Goal: Task Accomplishment & Management: Manage account settings

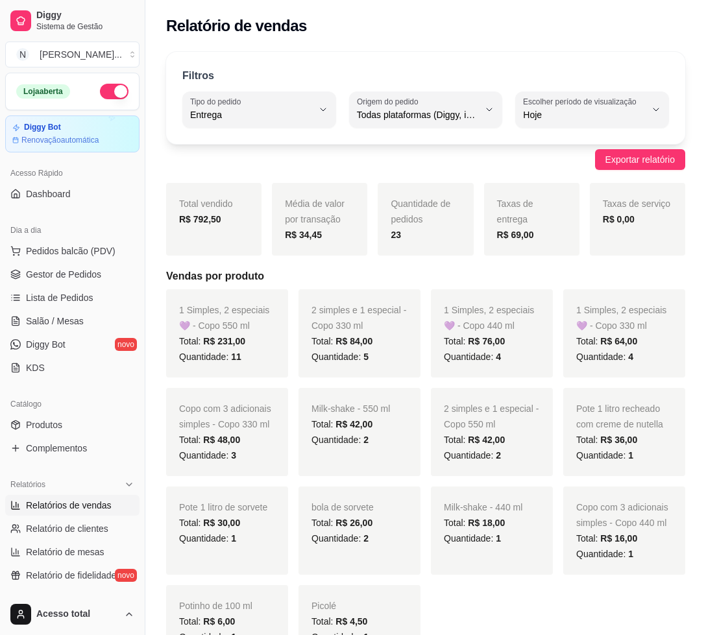
select select "DELIVERY"
select select "ALL"
select select "0"
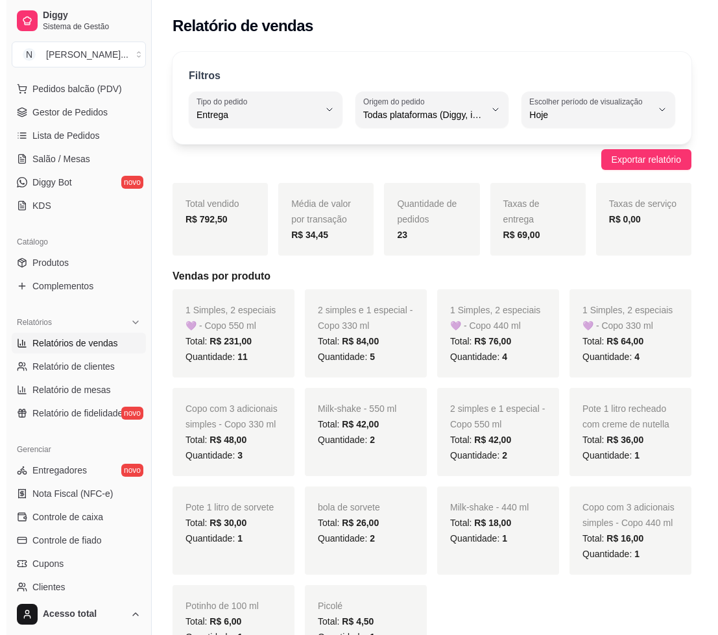
scroll to position [81, 0]
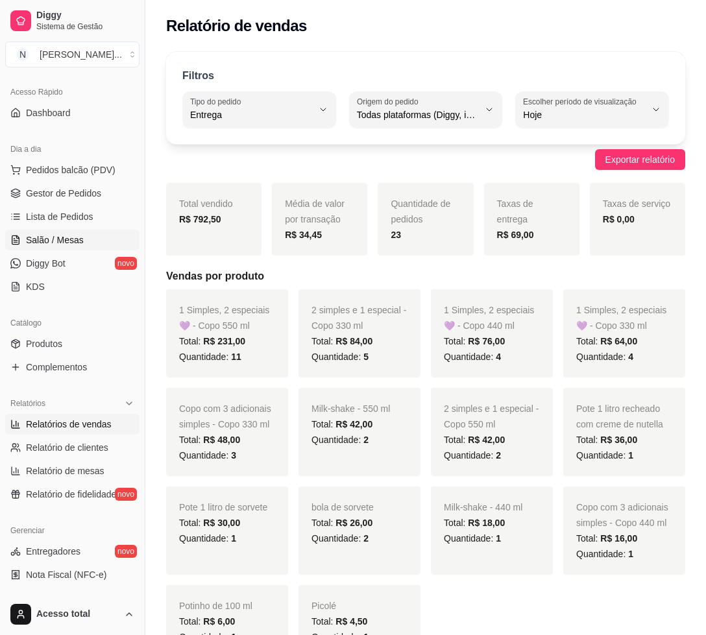
click at [66, 238] on span "Salão / Mesas" at bounding box center [55, 240] width 58 height 13
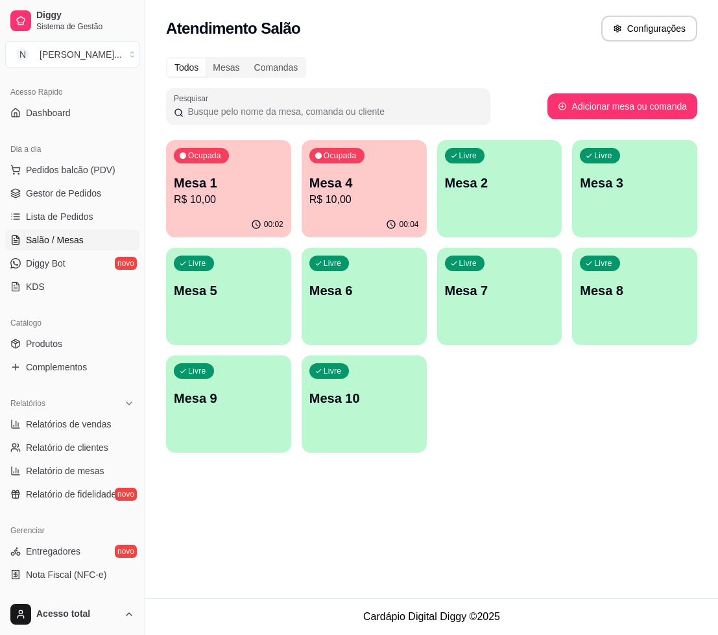
click at [253, 201] on p "R$ 10,00" at bounding box center [229, 200] width 110 height 16
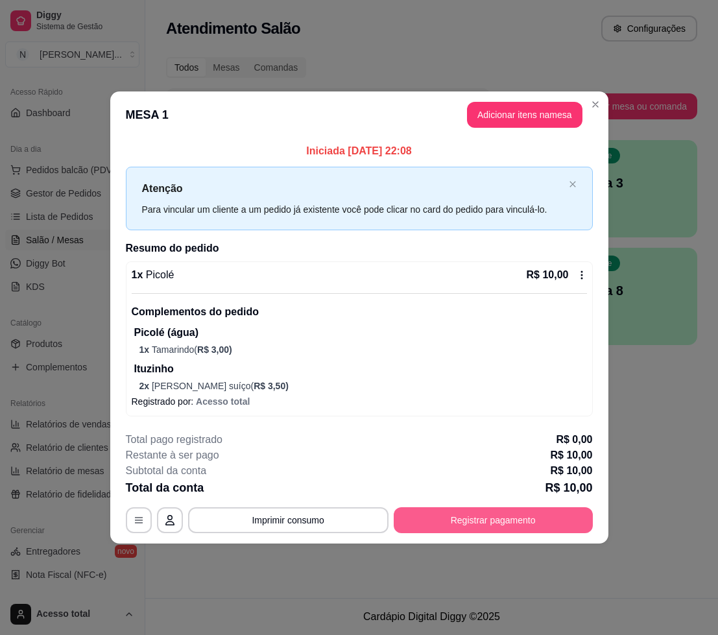
click at [476, 528] on button "Registrar pagamento" at bounding box center [493, 520] width 199 height 26
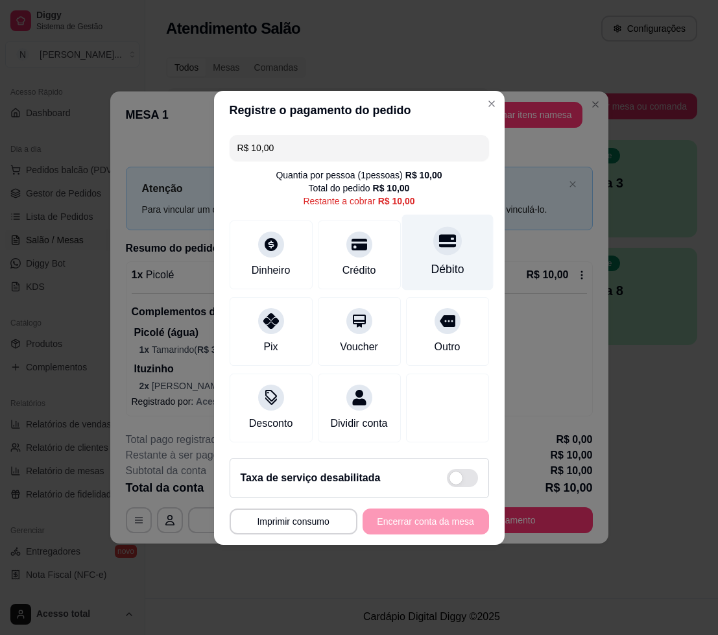
click at [439, 239] on icon at bounding box center [447, 240] width 17 height 17
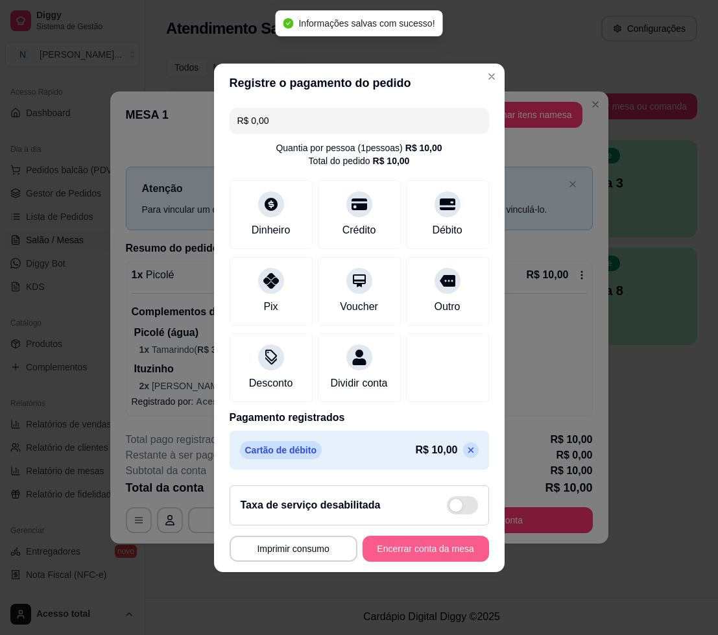
type input "R$ 0,00"
click at [415, 554] on button "Encerrar conta da mesa" at bounding box center [426, 549] width 127 height 26
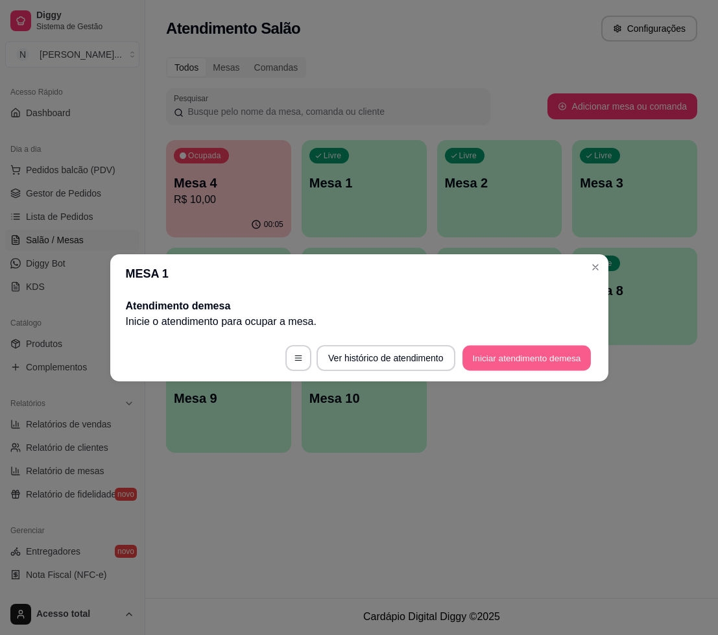
click at [512, 360] on button "Iniciar atendimento de mesa" at bounding box center [527, 357] width 128 height 25
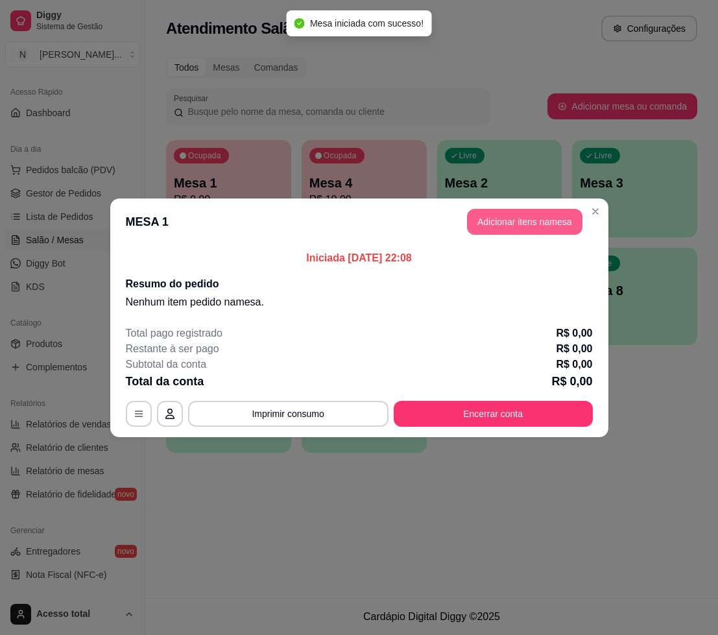
click at [535, 213] on button "Adicionar itens na mesa" at bounding box center [525, 222] width 116 height 26
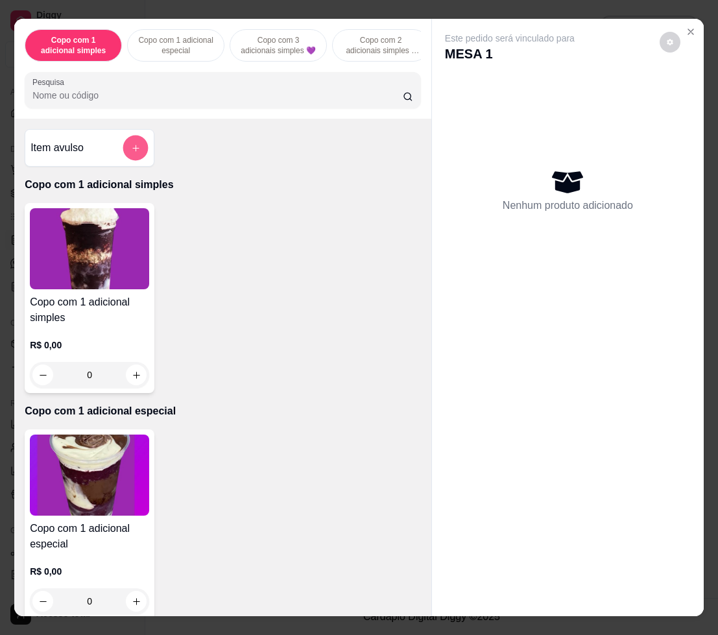
click at [140, 158] on button "add-separate-item" at bounding box center [135, 148] width 25 height 25
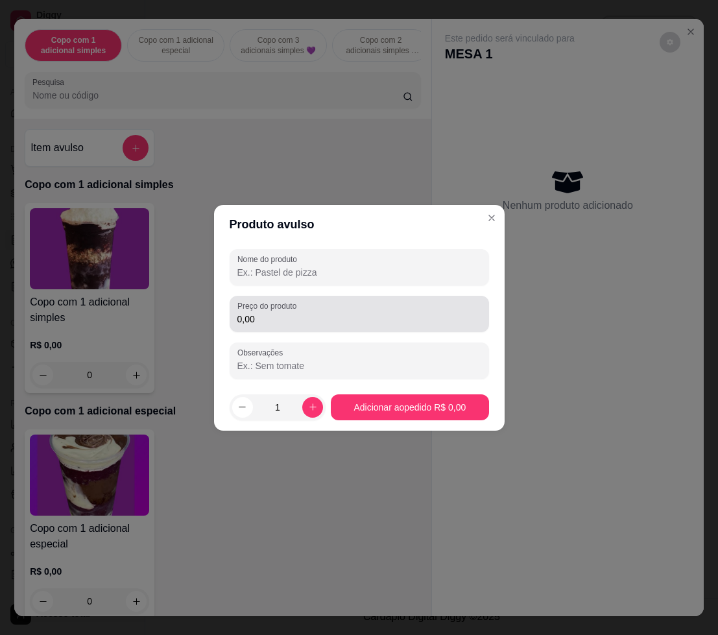
click at [262, 307] on label "Preço do produto" at bounding box center [270, 305] width 64 height 11
click at [262, 313] on input "0,00" at bounding box center [360, 319] width 244 height 13
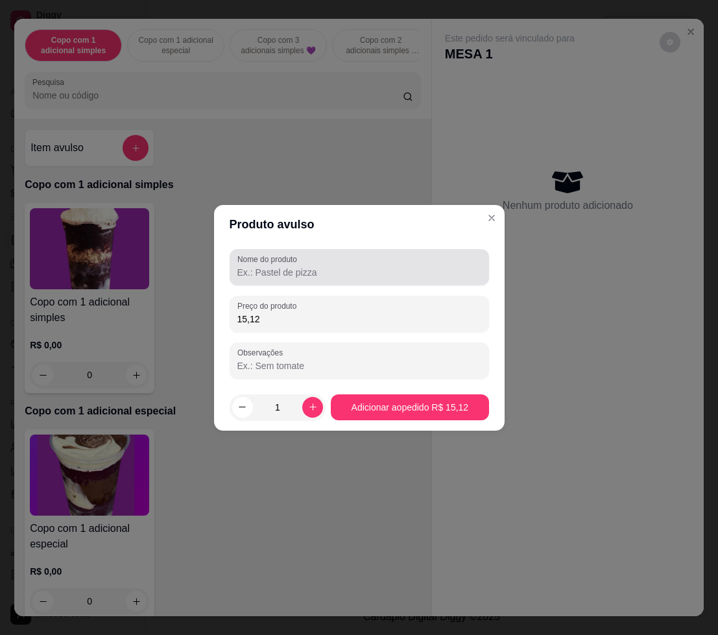
type input "15,12"
click at [298, 271] on input "Nome do produto" at bounding box center [360, 272] width 244 height 13
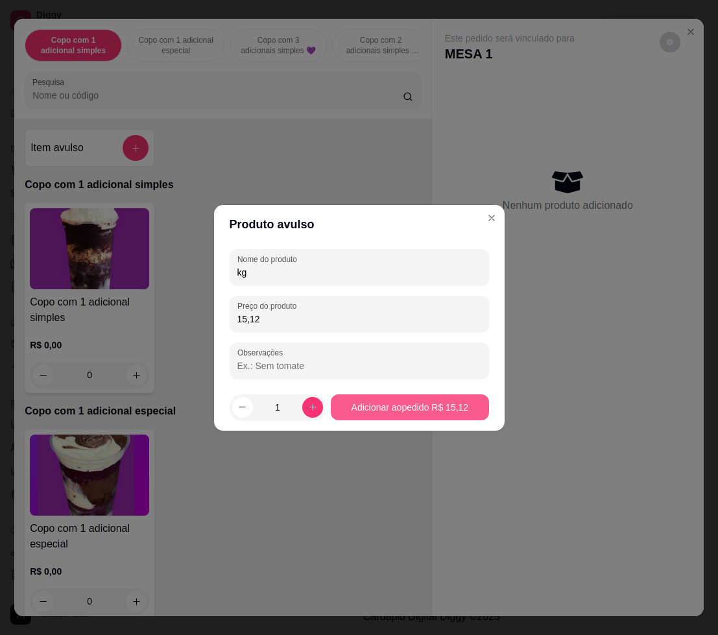
type input "kg"
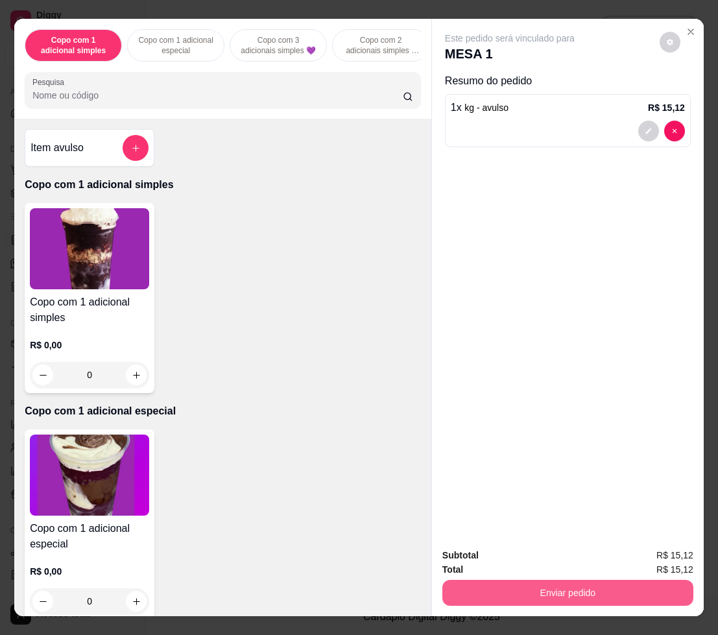
click at [565, 587] on button "Enviar pedido" at bounding box center [568, 593] width 251 height 26
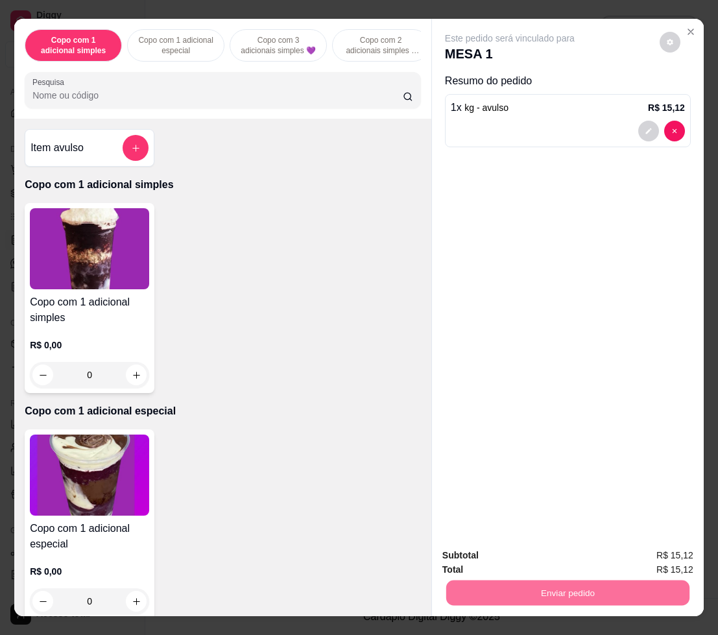
click at [525, 555] on button "Não registrar e enviar pedido" at bounding box center [523, 555] width 135 height 25
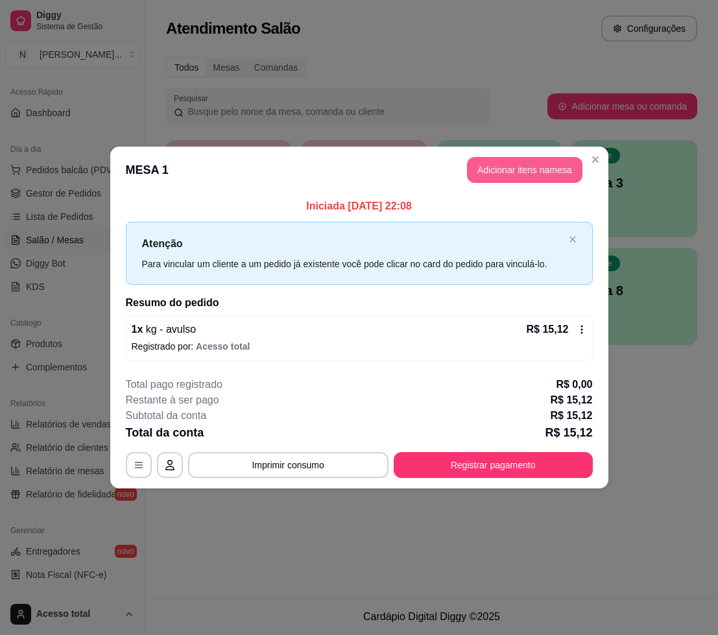
click at [518, 168] on button "Adicionar itens na mesa" at bounding box center [525, 170] width 116 height 26
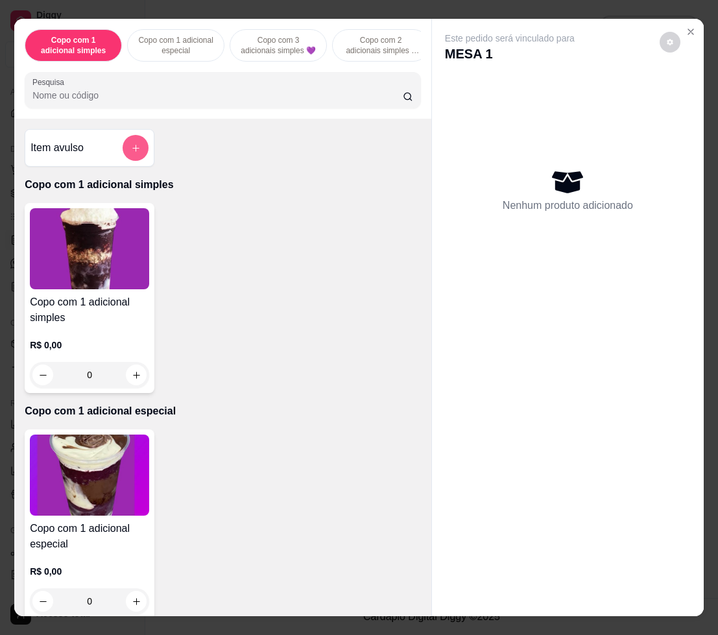
click at [141, 158] on button "add-separate-item" at bounding box center [136, 148] width 26 height 26
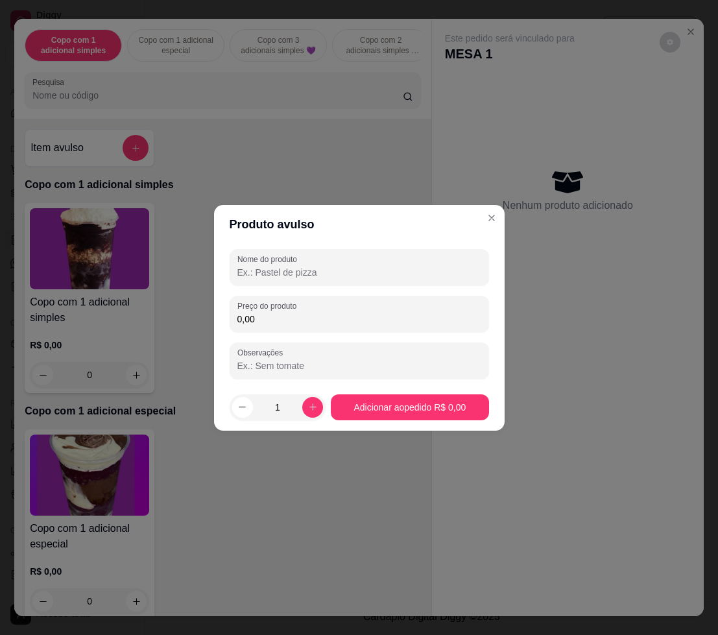
click at [328, 315] on input "0,00" at bounding box center [360, 319] width 244 height 13
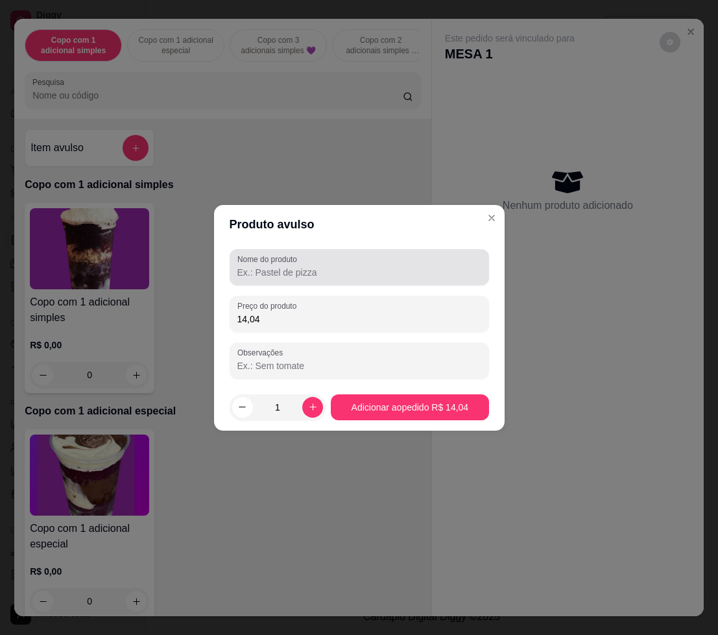
type input "14,04"
click at [350, 276] on input "Nome do produto" at bounding box center [360, 272] width 244 height 13
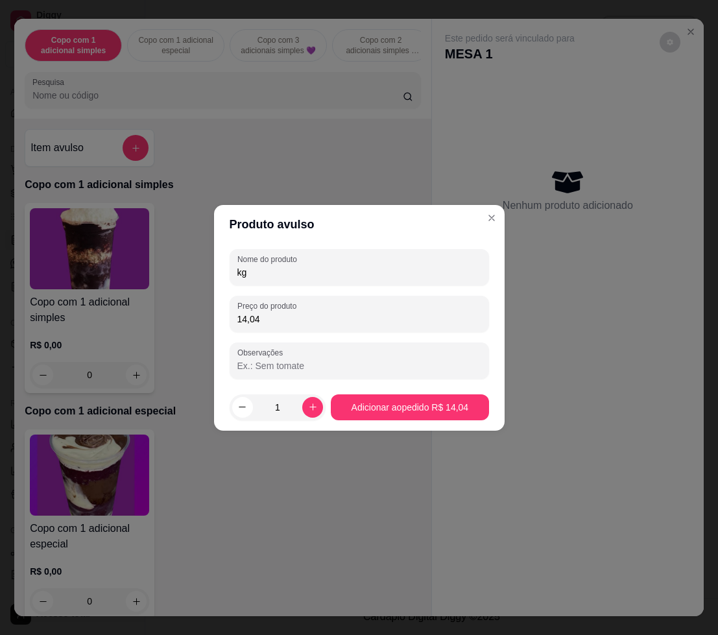
type input "kg"
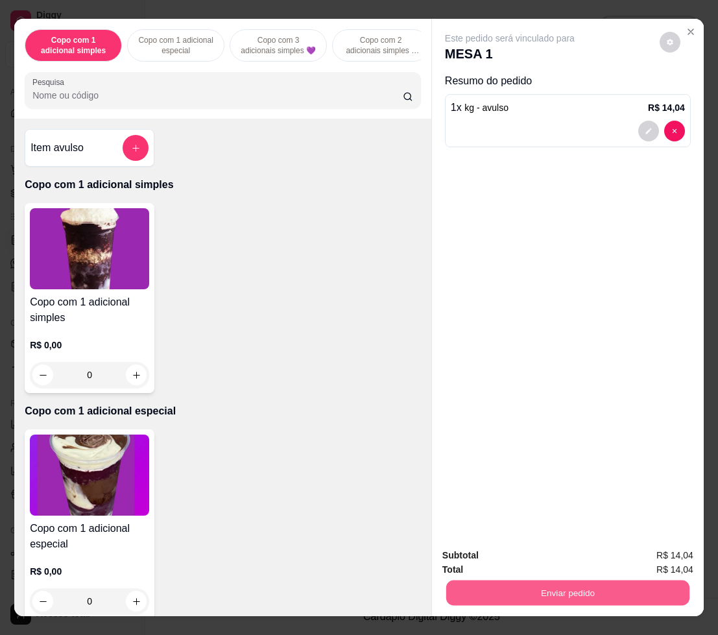
click at [567, 580] on button "Enviar pedido" at bounding box center [567, 592] width 243 height 25
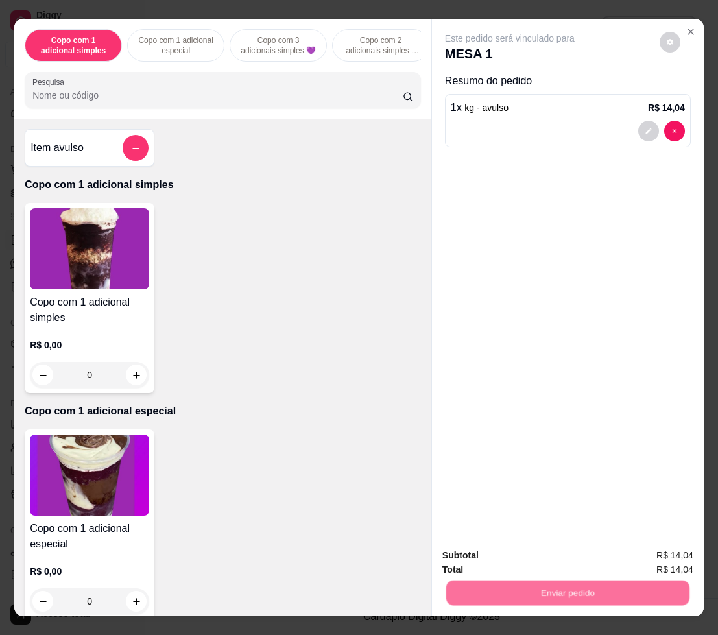
click at [528, 556] on button "Não registrar e enviar pedido" at bounding box center [523, 555] width 131 height 24
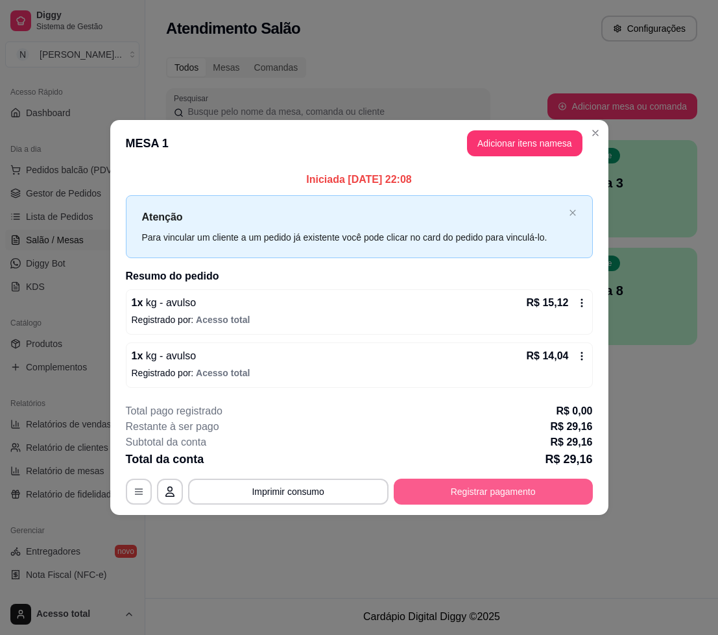
click at [578, 487] on button "Registrar pagamento" at bounding box center [493, 492] width 199 height 26
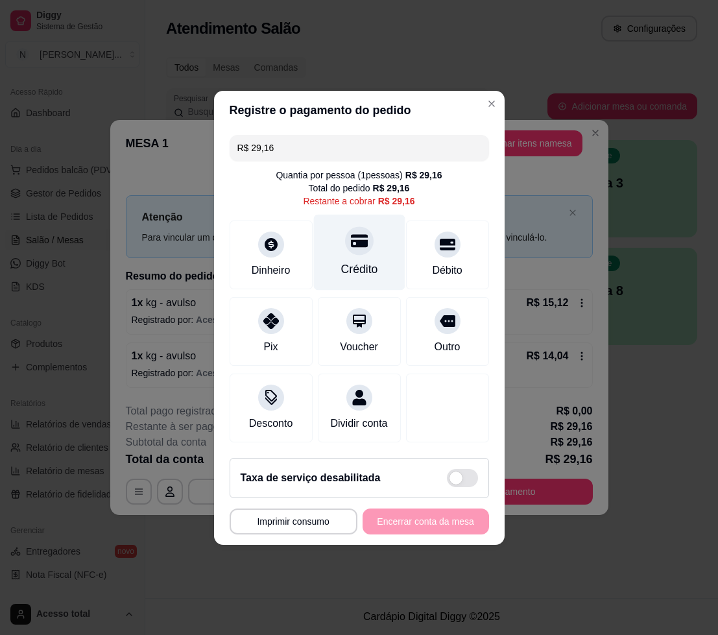
click at [354, 236] on icon at bounding box center [358, 240] width 17 height 13
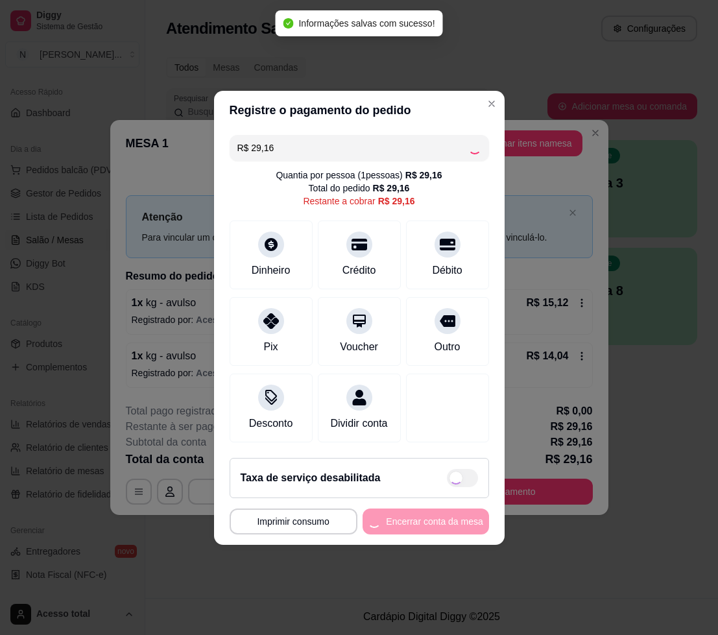
type input "R$ 0,00"
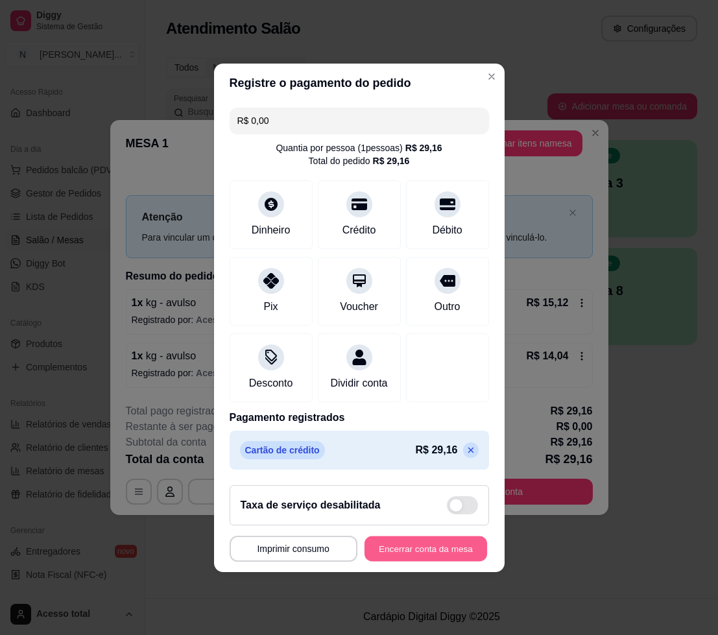
click at [422, 555] on button "Encerrar conta da mesa" at bounding box center [426, 548] width 123 height 25
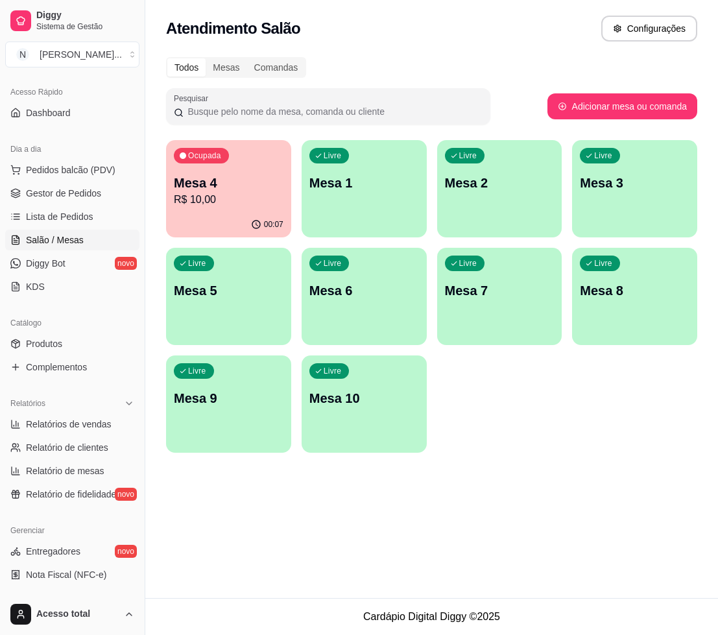
click at [211, 180] on p "Mesa 4" at bounding box center [229, 183] width 110 height 18
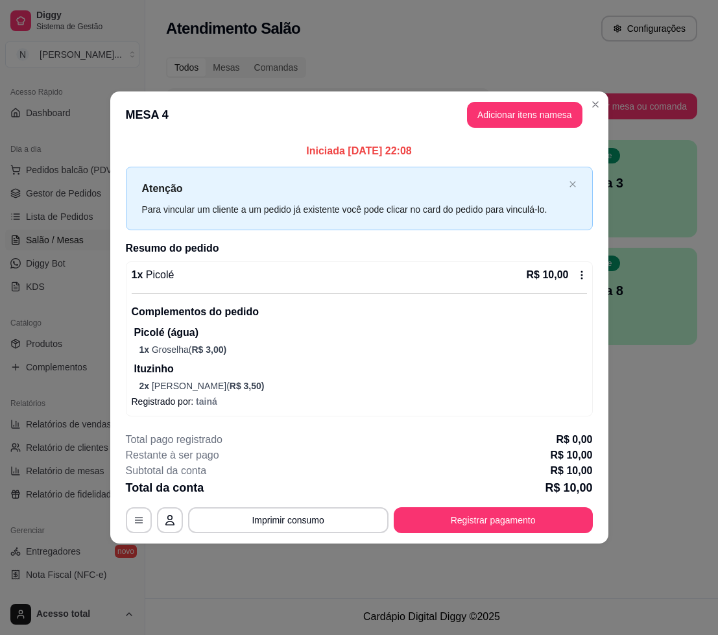
click at [585, 274] on icon at bounding box center [582, 275] width 10 height 10
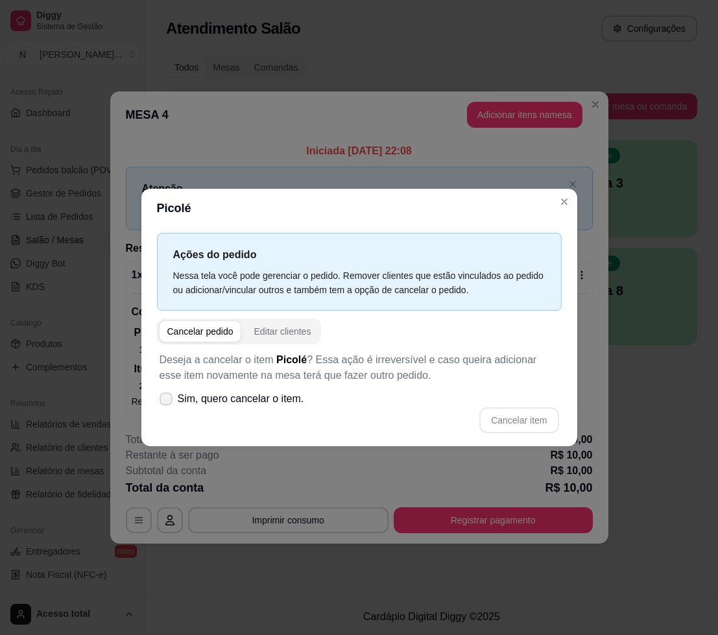
click at [167, 395] on icon at bounding box center [166, 399] width 10 height 8
click at [167, 401] on input "Sim, quero cancelar o item." at bounding box center [163, 405] width 8 height 8
checkbox input "true"
click at [521, 421] on button "Cancelar item" at bounding box center [519, 421] width 79 height 26
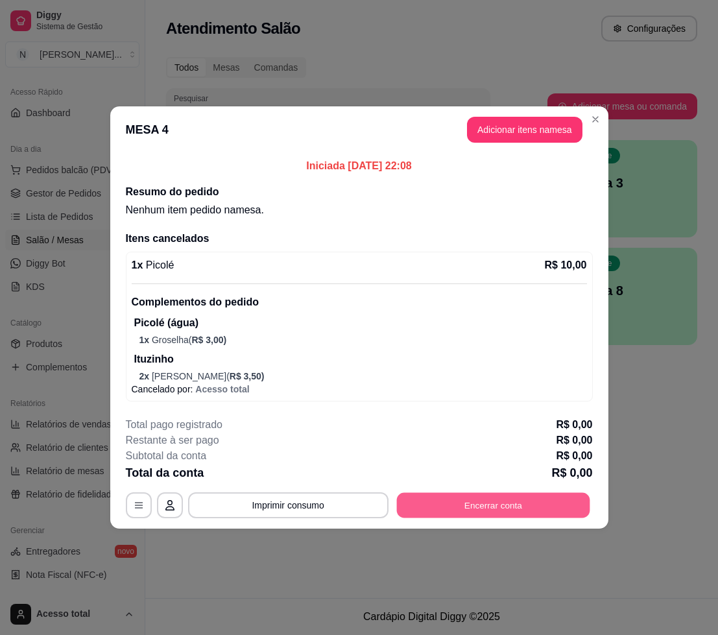
click at [499, 495] on button "Encerrar conta" at bounding box center [492, 505] width 193 height 25
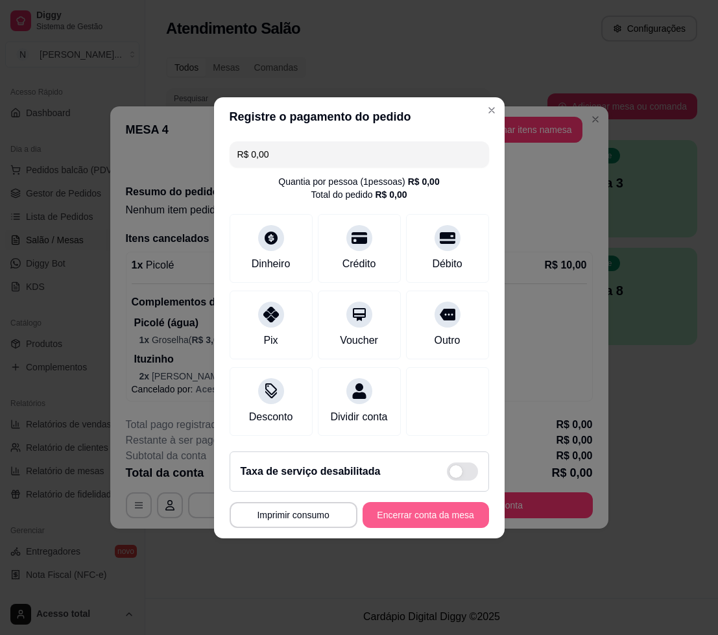
click at [410, 524] on button "Encerrar conta da mesa" at bounding box center [426, 515] width 127 height 26
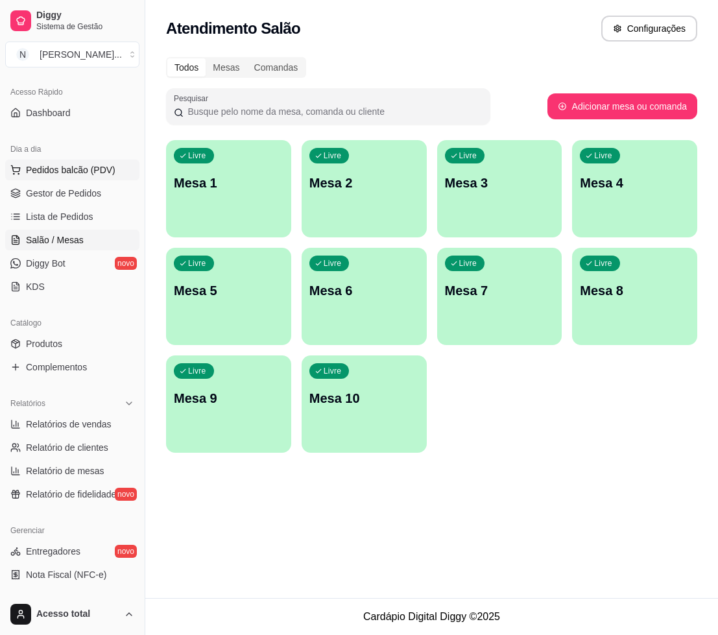
click at [71, 171] on span "Pedidos balcão (PDV)" at bounding box center [71, 170] width 90 height 13
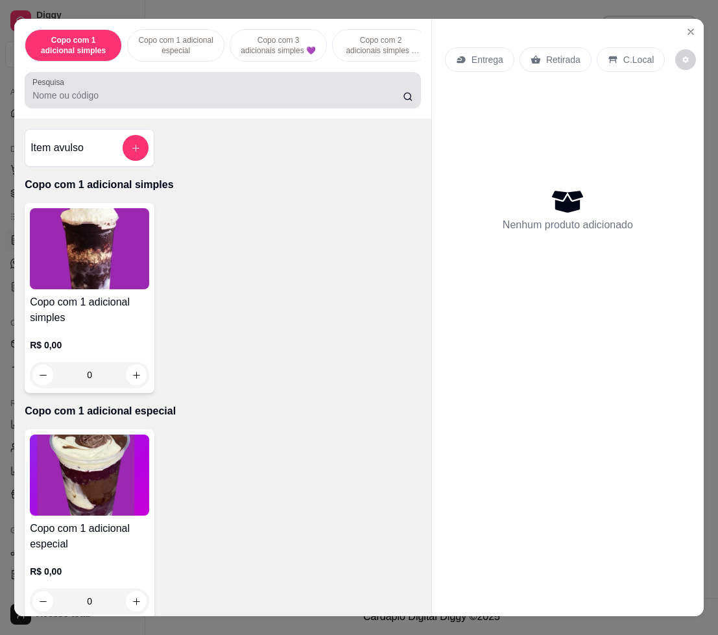
click at [205, 102] on input "Pesquisa" at bounding box center [217, 95] width 371 height 13
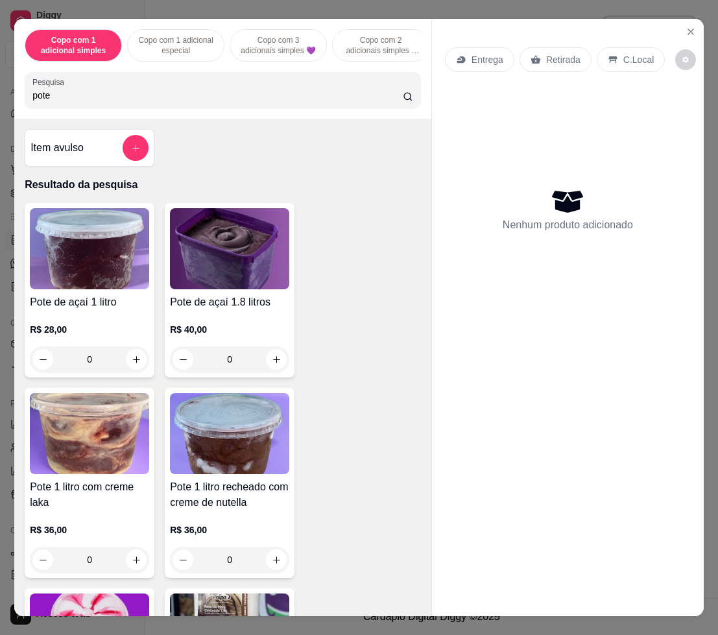
type input "pote"
click at [79, 461] on img at bounding box center [89, 433] width 119 height 81
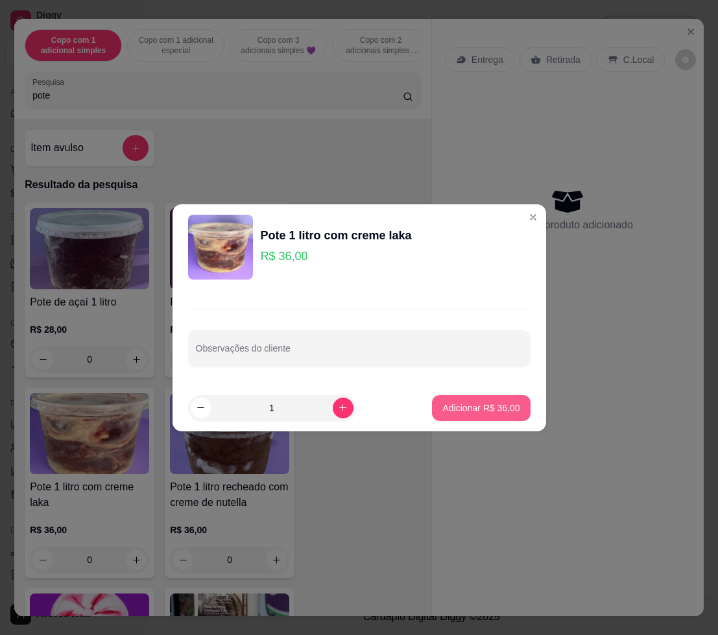
click at [479, 411] on p "Adicionar R$ 36,00" at bounding box center [481, 408] width 77 height 13
type input "1"
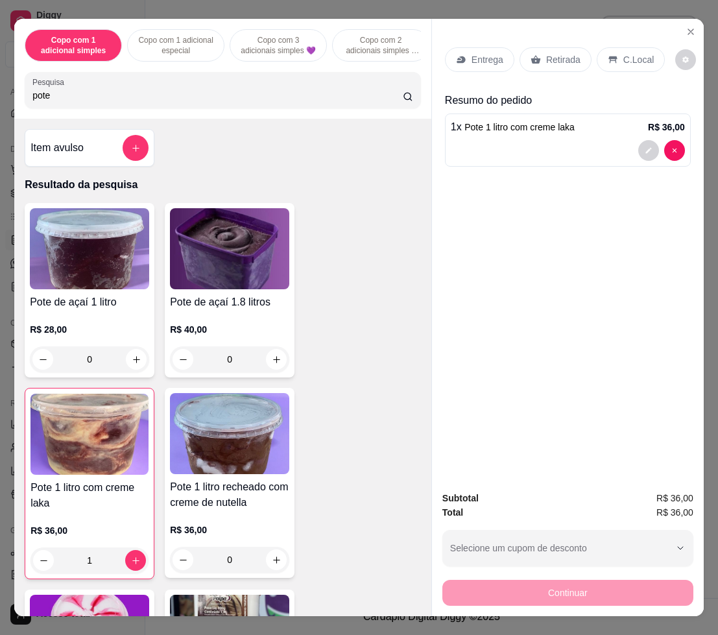
click at [485, 64] on div "Entrega" at bounding box center [479, 59] width 69 height 25
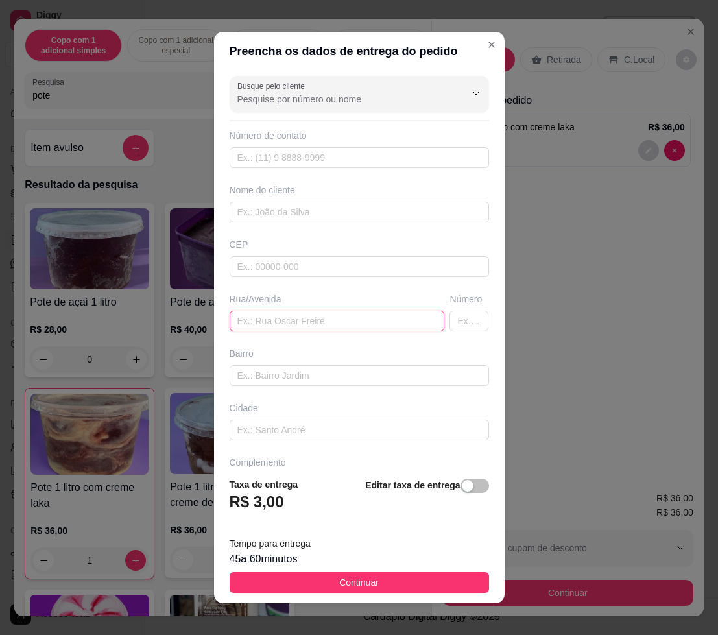
click at [337, 328] on input "text" at bounding box center [337, 321] width 215 height 21
type input "[PERSON_NAME]"
click at [450, 321] on input "text" at bounding box center [469, 321] width 39 height 21
type input "487"
click at [380, 319] on input "[PERSON_NAME]" at bounding box center [337, 321] width 215 height 21
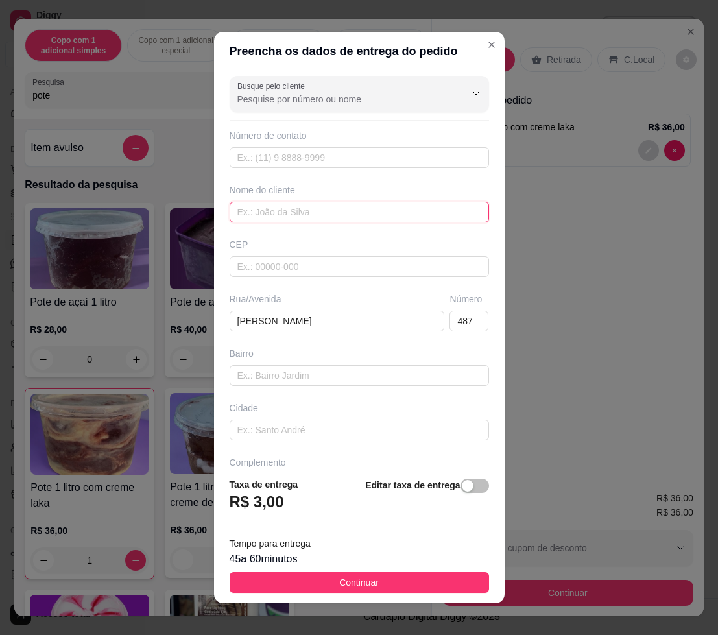
click at [330, 202] on input "text" at bounding box center [360, 212] width 260 height 21
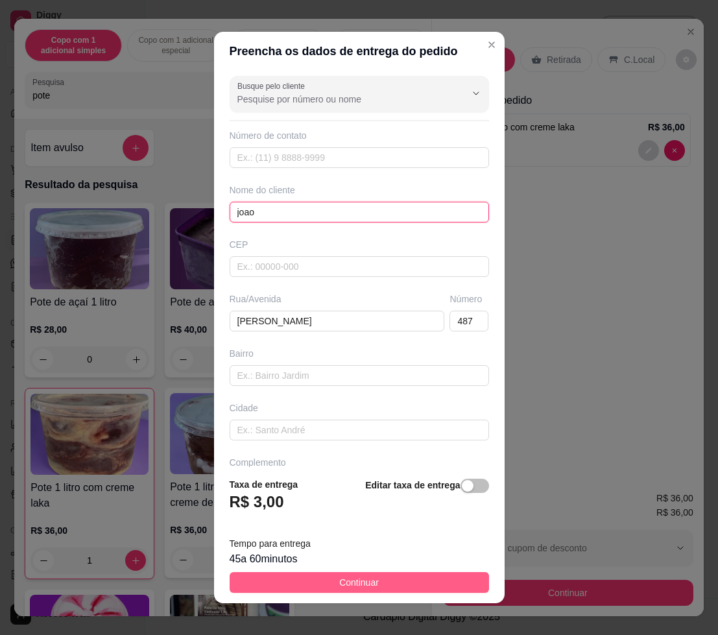
type input "joao"
click at [355, 581] on span "Continuar" at bounding box center [359, 583] width 40 height 14
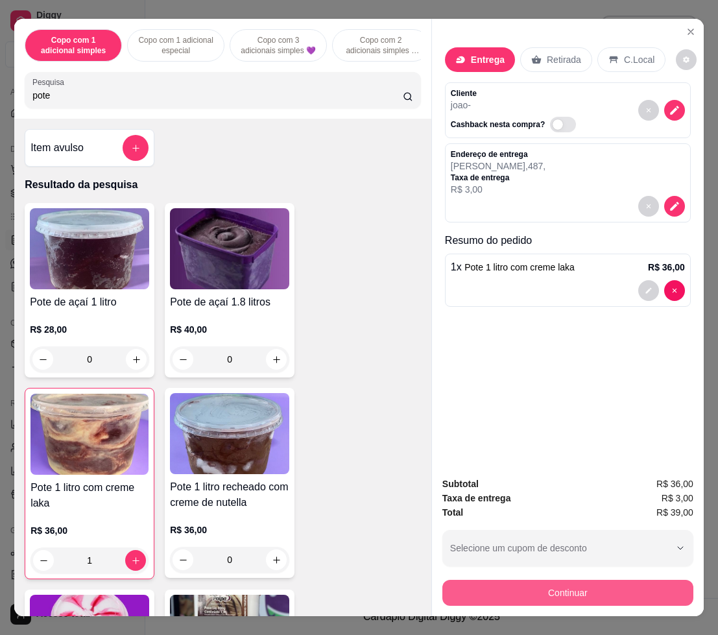
click at [589, 589] on button "Continuar" at bounding box center [568, 593] width 251 height 26
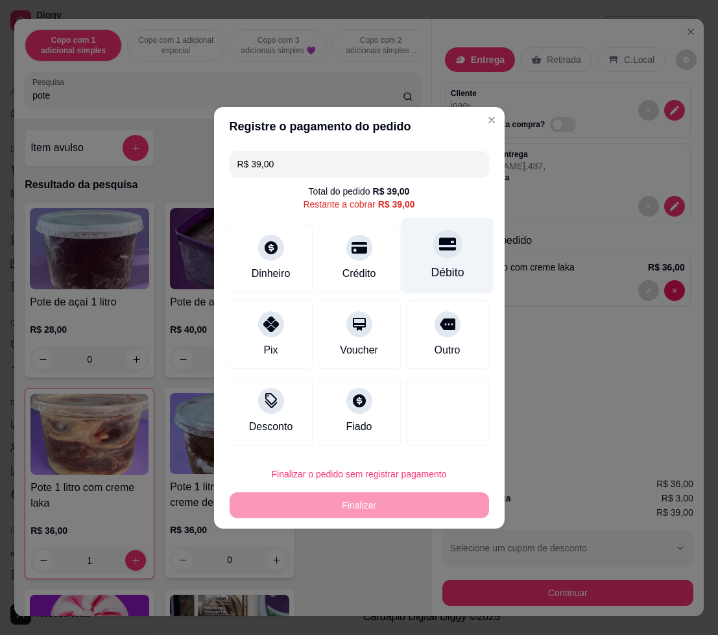
click at [422, 260] on div "Débito" at bounding box center [447, 255] width 91 height 76
type input "R$ 0,00"
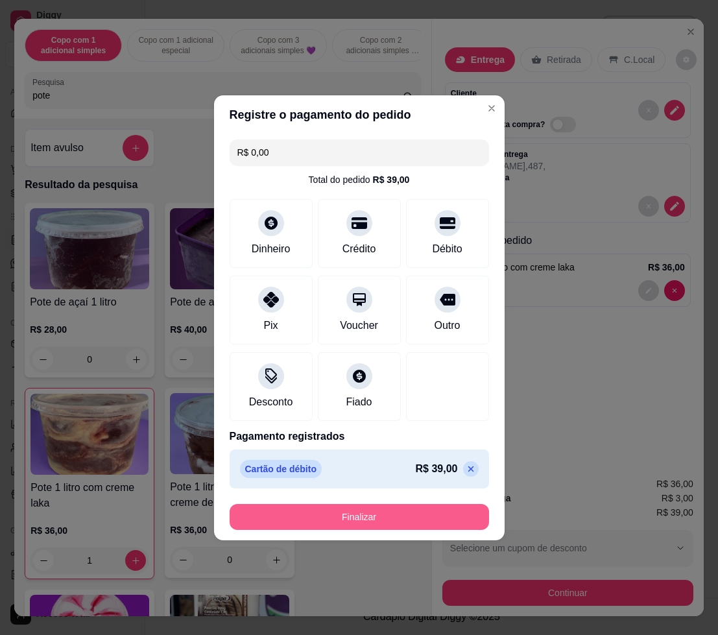
click at [367, 511] on button "Finalizar" at bounding box center [360, 517] width 260 height 26
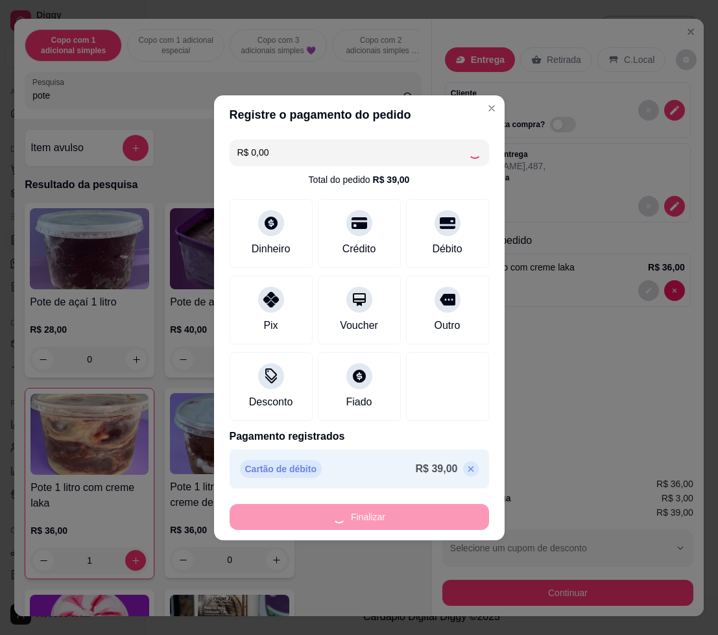
type input "0"
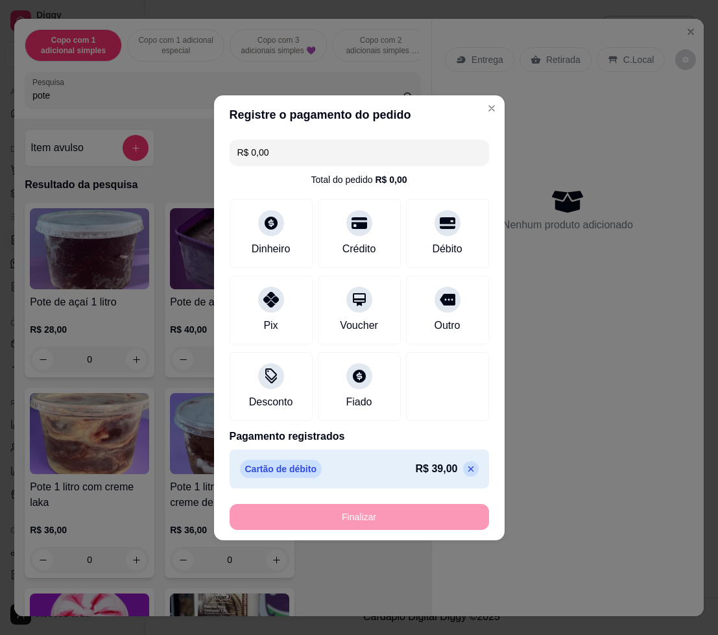
type input "-R$ 39,00"
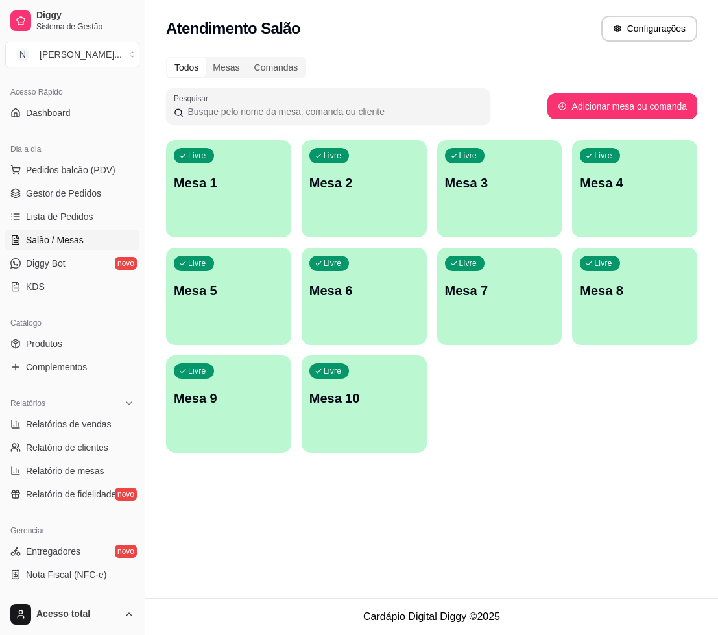
click at [195, 179] on p "Mesa 1" at bounding box center [229, 183] width 110 height 18
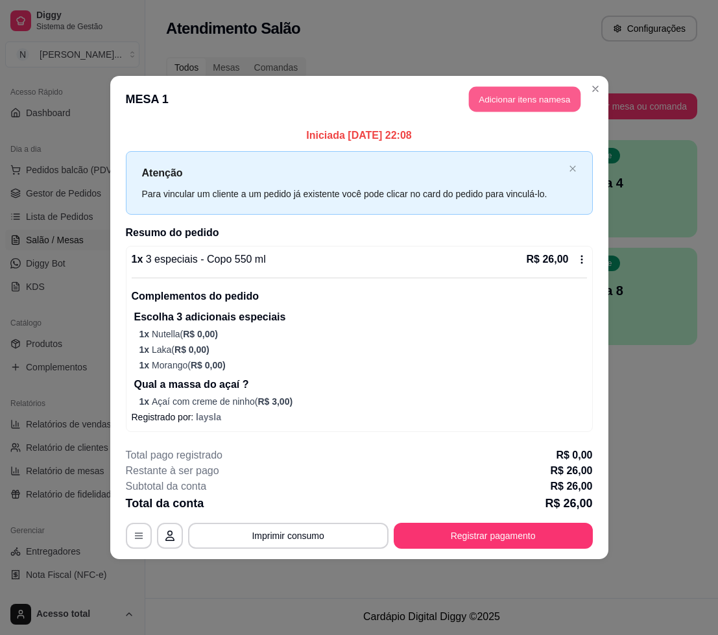
click at [496, 101] on button "Adicionar itens na mesa" at bounding box center [525, 99] width 112 height 25
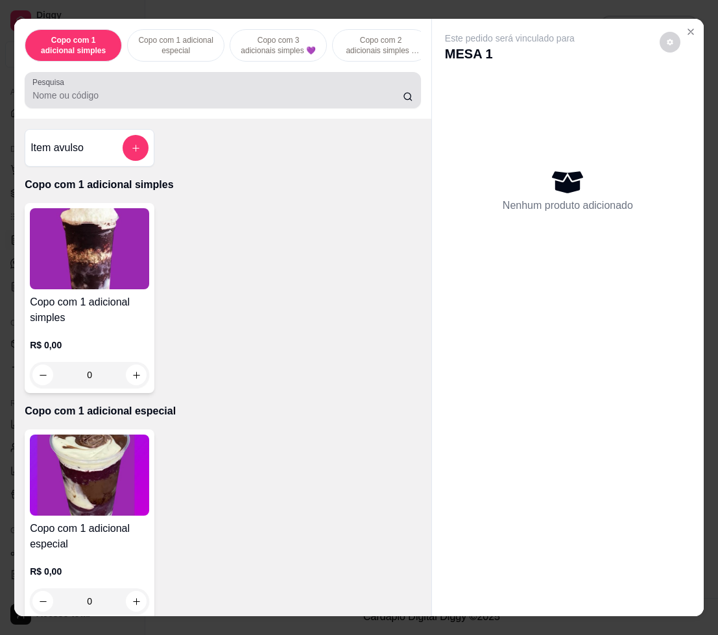
click at [347, 108] on div "Pesquisa" at bounding box center [223, 90] width 396 height 36
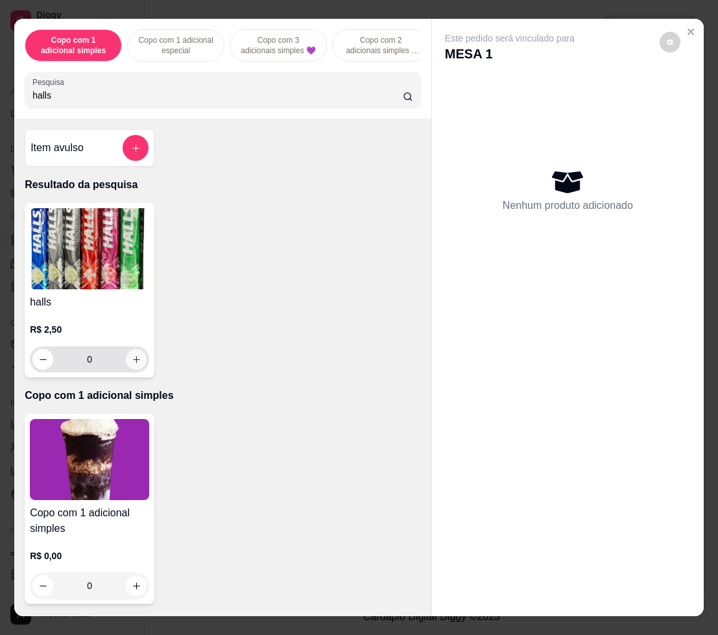
type input "halls"
click at [134, 365] on icon "increase-product-quantity" at bounding box center [137, 360] width 10 height 10
type input "1"
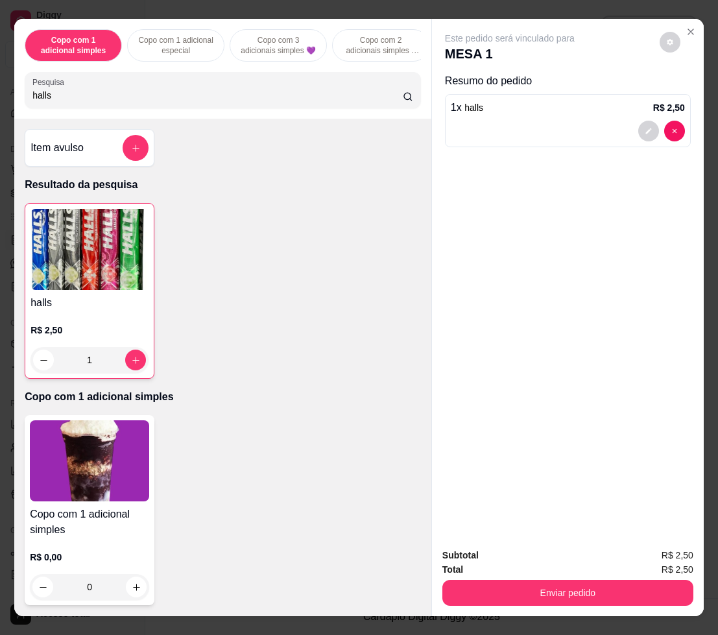
drag, startPoint x: 581, startPoint y: 570, endPoint x: 581, endPoint y: 578, distance: 7.2
click at [581, 577] on div "Enviar pedido" at bounding box center [568, 591] width 251 height 29
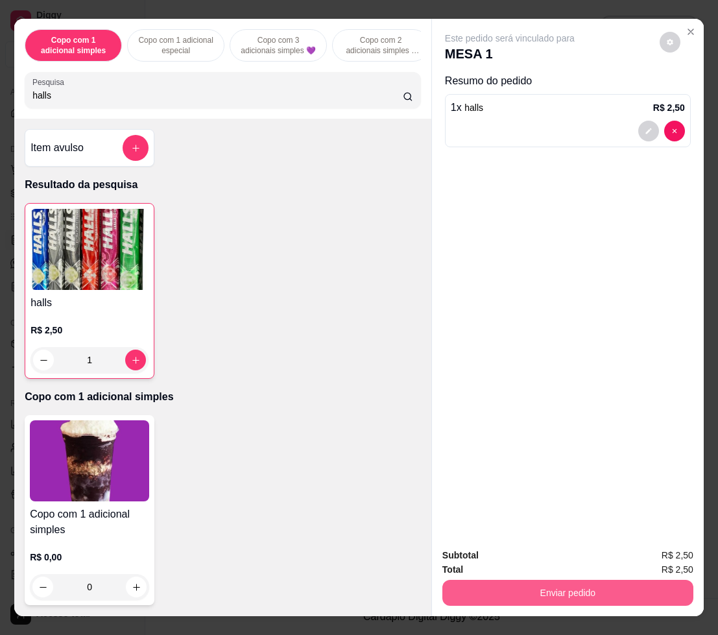
click at [581, 580] on button "Enviar pedido" at bounding box center [568, 593] width 251 height 26
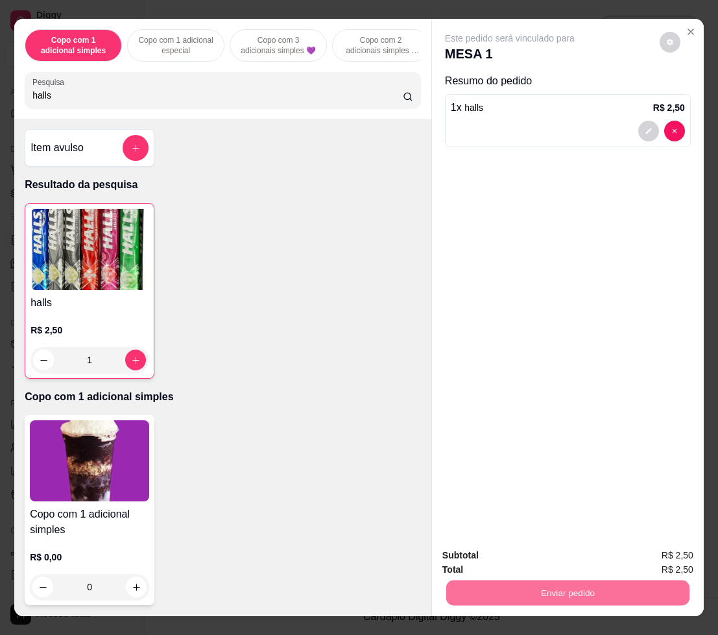
click at [541, 554] on button "Não registrar e enviar pedido" at bounding box center [523, 555] width 135 height 25
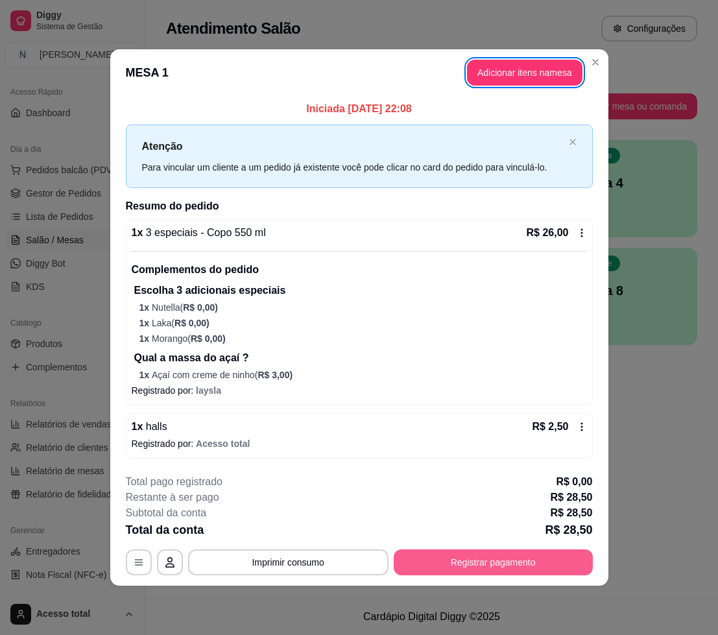
click at [503, 558] on button "Registrar pagamento" at bounding box center [493, 563] width 199 height 26
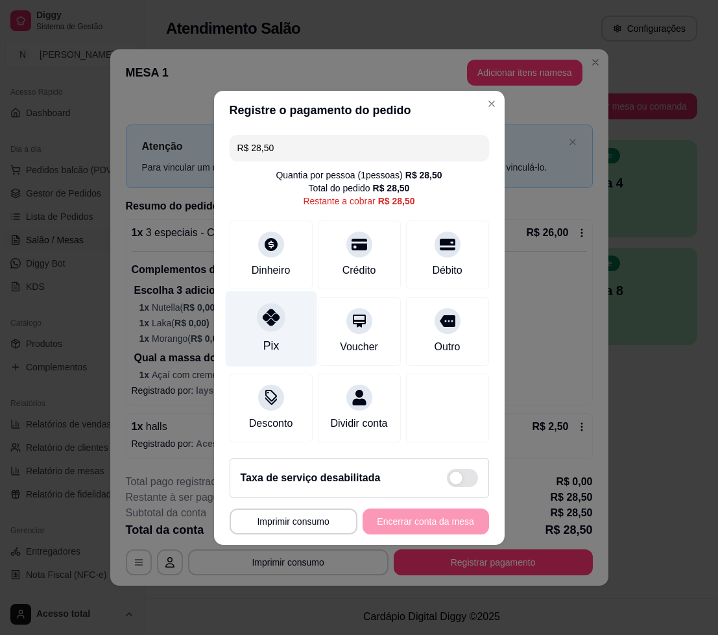
click at [265, 309] on icon at bounding box center [270, 317] width 17 height 17
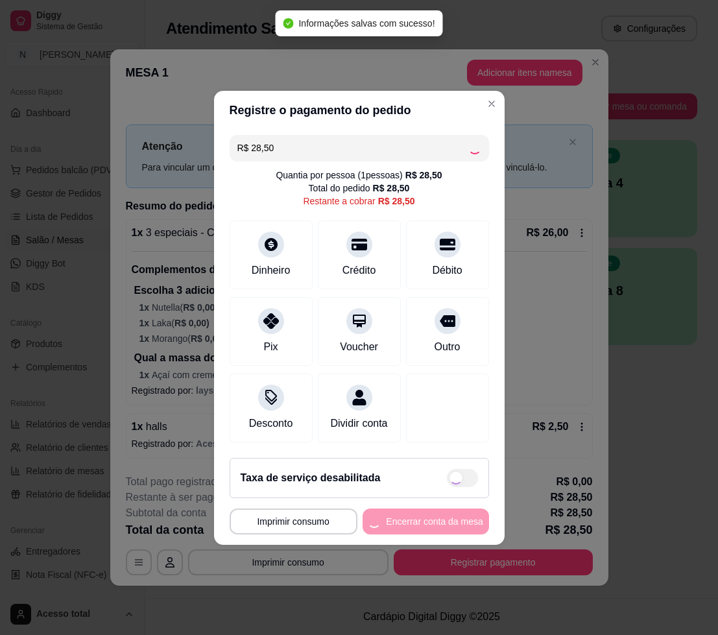
type input "R$ 0,00"
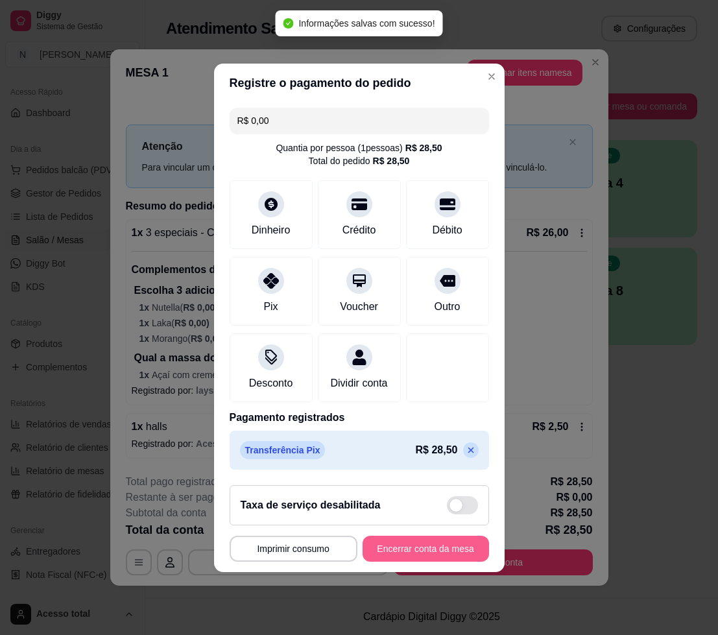
click at [448, 555] on button "Encerrar conta da mesa" at bounding box center [426, 549] width 127 height 26
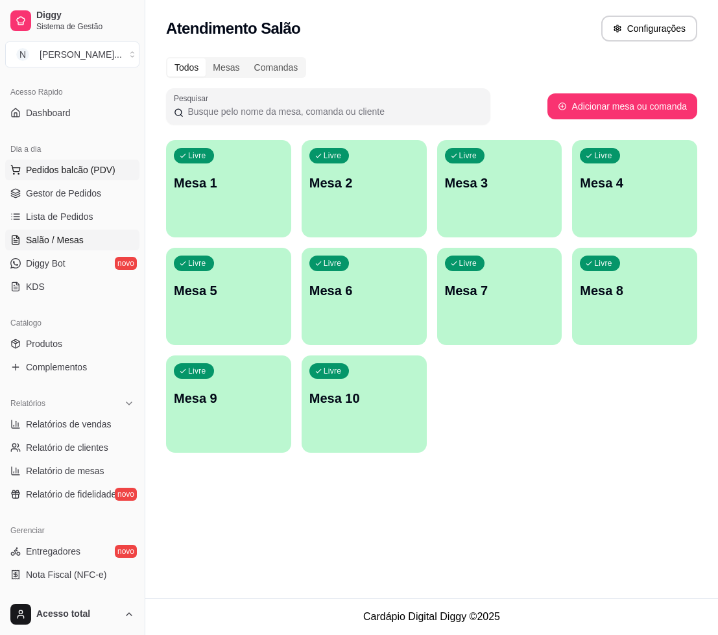
click at [76, 169] on span "Pedidos balcão (PDV)" at bounding box center [71, 170] width 90 height 13
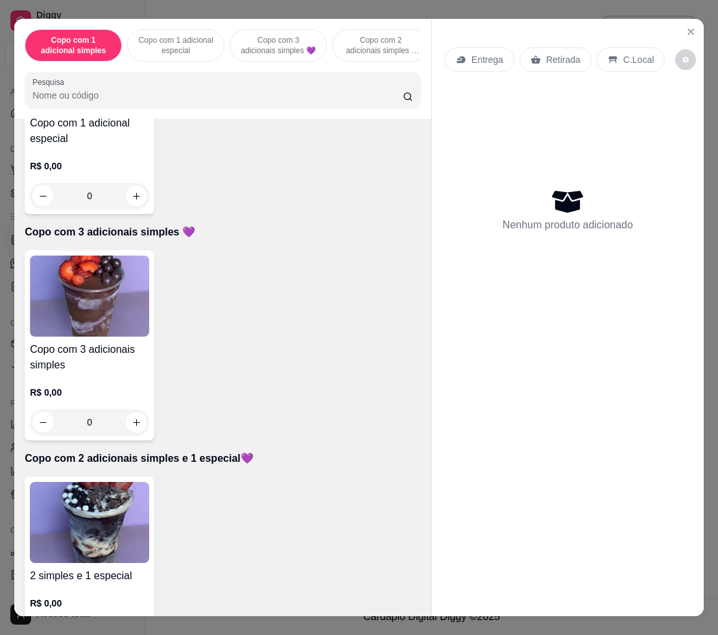
scroll to position [568, 0]
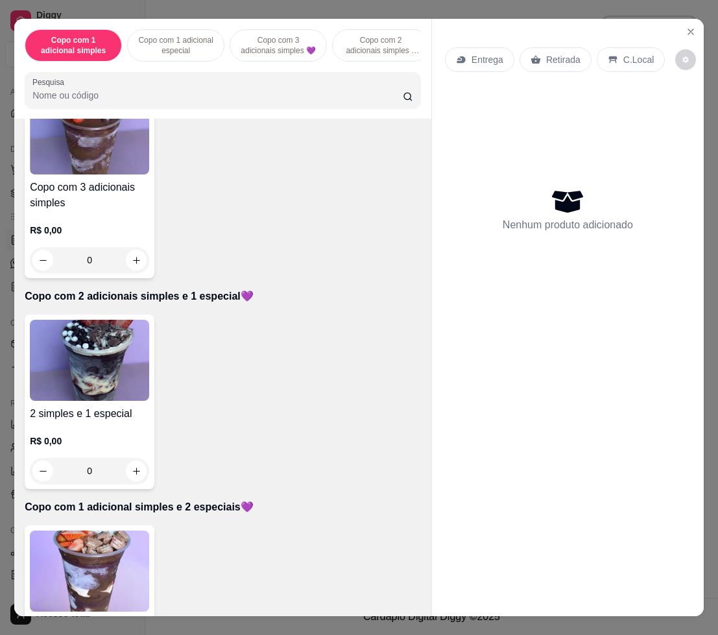
click at [83, 561] on img at bounding box center [89, 571] width 119 height 81
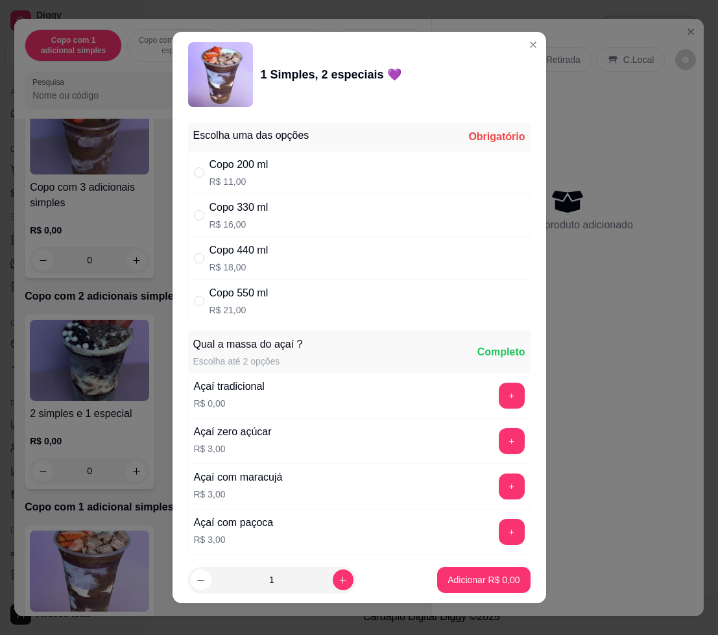
click at [245, 221] on p "R$ 16,00" at bounding box center [239, 224] width 59 height 13
radio input "true"
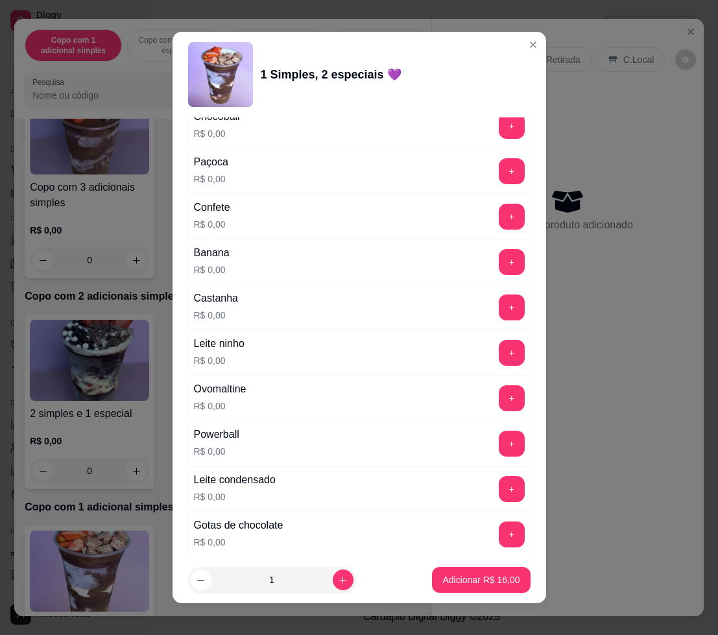
scroll to position [892, 0]
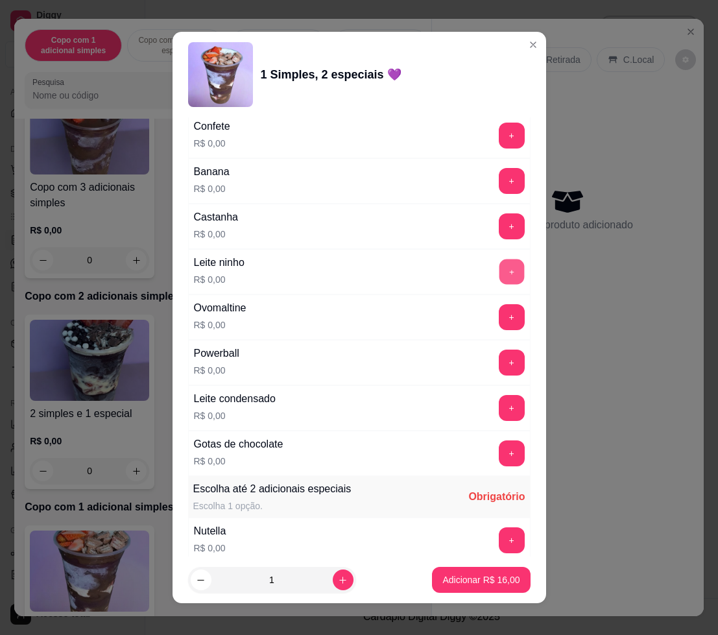
click at [499, 273] on button "+" at bounding box center [511, 272] width 25 height 25
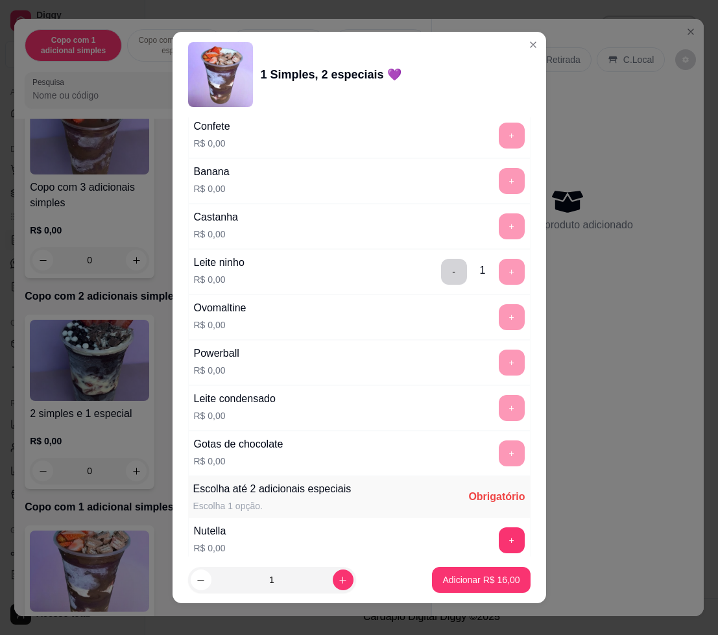
scroll to position [1136, 0]
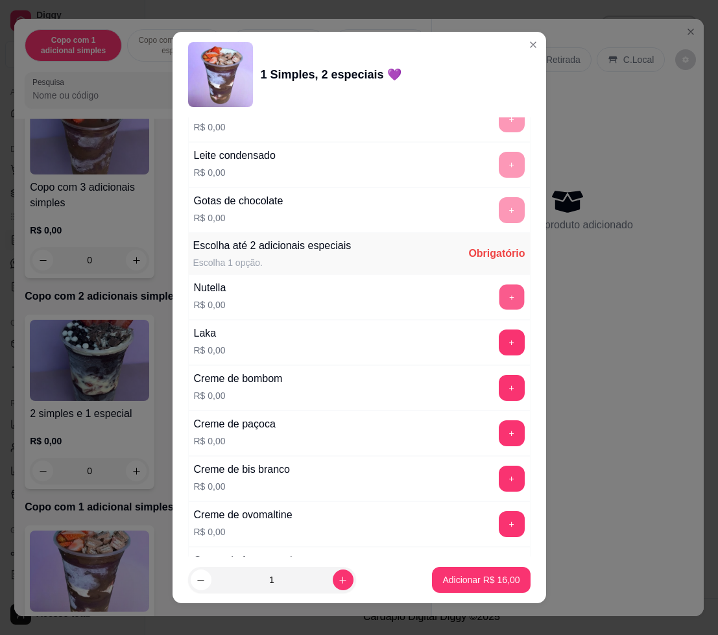
click at [499, 296] on button "+" at bounding box center [511, 297] width 25 height 25
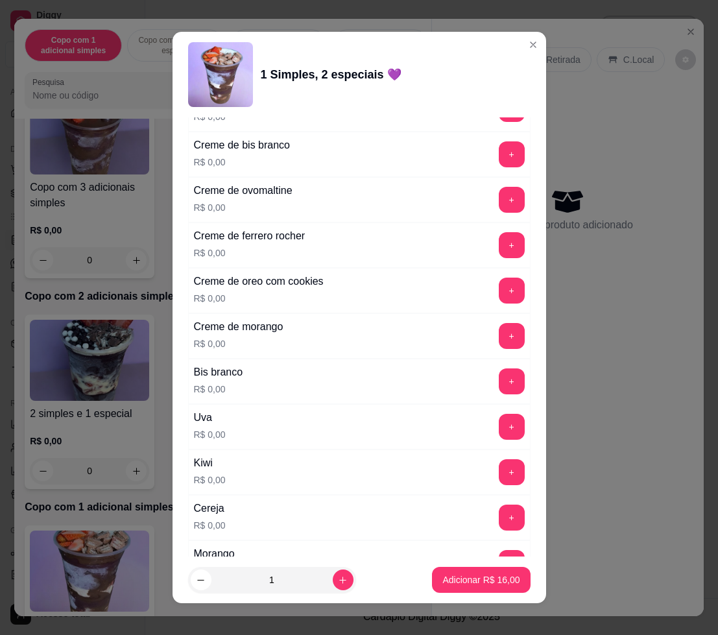
scroll to position [1541, 0]
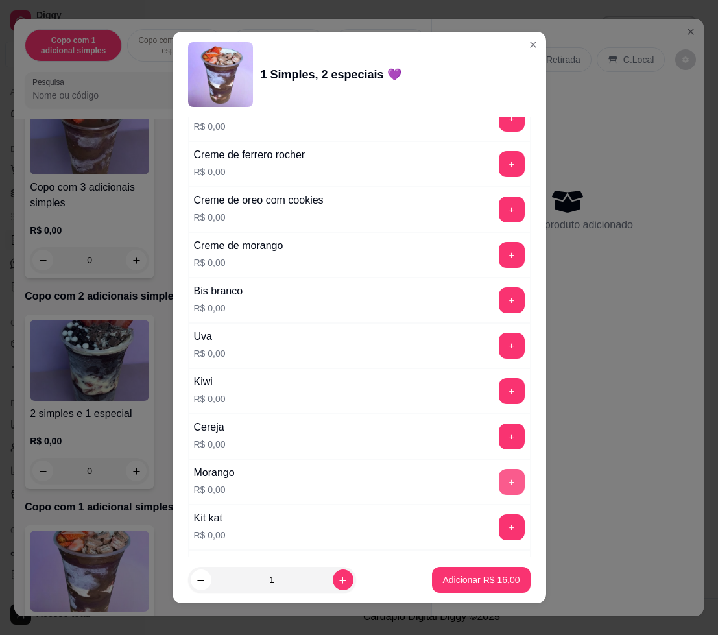
click at [499, 480] on button "+" at bounding box center [512, 482] width 26 height 26
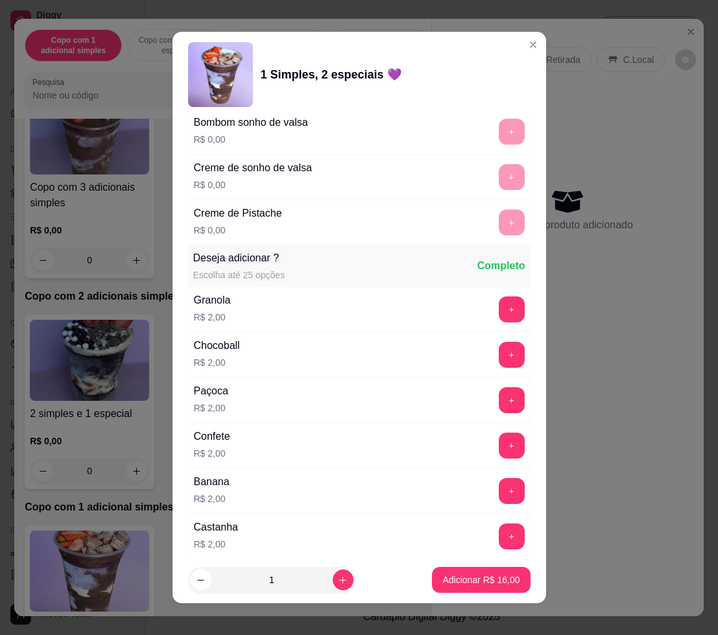
scroll to position [2271, 0]
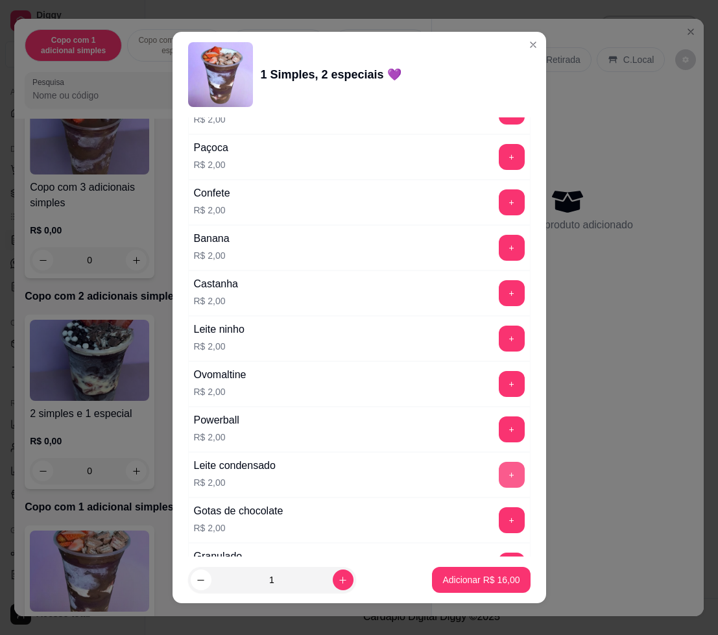
click at [499, 465] on button "+" at bounding box center [512, 475] width 26 height 26
click at [480, 582] on p "Adicionar R$ 18,00" at bounding box center [481, 580] width 77 height 13
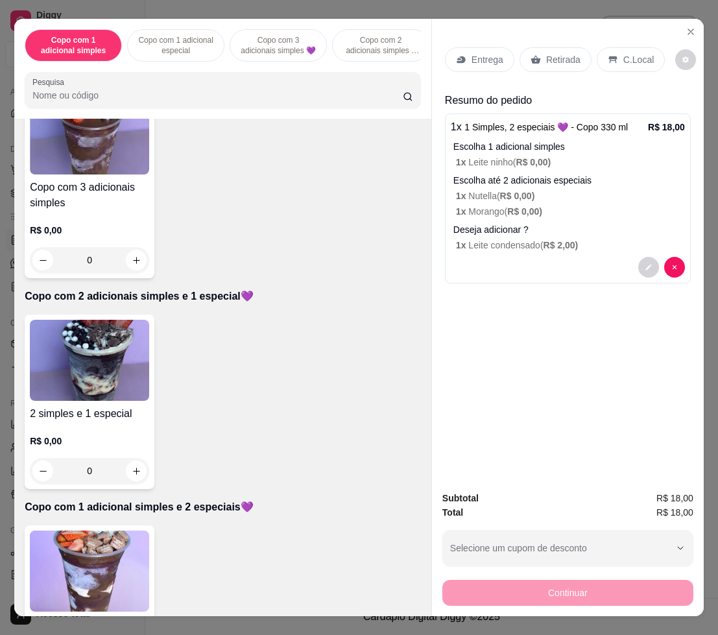
click at [470, 61] on div "Entrega" at bounding box center [479, 59] width 69 height 25
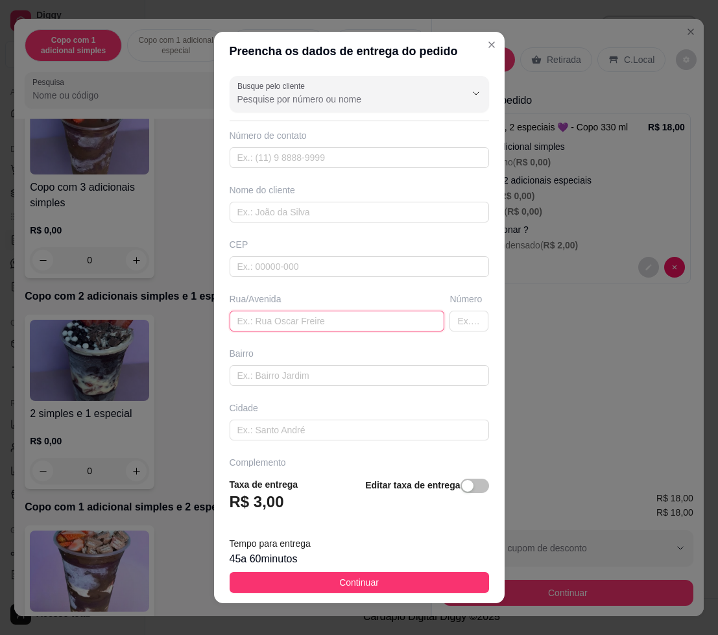
click at [293, 318] on input "text" at bounding box center [337, 321] width 215 height 21
type input "[PERSON_NAME]"
click at [450, 324] on input "text" at bounding box center [469, 321] width 39 height 21
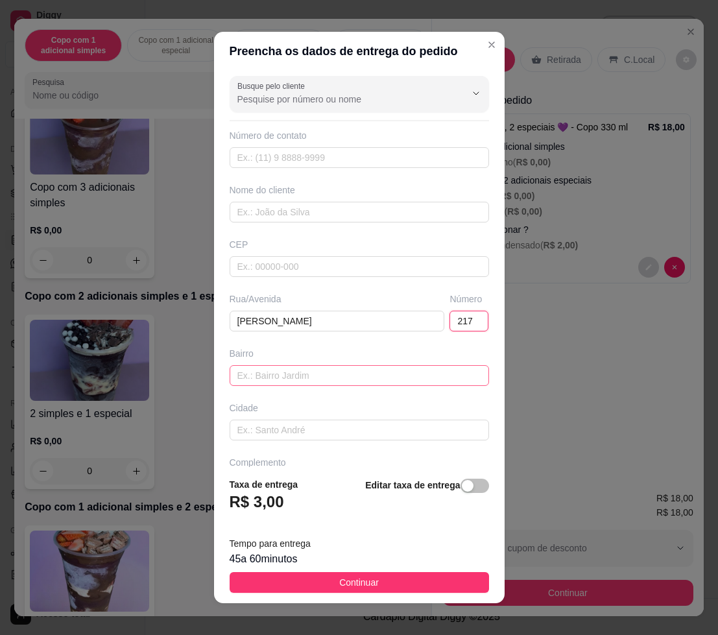
type input "217"
drag, startPoint x: 416, startPoint y: 373, endPoint x: 408, endPoint y: 370, distance: 8.4
click at [408, 370] on input "text" at bounding box center [360, 375] width 260 height 21
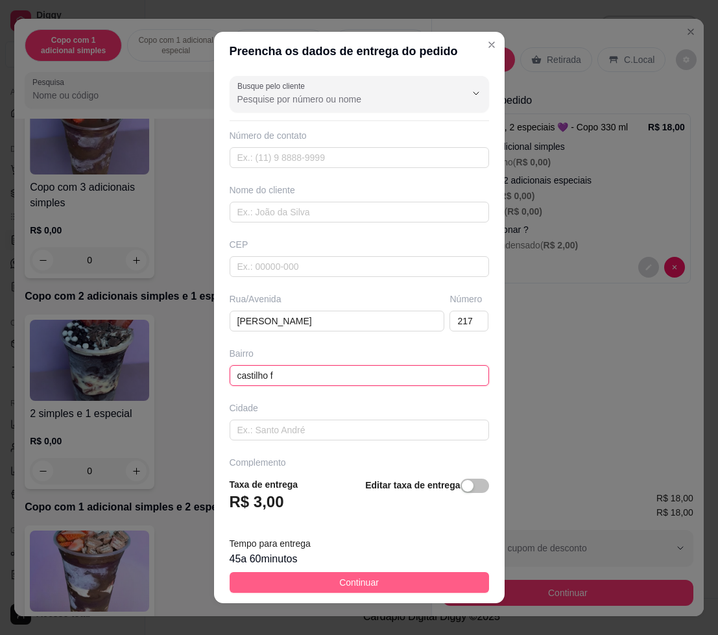
type input "castilho f"
click at [424, 581] on button "Continuar" at bounding box center [360, 582] width 260 height 21
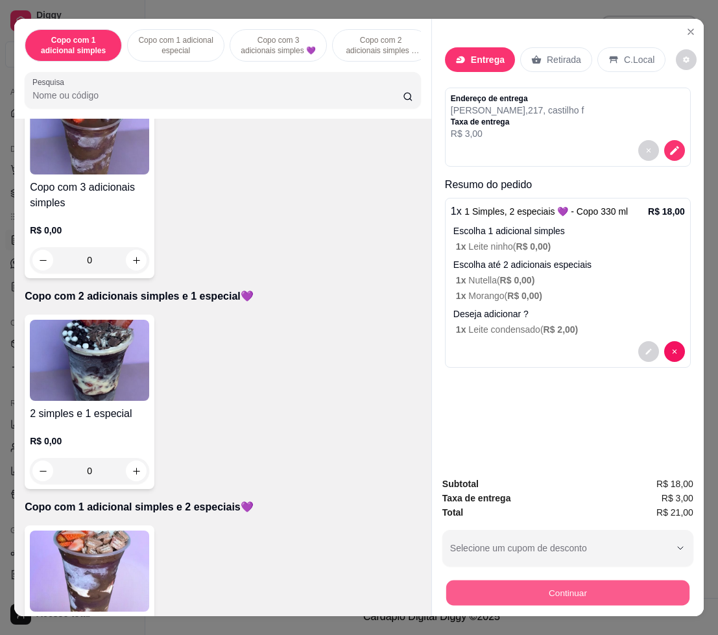
click at [507, 581] on button "Continuar" at bounding box center [567, 592] width 243 height 25
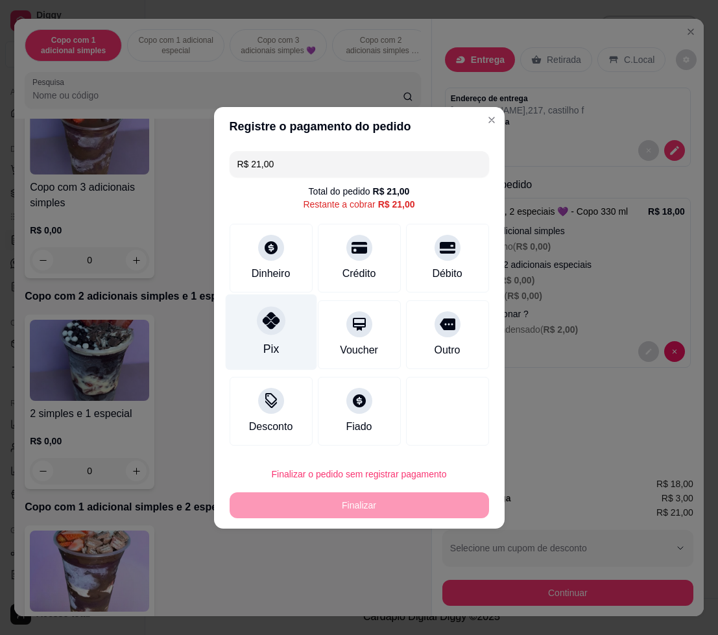
click at [271, 322] on icon at bounding box center [270, 320] width 17 height 17
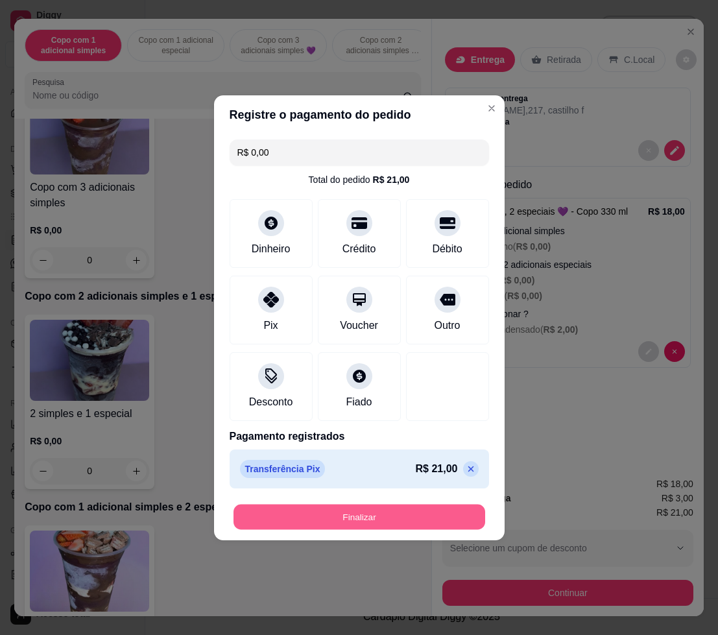
click at [376, 508] on button "Finalizar" at bounding box center [360, 516] width 252 height 25
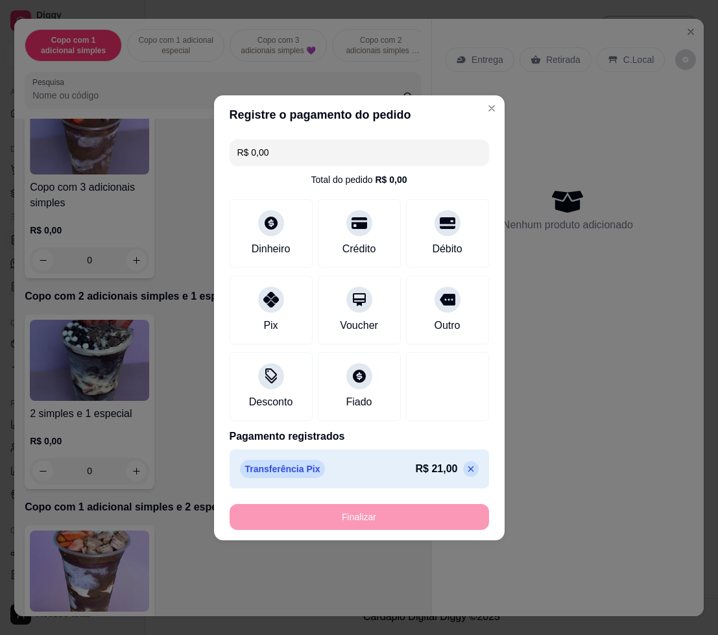
type input "-R$ 21,00"
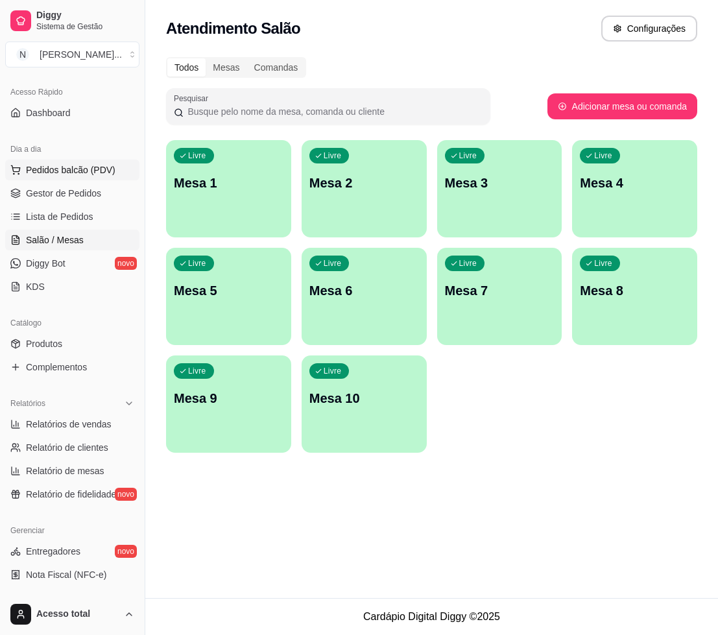
click at [67, 168] on span "Pedidos balcão (PDV)" at bounding box center [71, 170] width 90 height 13
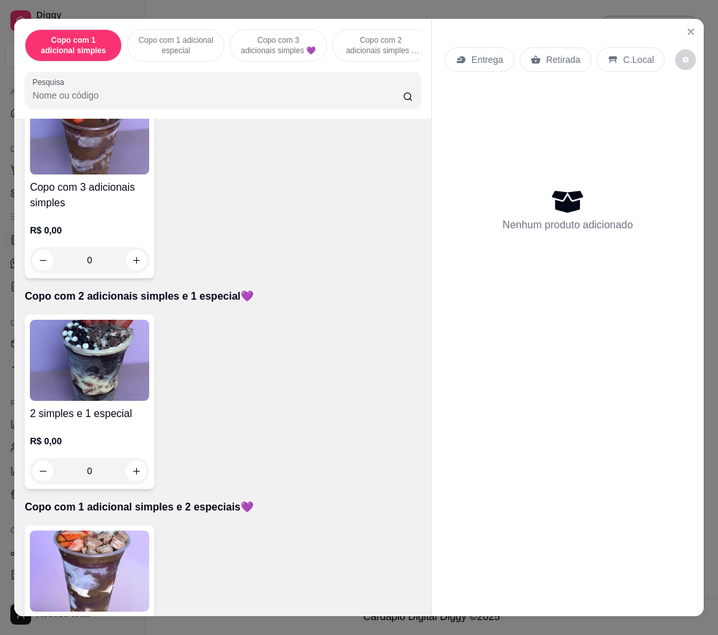
scroll to position [730, 0]
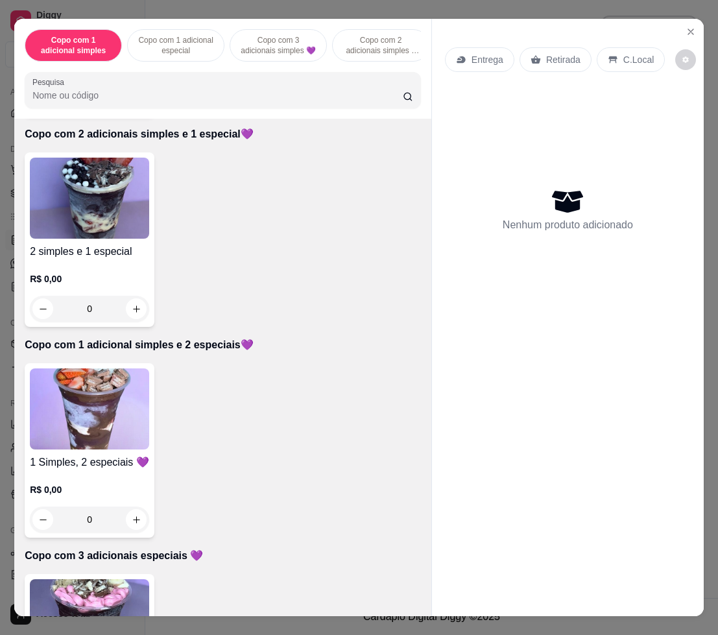
click at [99, 424] on img at bounding box center [89, 409] width 119 height 81
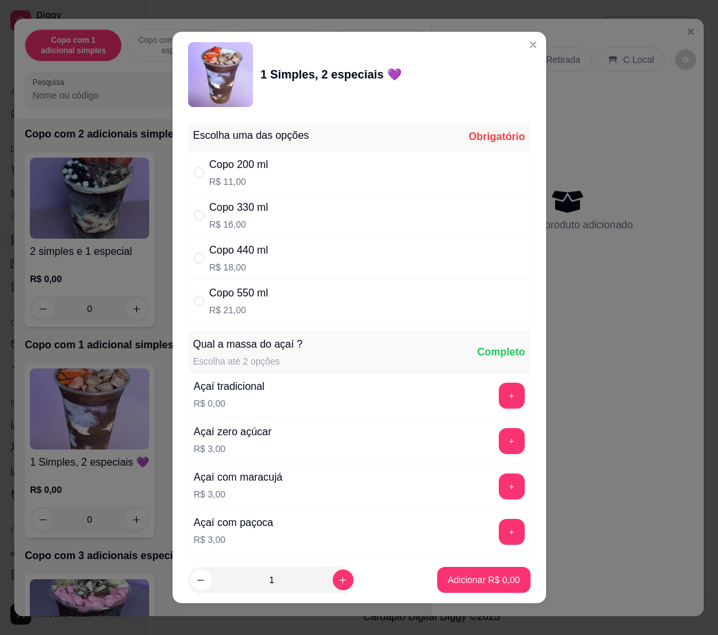
click at [275, 208] on div "Copo 330 ml R$ 16,00" at bounding box center [359, 215] width 343 height 43
radio input "true"
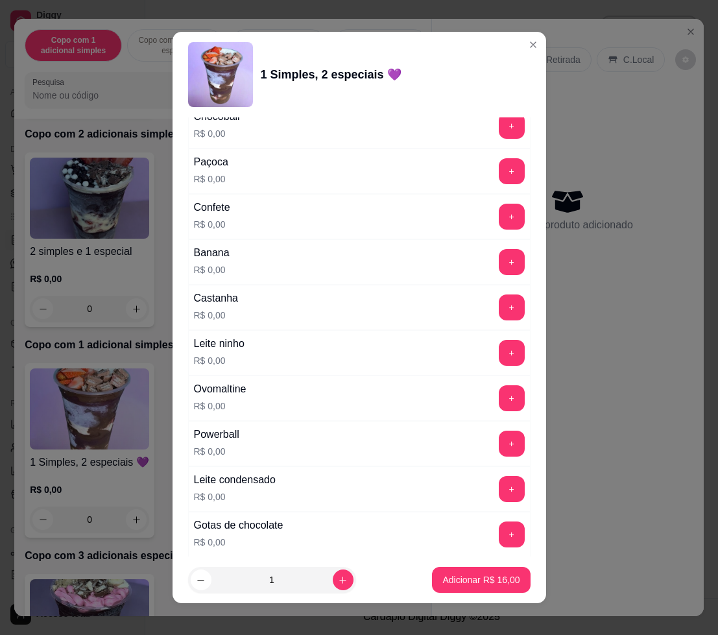
scroll to position [892, 0]
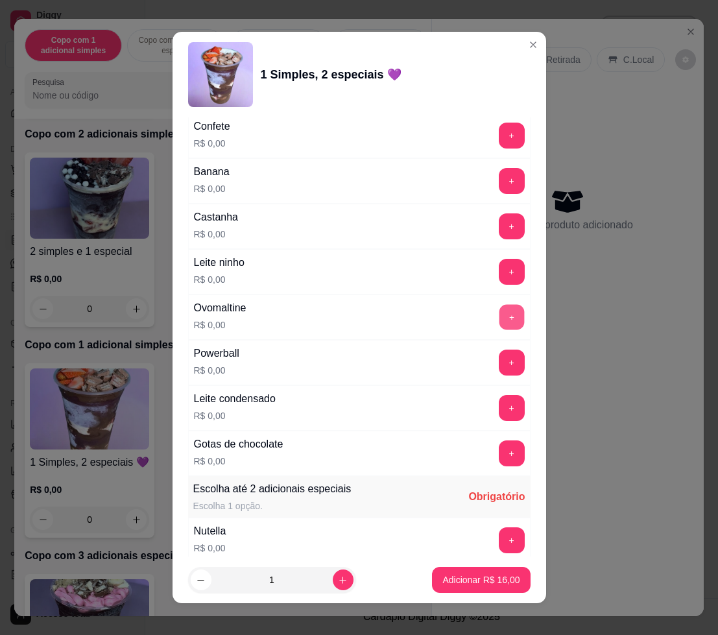
click at [499, 319] on button "+" at bounding box center [511, 317] width 25 height 25
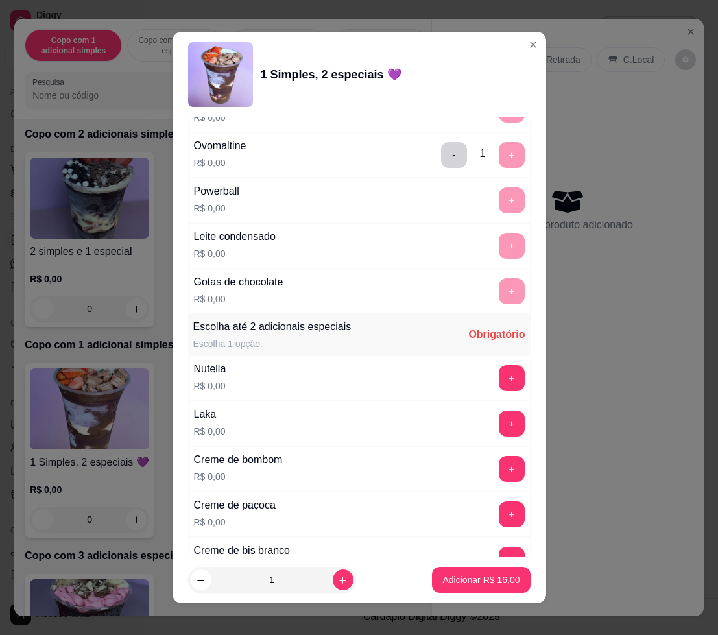
scroll to position [1298, 0]
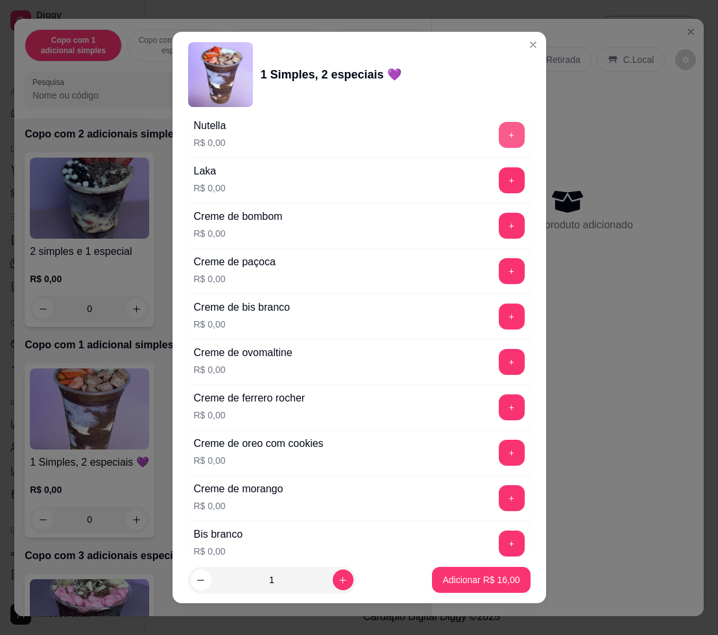
click at [499, 136] on button "+" at bounding box center [512, 135] width 26 height 26
click at [499, 177] on button "+" at bounding box center [511, 180] width 25 height 25
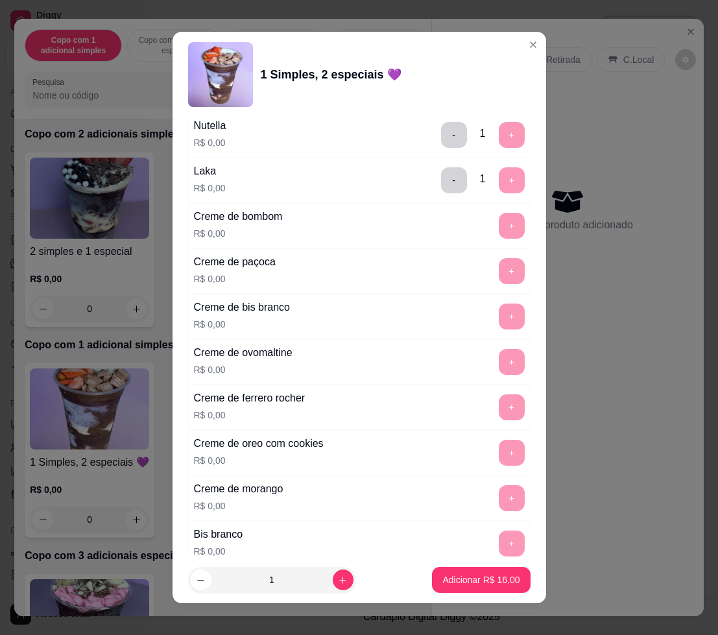
scroll to position [973, 0]
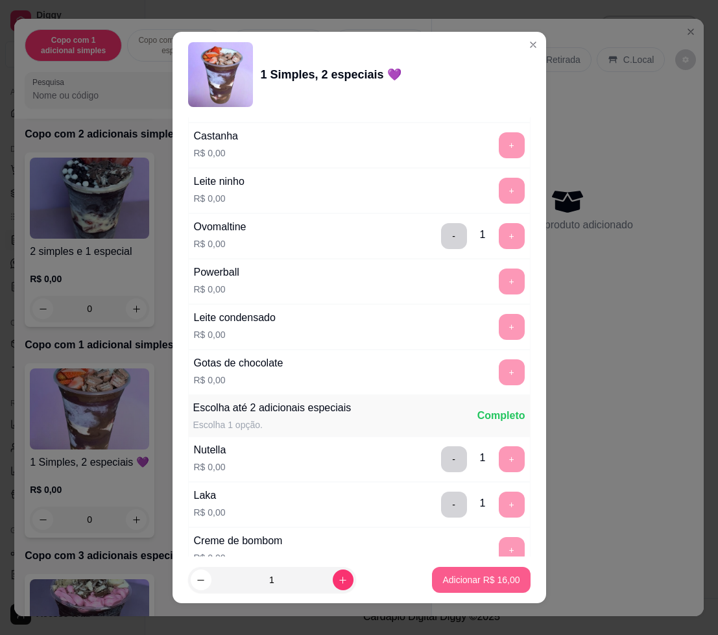
click at [450, 579] on p "Adicionar R$ 16,00" at bounding box center [481, 580] width 77 height 13
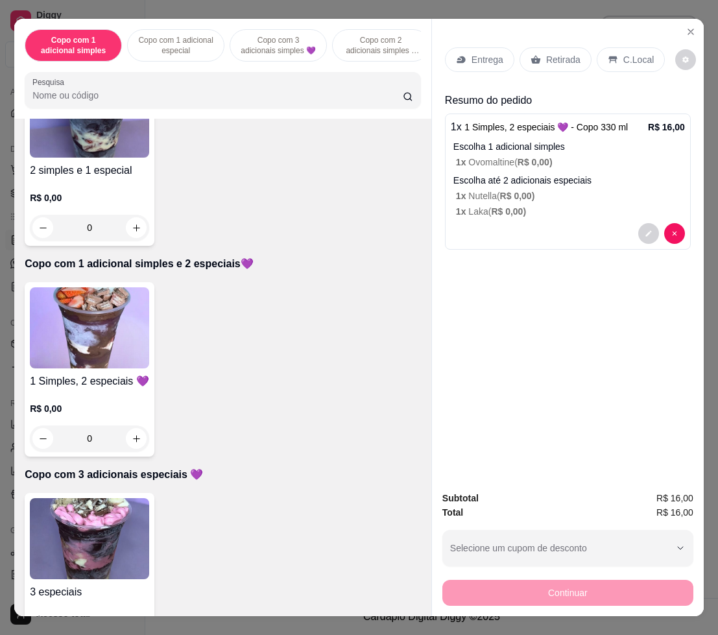
scroll to position [649, 0]
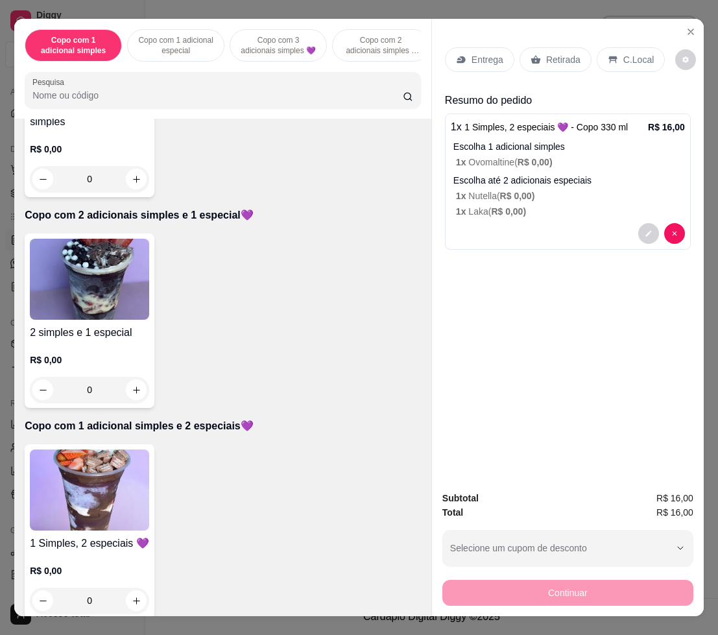
click at [93, 276] on img at bounding box center [89, 279] width 119 height 81
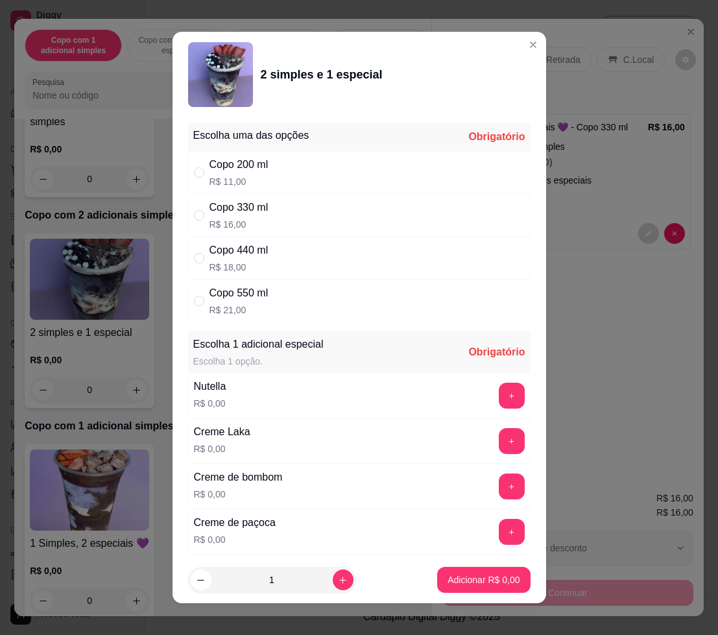
click at [246, 208] on div "Copo 330 ml" at bounding box center [239, 208] width 59 height 16
radio input "true"
click at [499, 393] on button "+" at bounding box center [511, 396] width 25 height 25
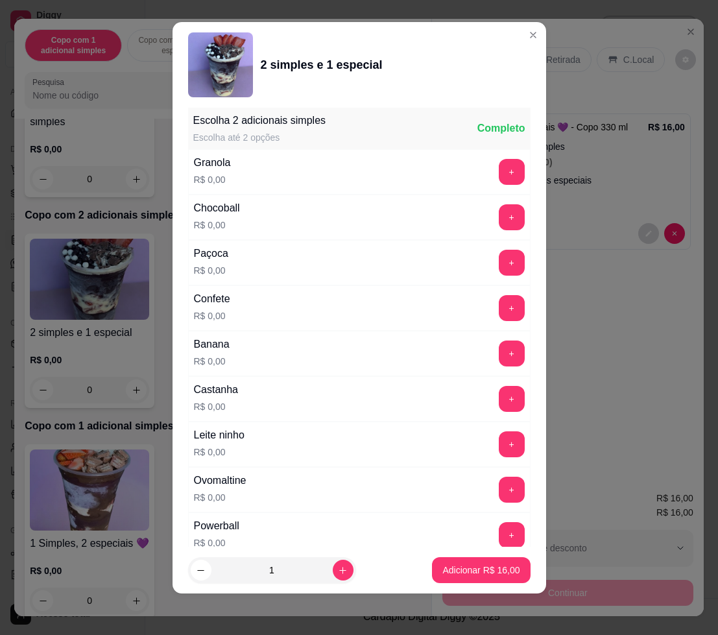
scroll to position [1200, 0]
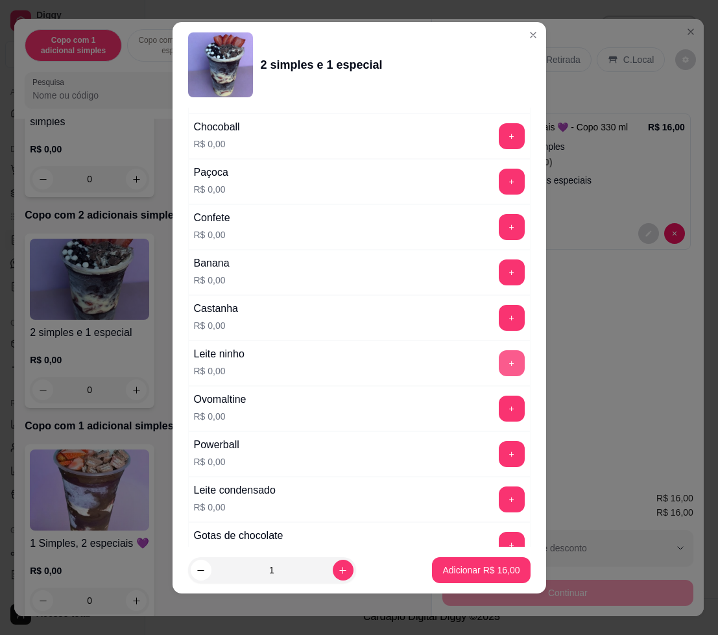
click at [499, 367] on button "+" at bounding box center [512, 363] width 26 height 26
click at [499, 501] on button "+" at bounding box center [512, 500] width 26 height 26
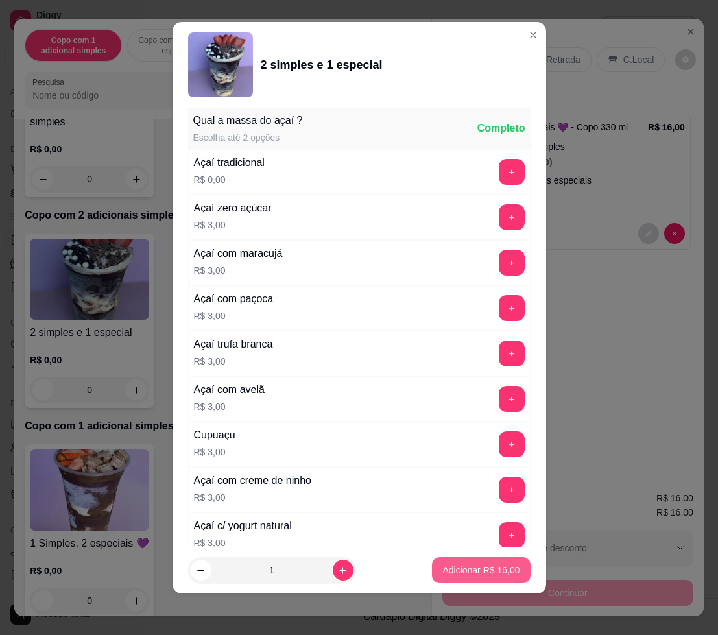
click at [472, 573] on p "Adicionar R$ 16,00" at bounding box center [481, 570] width 77 height 13
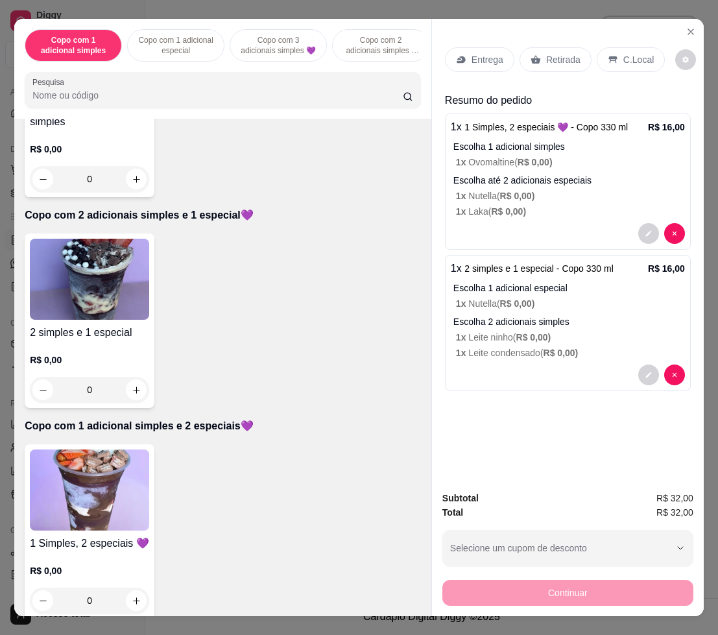
click at [472, 53] on p "Entrega" at bounding box center [488, 59] width 32 height 13
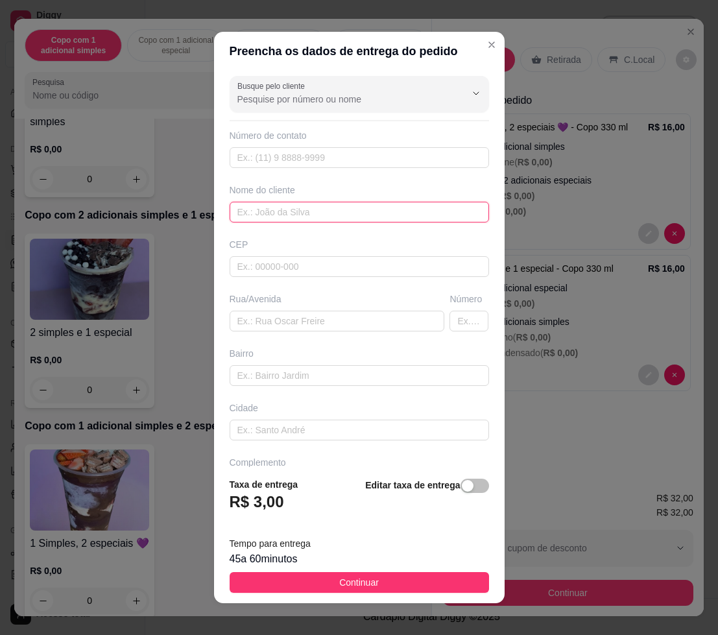
click at [327, 219] on input "text" at bounding box center [360, 212] width 260 height 21
type input "[PERSON_NAME]"
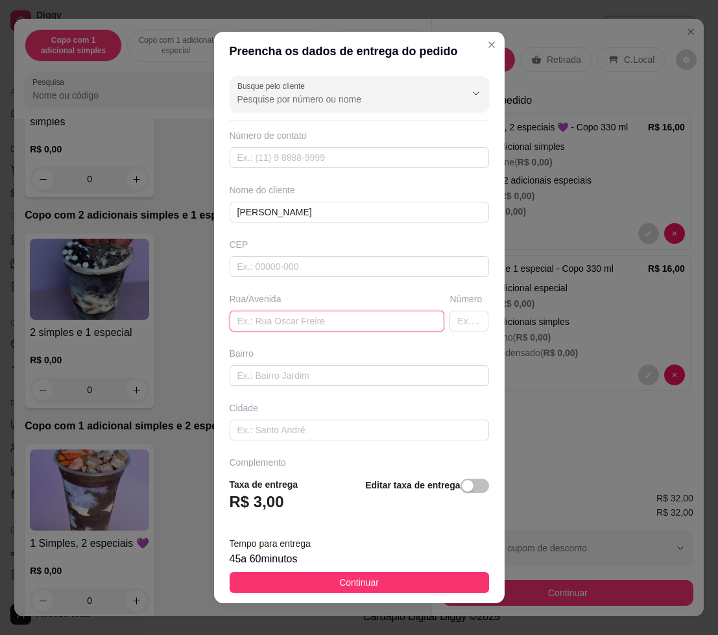
click at [305, 324] on input "text" at bounding box center [337, 321] width 215 height 21
type input "[PERSON_NAME]"
click at [450, 328] on input "text" at bounding box center [469, 321] width 39 height 21
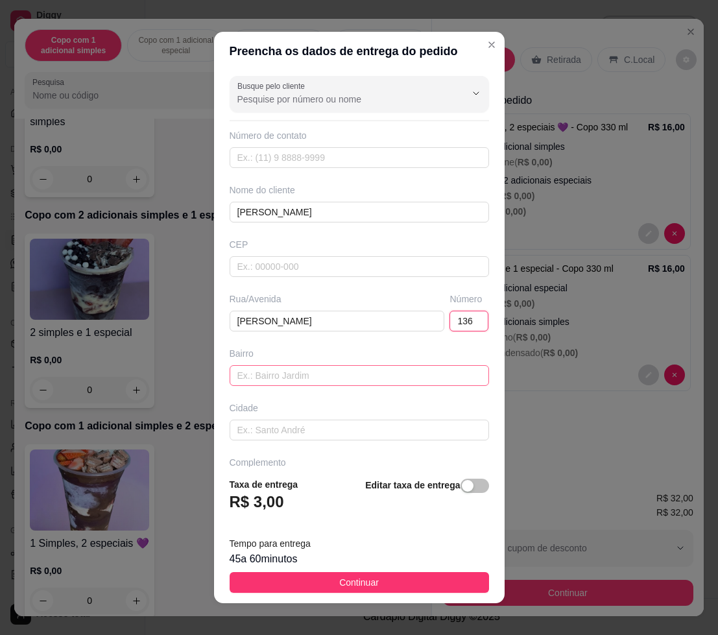
type input "136"
click at [407, 374] on input "text" at bounding box center [360, 375] width 260 height 21
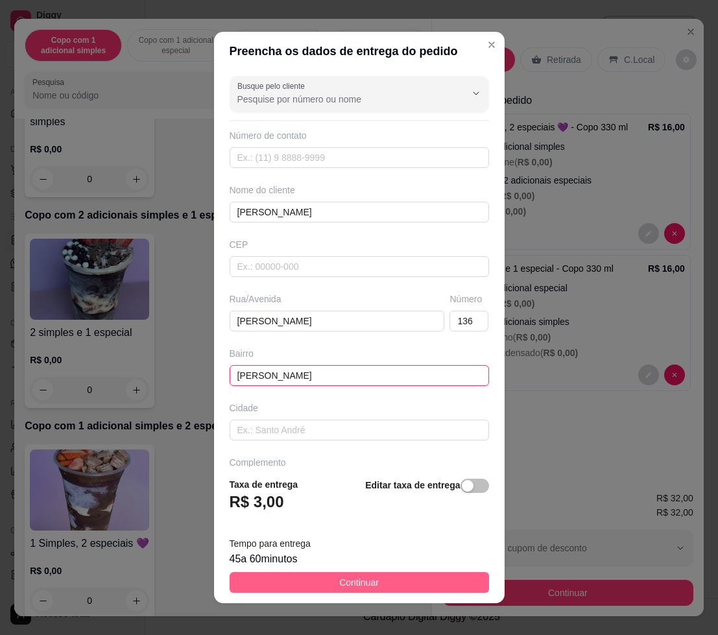
type input "[PERSON_NAME]"
click at [350, 577] on span "Continuar" at bounding box center [359, 583] width 40 height 14
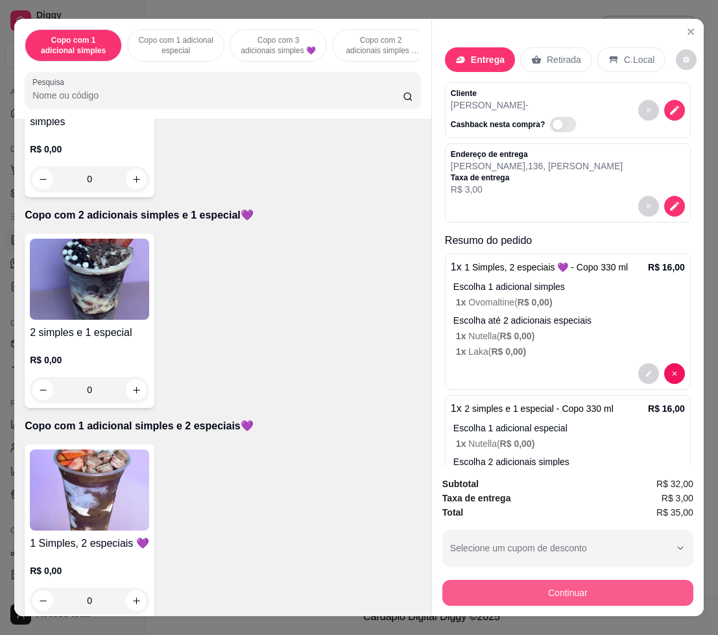
click at [570, 580] on button "Continuar" at bounding box center [568, 593] width 251 height 26
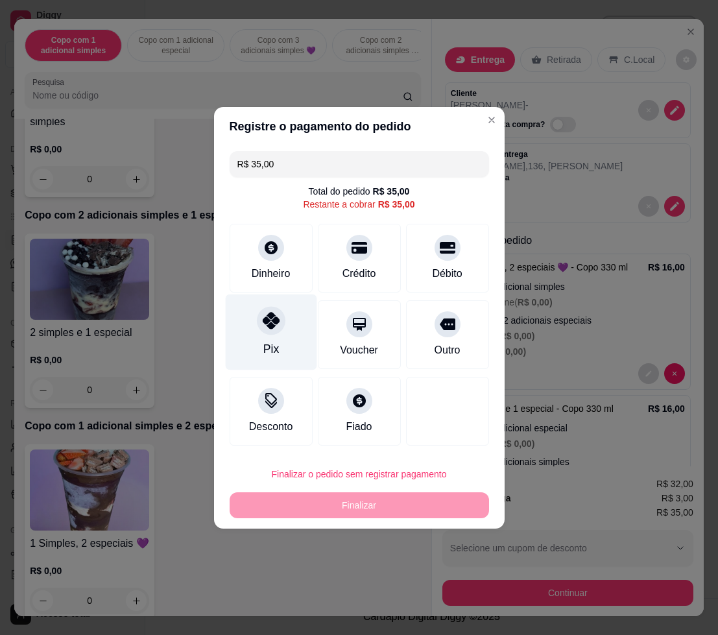
click at [263, 320] on icon at bounding box center [270, 320] width 17 height 17
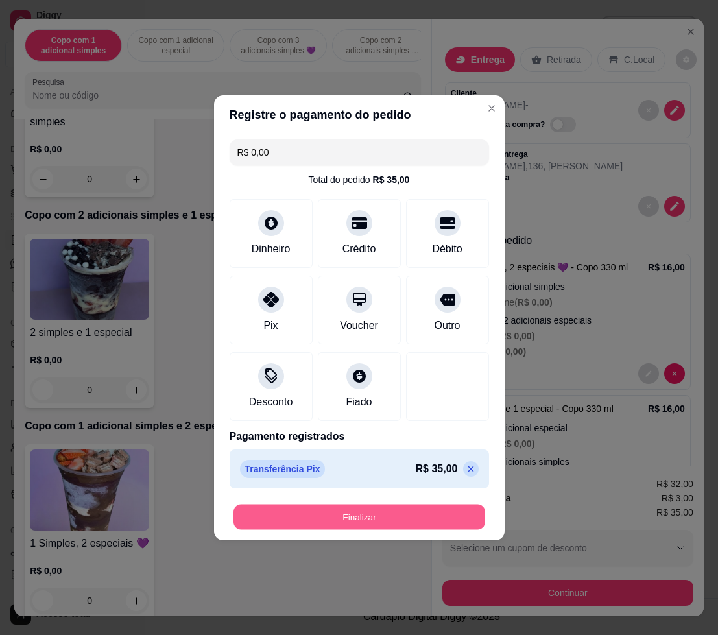
click at [350, 515] on button "Finalizar" at bounding box center [360, 516] width 252 height 25
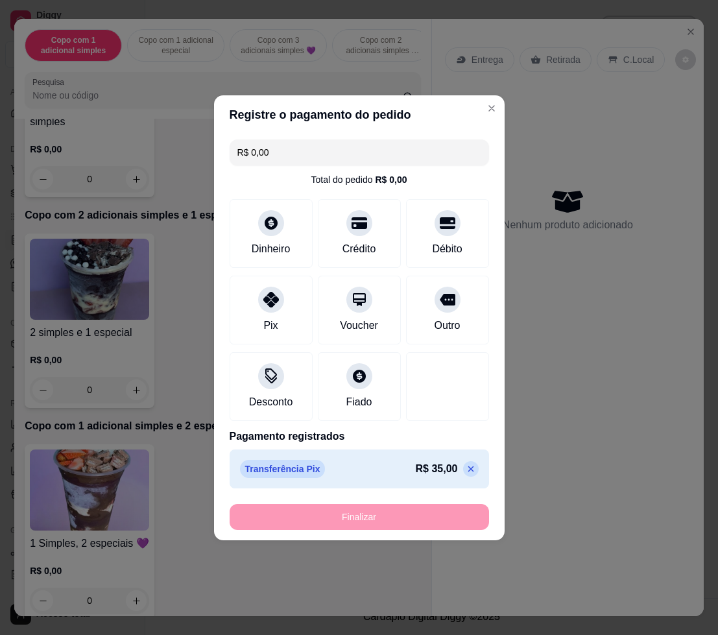
type input "-R$ 35,00"
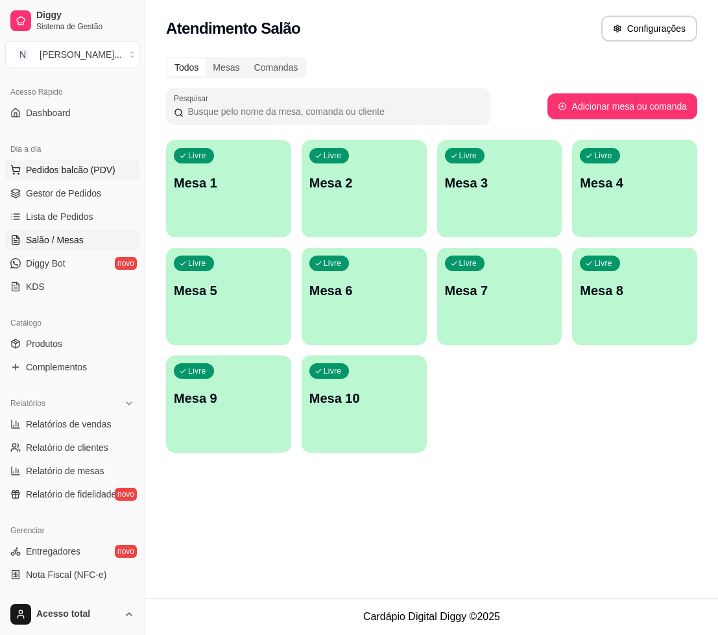
click at [75, 169] on span "Pedidos balcão (PDV)" at bounding box center [71, 170] width 90 height 13
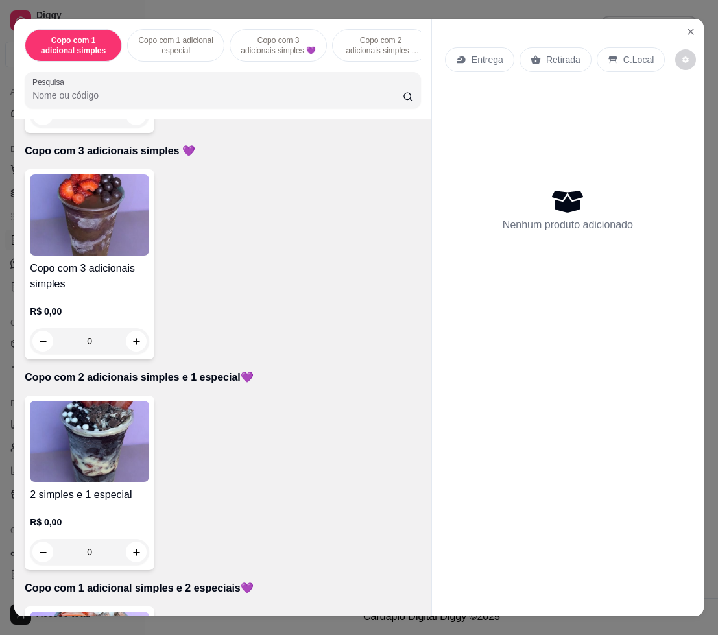
scroll to position [649, 0]
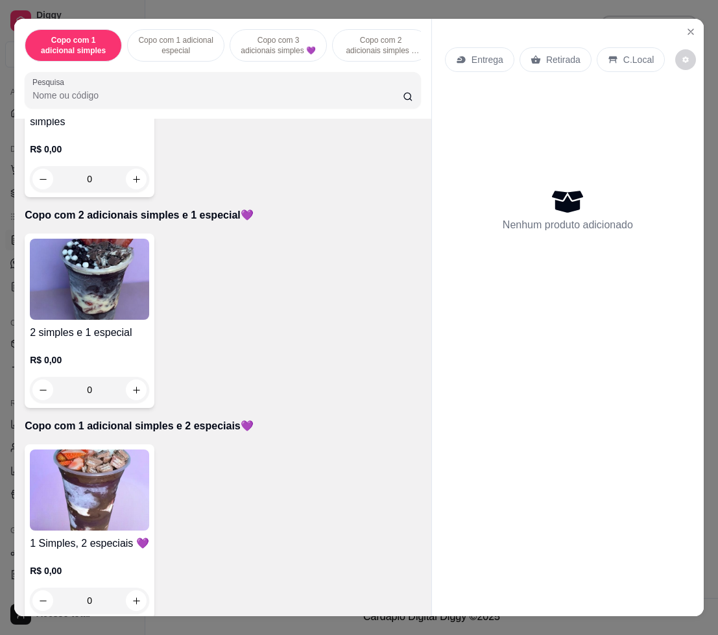
click at [121, 494] on img at bounding box center [89, 490] width 119 height 81
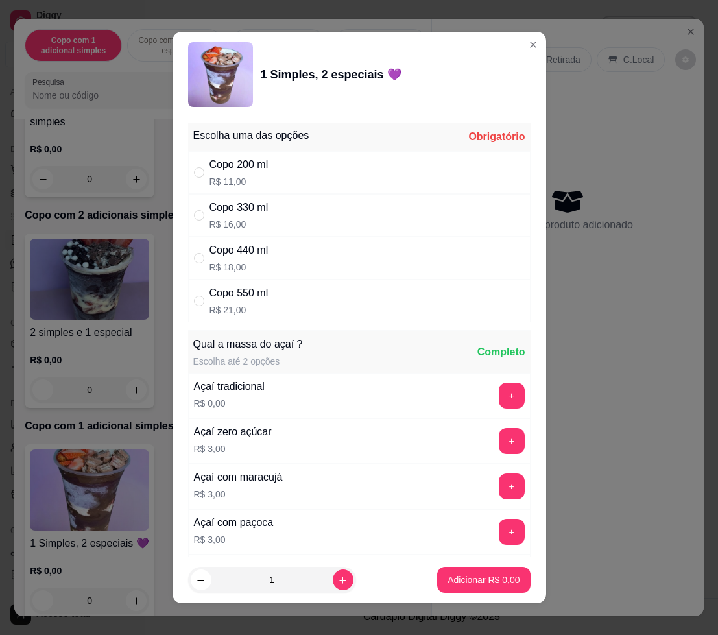
click at [276, 215] on div "Copo 330 ml R$ 16,00" at bounding box center [359, 215] width 343 height 43
radio input "true"
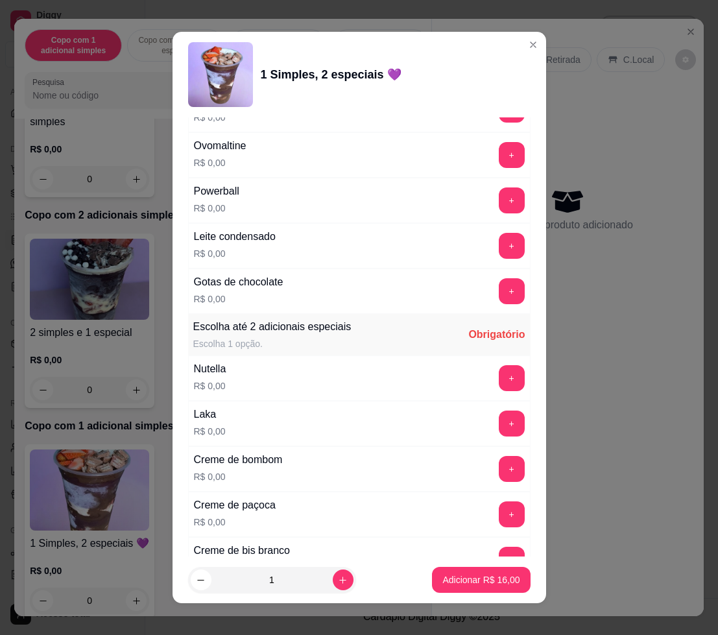
scroll to position [1136, 0]
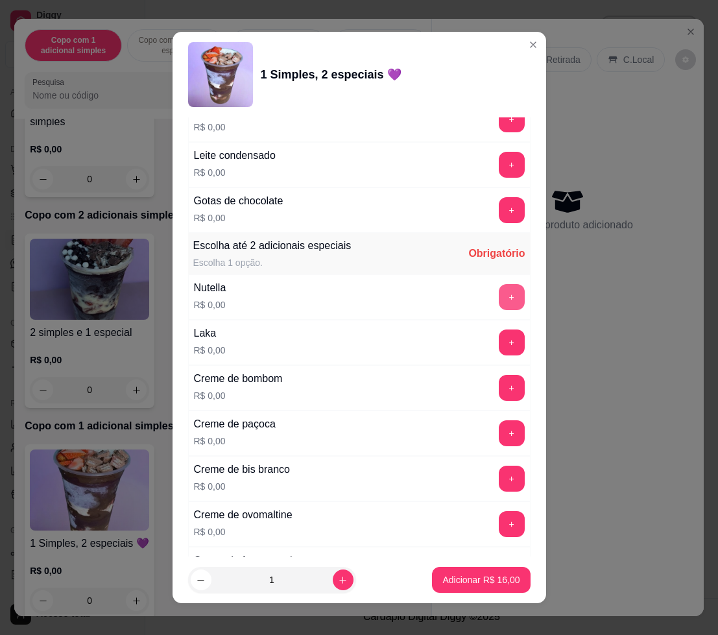
click at [499, 299] on button "+" at bounding box center [512, 297] width 26 height 26
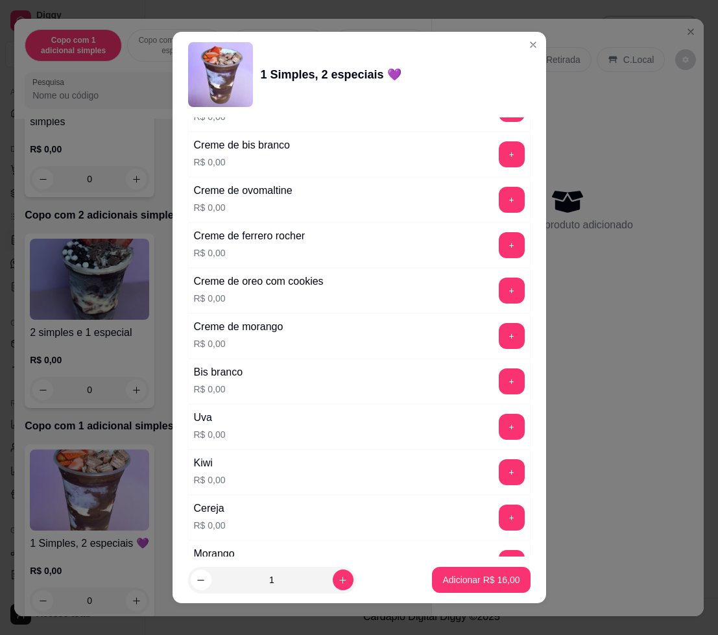
scroll to position [1541, 0]
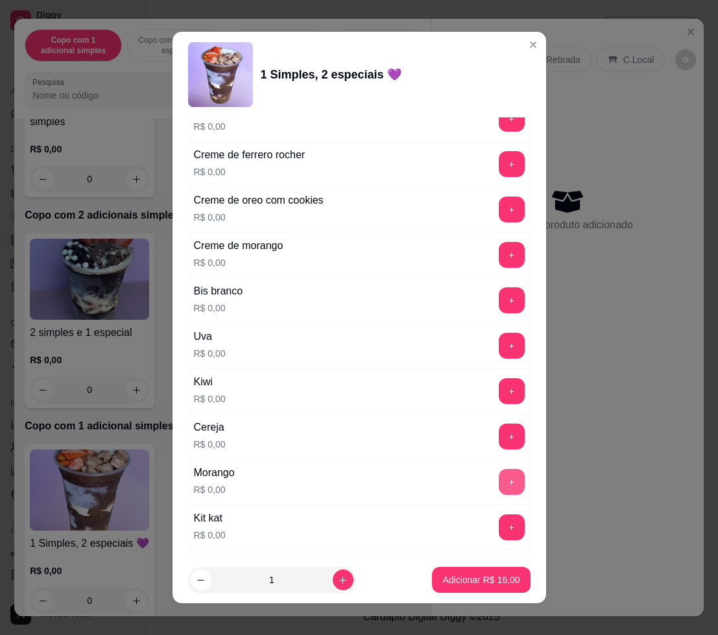
click at [499, 485] on button "+" at bounding box center [512, 482] width 26 height 26
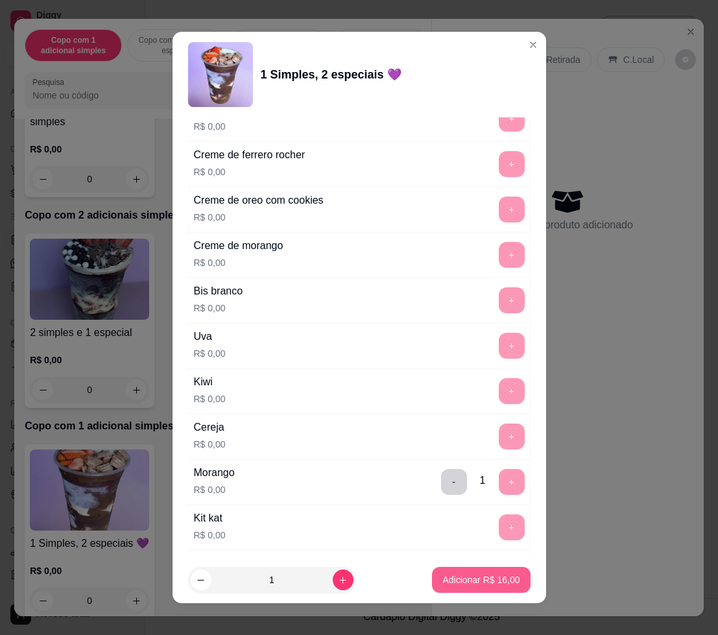
click at [493, 581] on p "Adicionar R$ 16,00" at bounding box center [481, 580] width 77 height 13
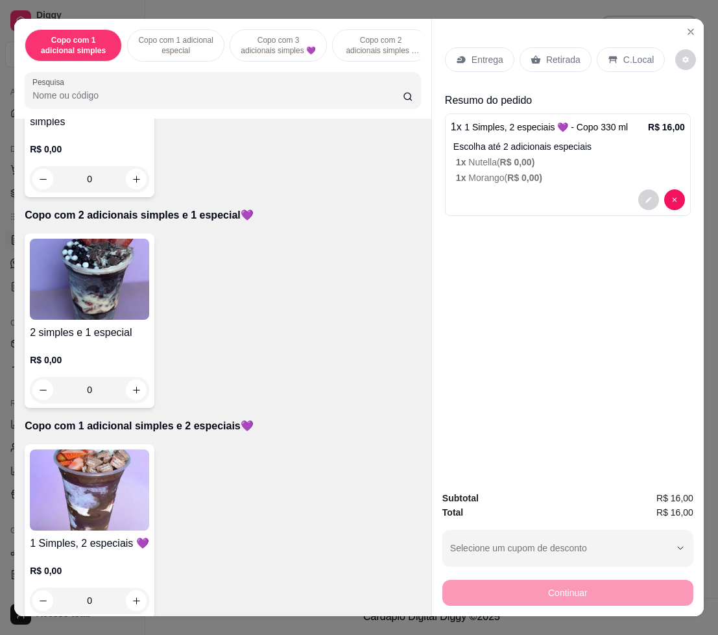
click at [483, 53] on p "Entrega" at bounding box center [488, 59] width 32 height 13
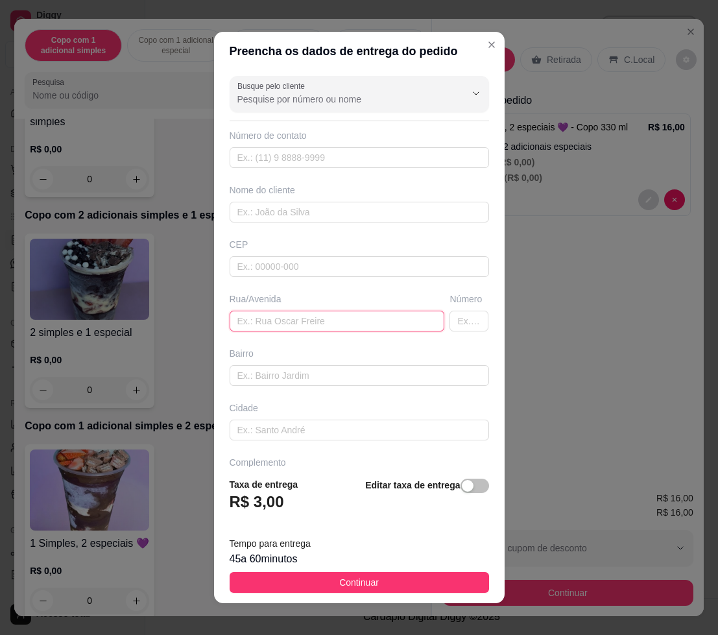
click at [350, 311] on input "text" at bounding box center [337, 321] width 215 height 21
type input "[PERSON_NAME]"
click at [450, 317] on input "text" at bounding box center [469, 321] width 39 height 21
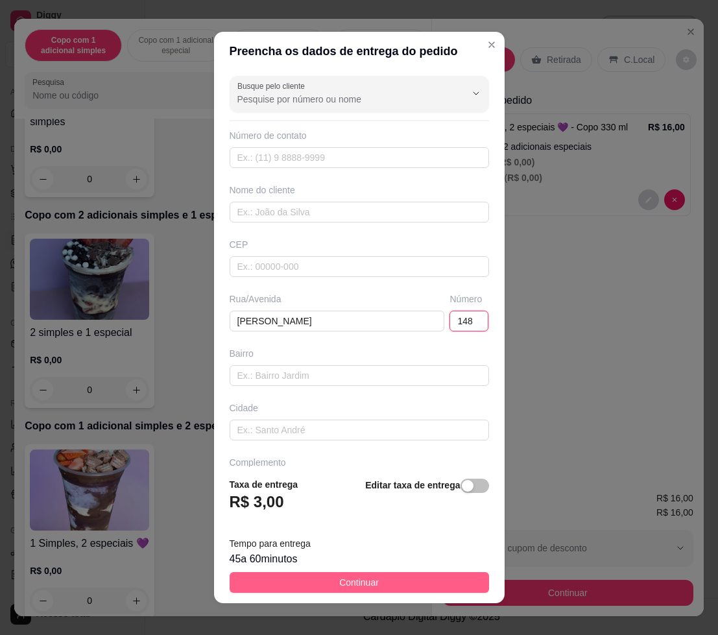
type input "148"
click at [341, 585] on span "Continuar" at bounding box center [359, 583] width 40 height 14
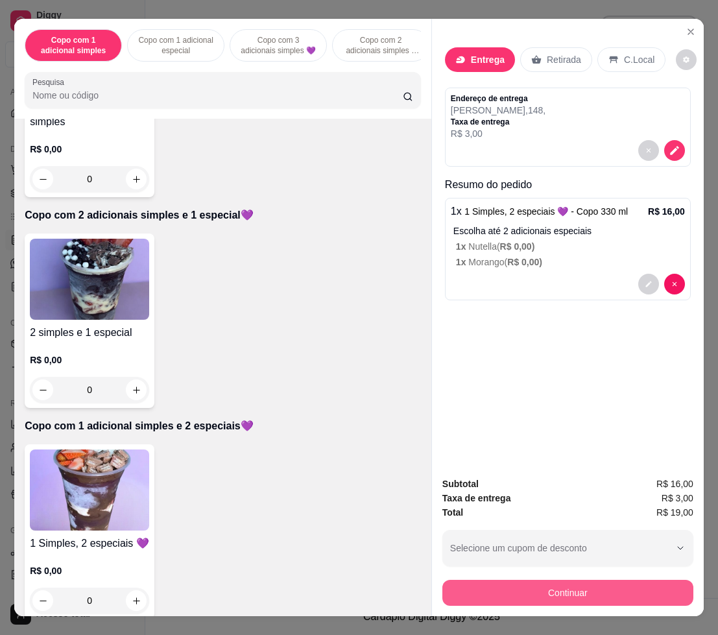
click at [532, 587] on button "Continuar" at bounding box center [568, 593] width 251 height 26
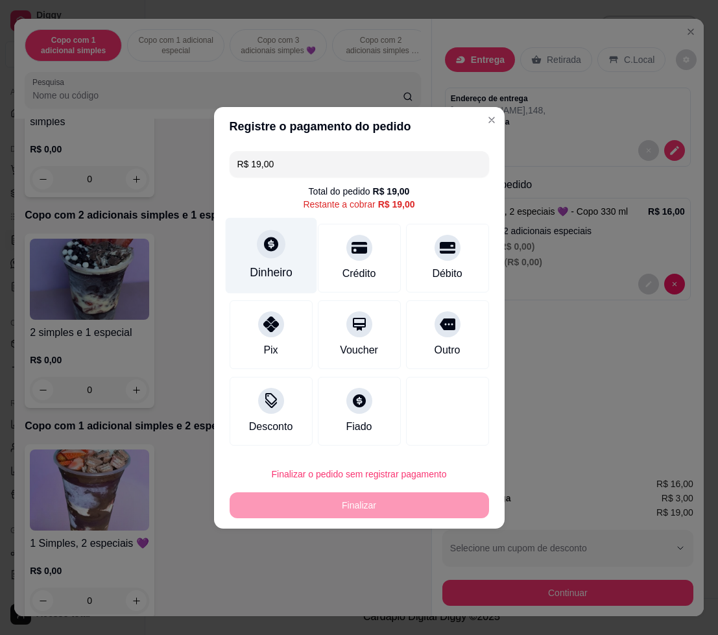
click at [284, 254] on div "Dinheiro" at bounding box center [270, 255] width 91 height 76
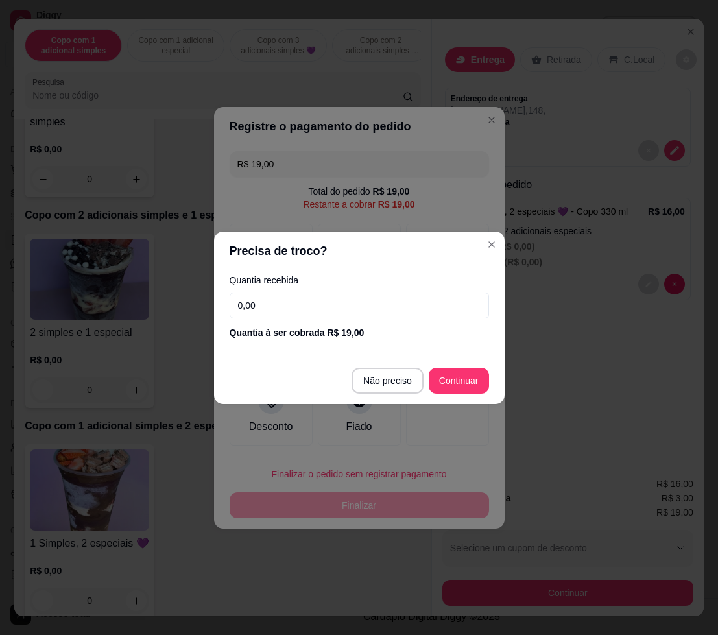
click at [327, 300] on input "0,00" at bounding box center [360, 306] width 260 height 26
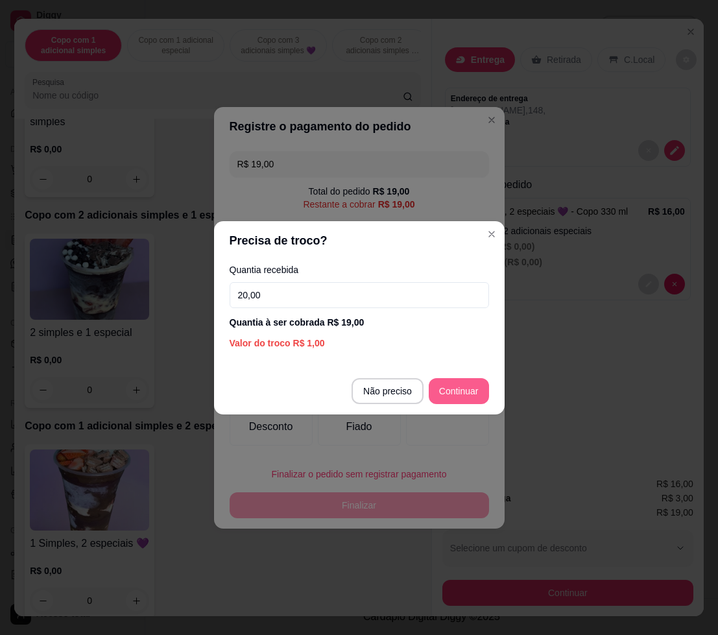
type input "20,00"
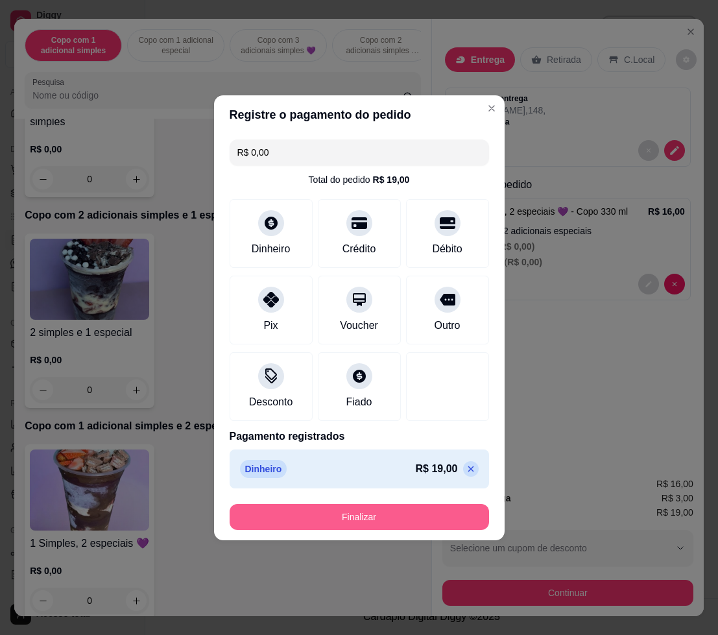
click at [412, 518] on button "Finalizar" at bounding box center [360, 517] width 260 height 26
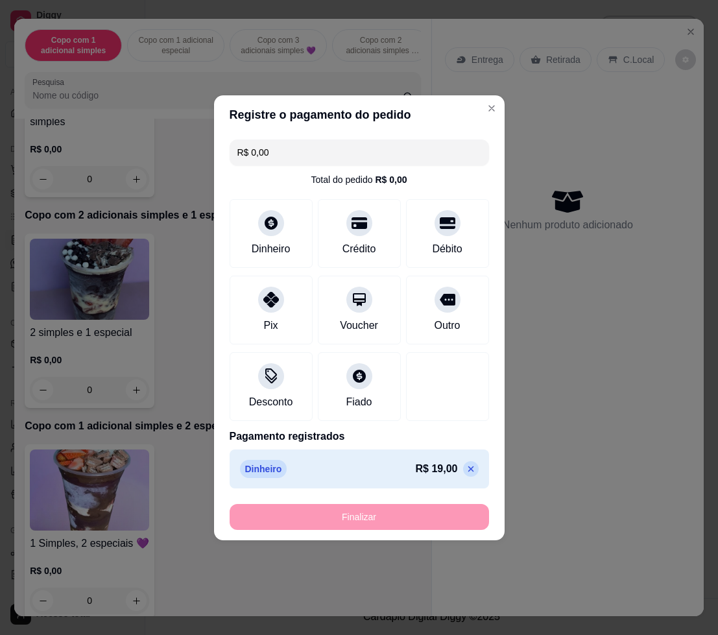
type input "-R$ 19,00"
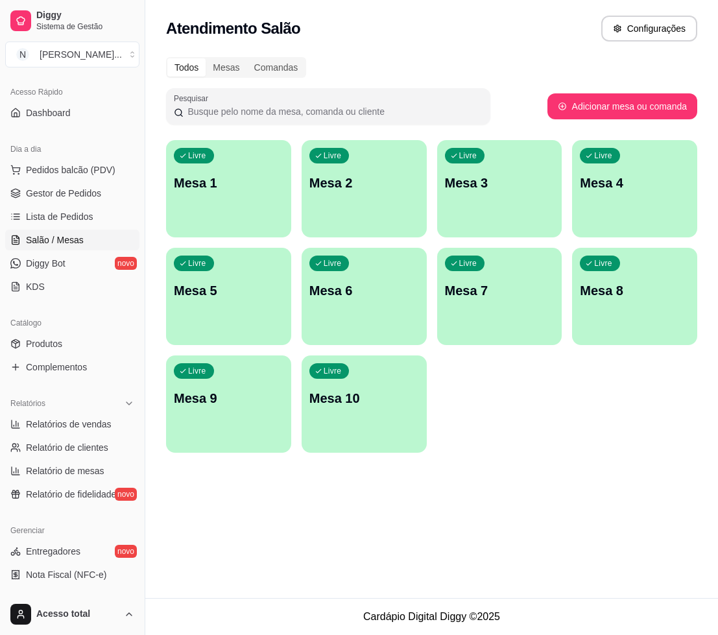
click at [210, 175] on p "Mesa 1" at bounding box center [229, 183] width 110 height 18
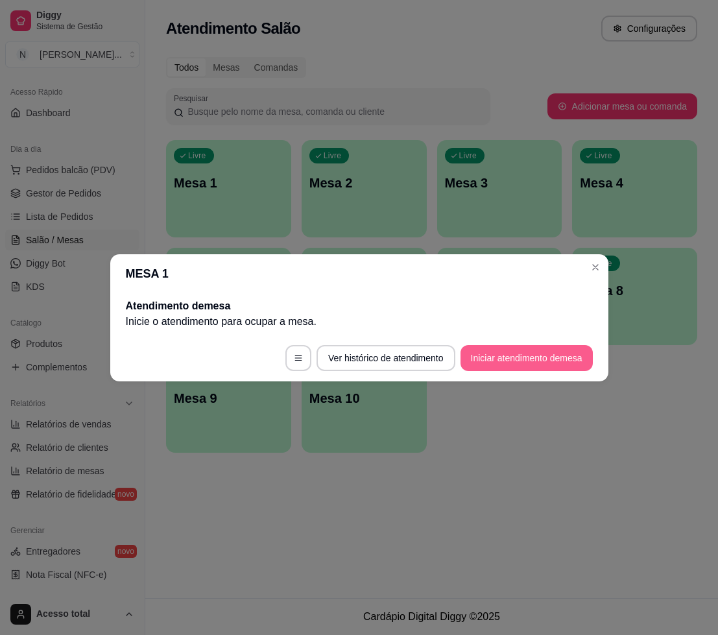
click at [555, 361] on button "Iniciar atendimento de mesa" at bounding box center [527, 358] width 132 height 26
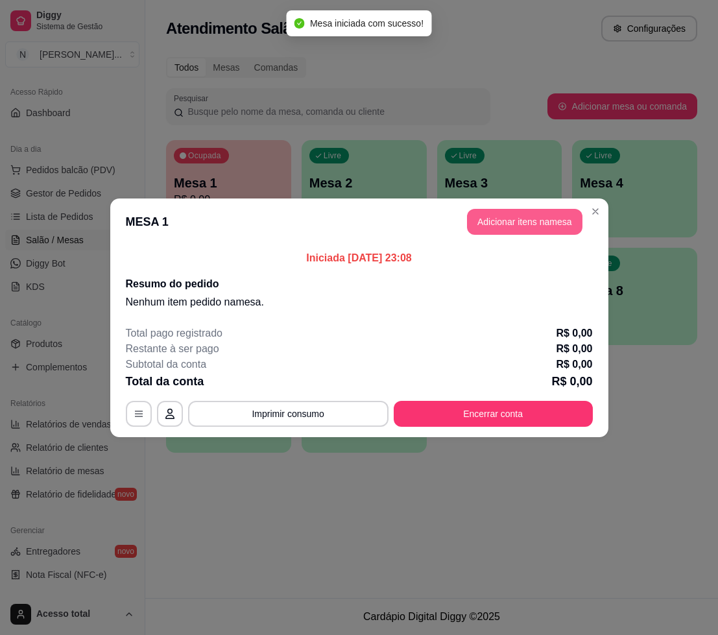
click at [493, 223] on button "Adicionar itens na mesa" at bounding box center [525, 222] width 116 height 26
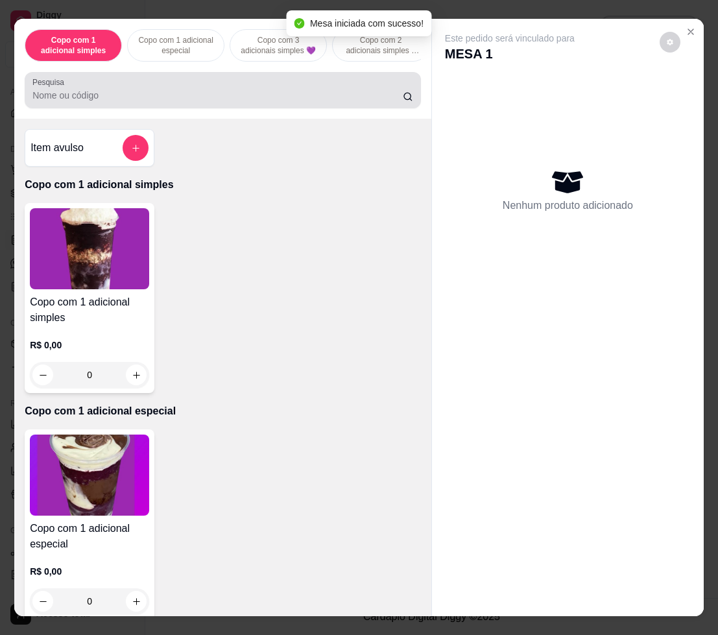
click at [310, 91] on div at bounding box center [222, 90] width 381 height 26
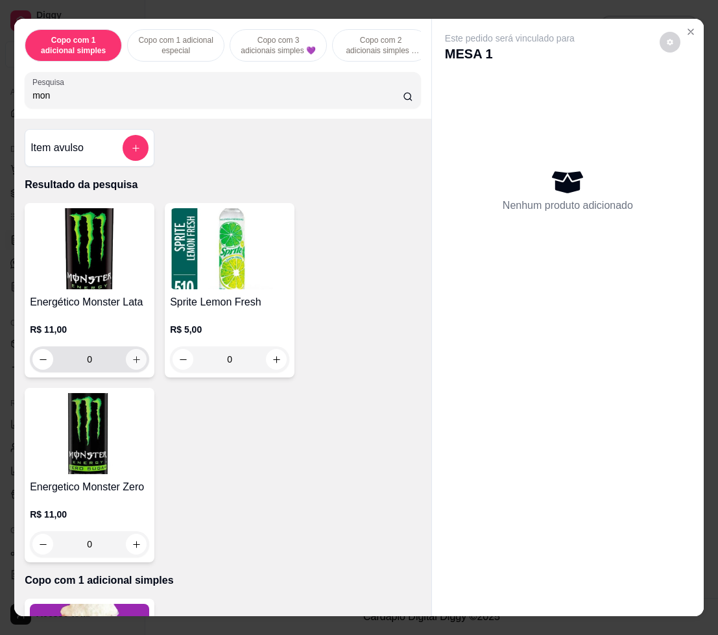
type input "mon"
click at [132, 365] on icon "increase-product-quantity" at bounding box center [137, 360] width 10 height 10
type input "1"
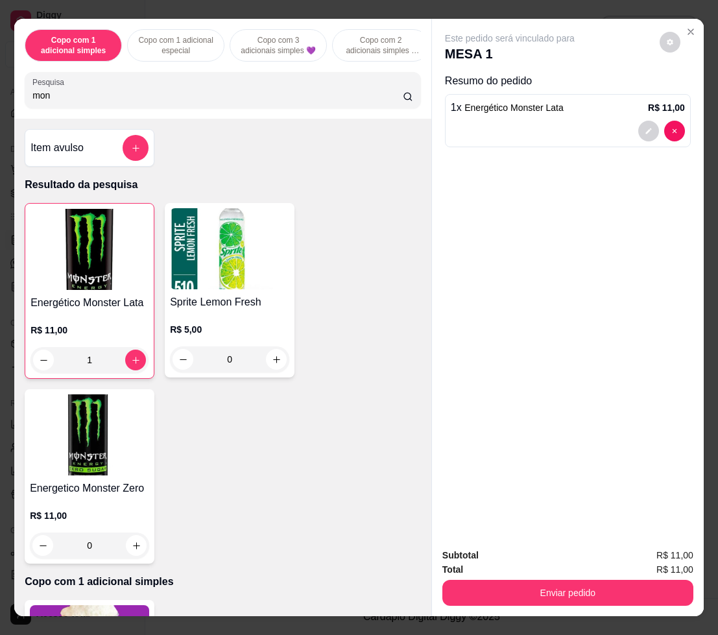
click at [176, 115] on div "Copo com 1 adicional simples Copo com 1 adicional especial Copo com 3 adicionai…" at bounding box center [222, 69] width 417 height 100
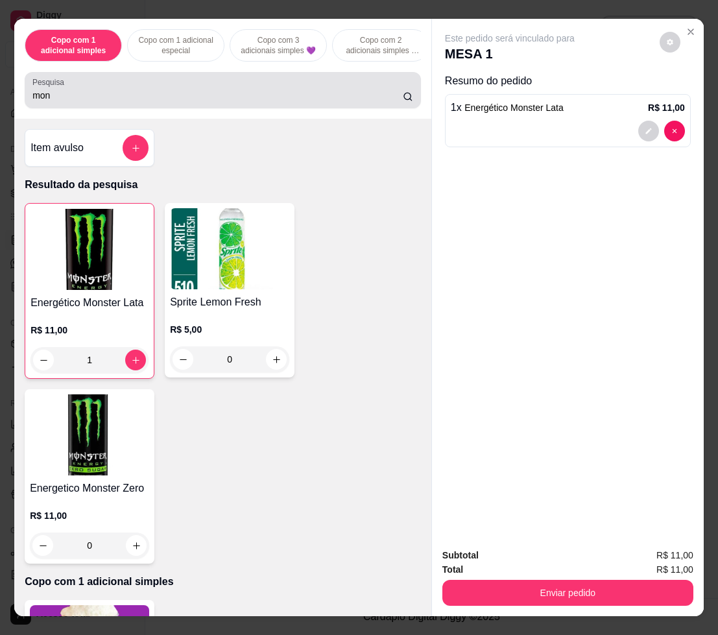
click at [177, 108] on div "Pesquisa mon" at bounding box center [223, 90] width 396 height 36
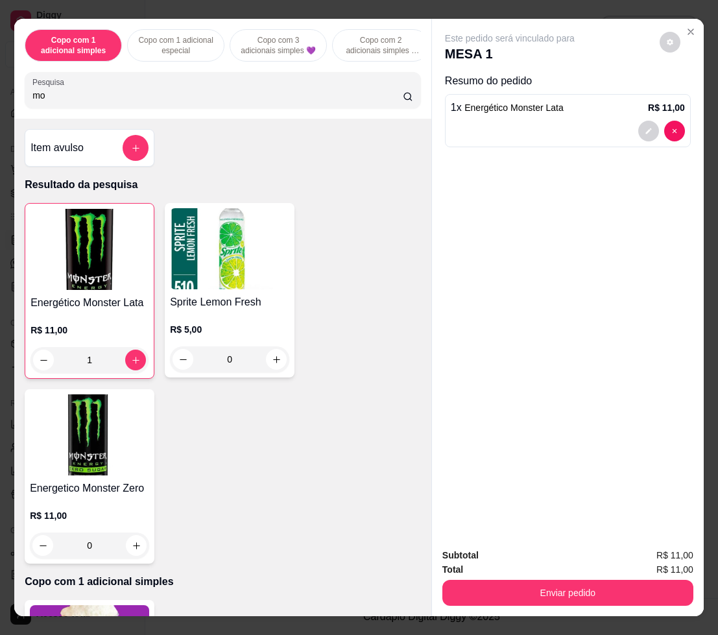
type input "m"
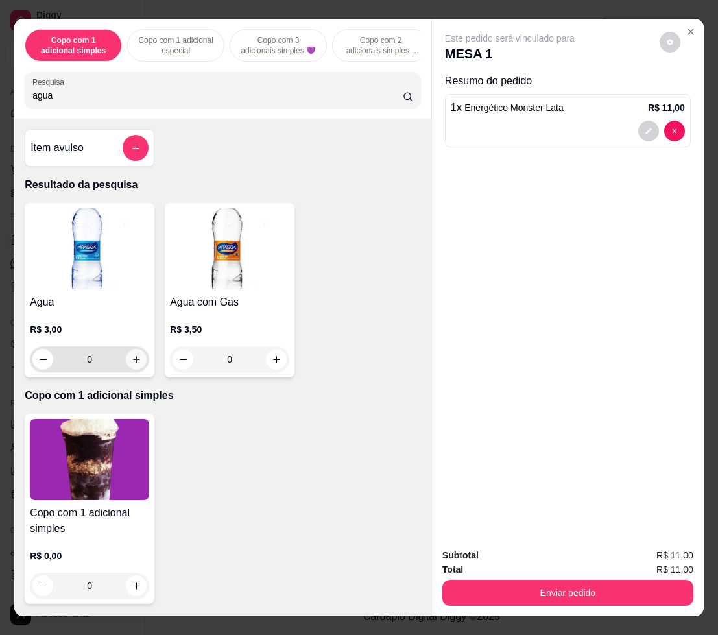
type input "agua"
click at [132, 365] on icon "increase-product-quantity" at bounding box center [137, 360] width 10 height 10
type input "1"
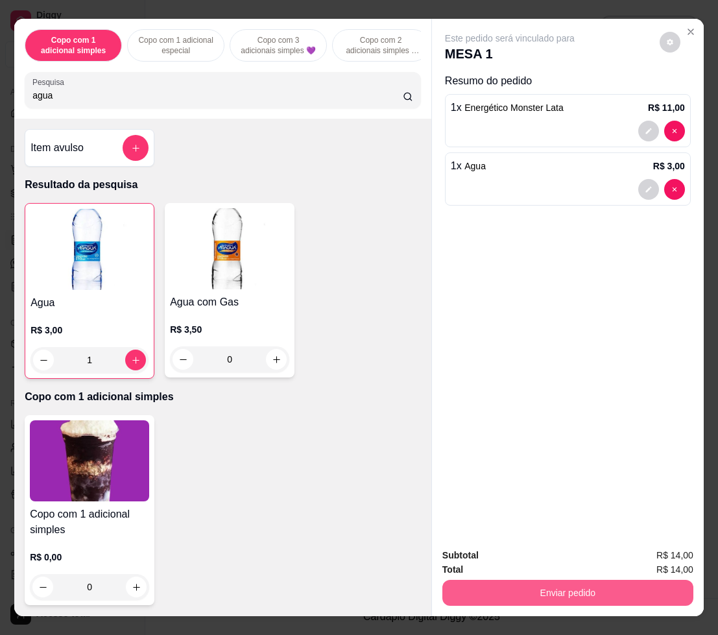
click at [554, 586] on button "Enviar pedido" at bounding box center [568, 593] width 251 height 26
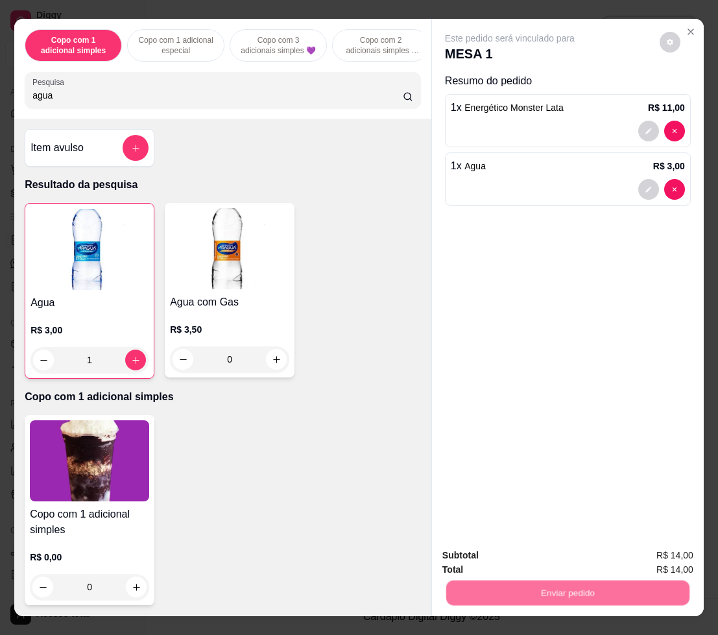
click at [518, 553] on button "Não registrar e enviar pedido" at bounding box center [523, 555] width 131 height 24
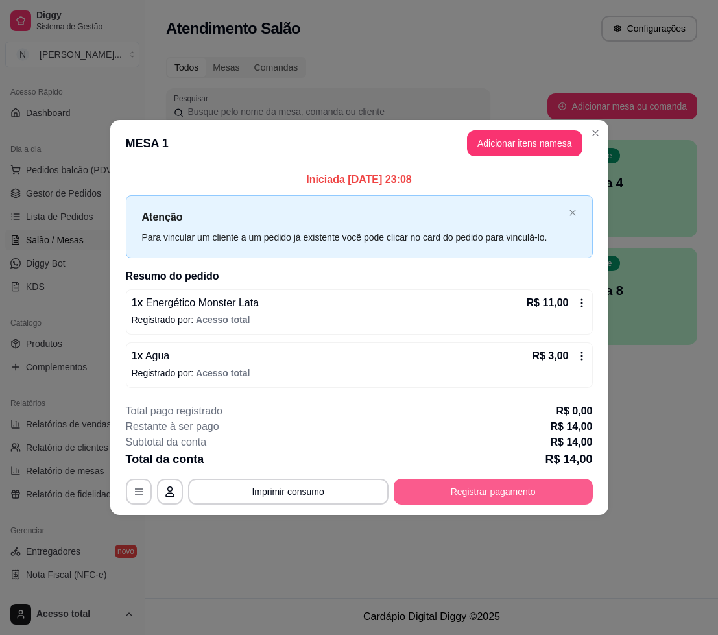
click at [522, 489] on button "Registrar pagamento" at bounding box center [493, 492] width 199 height 26
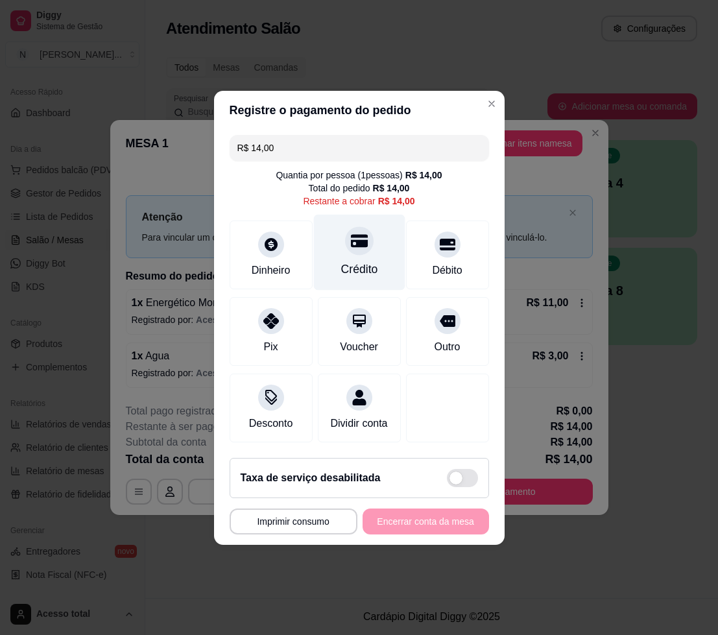
click at [350, 248] on div "Crédito" at bounding box center [358, 252] width 91 height 76
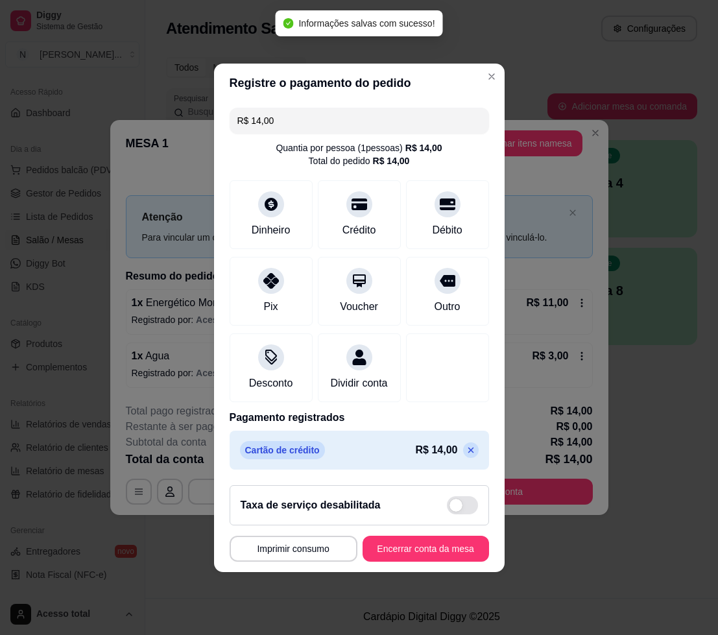
type input "R$ 0,00"
click at [413, 552] on button "Encerrar conta da mesa" at bounding box center [426, 549] width 127 height 26
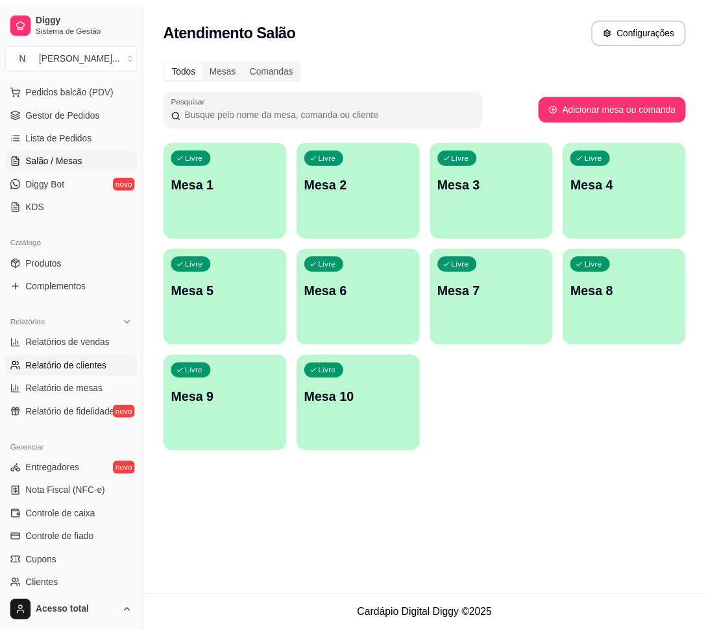
scroll to position [299, 0]
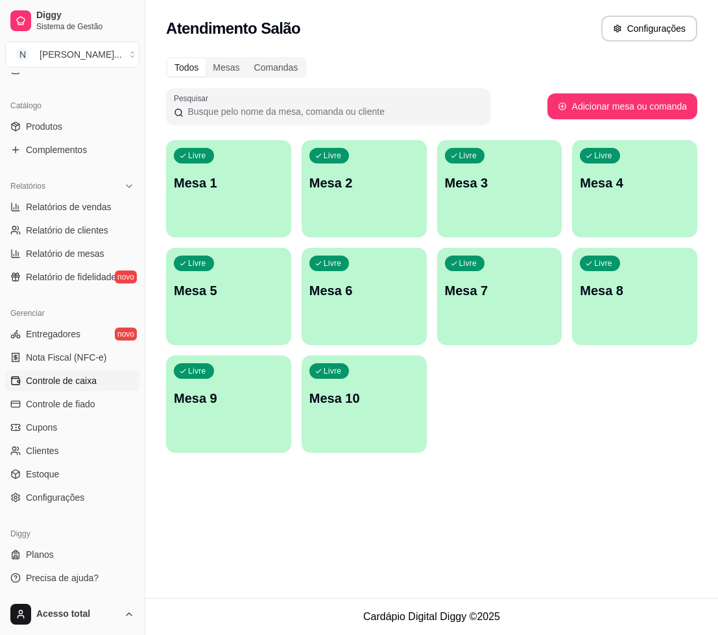
click at [76, 384] on span "Controle de caixa" at bounding box center [61, 380] width 71 height 13
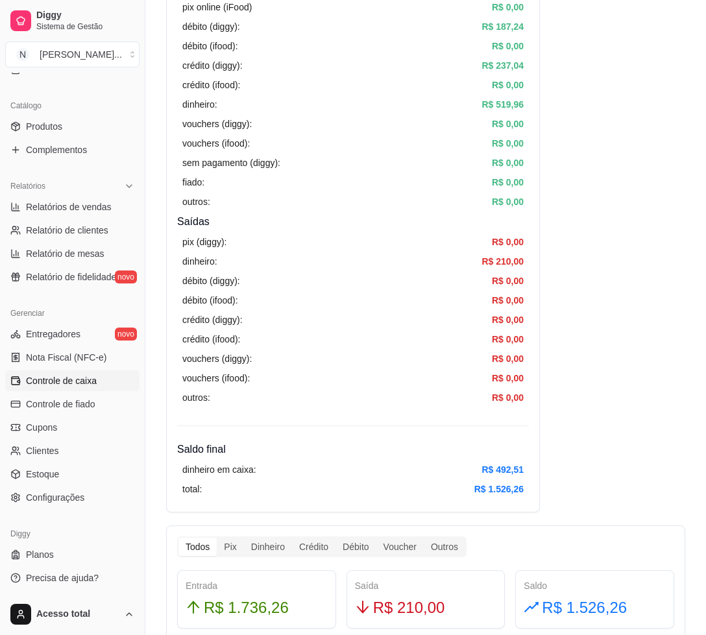
scroll to position [406, 0]
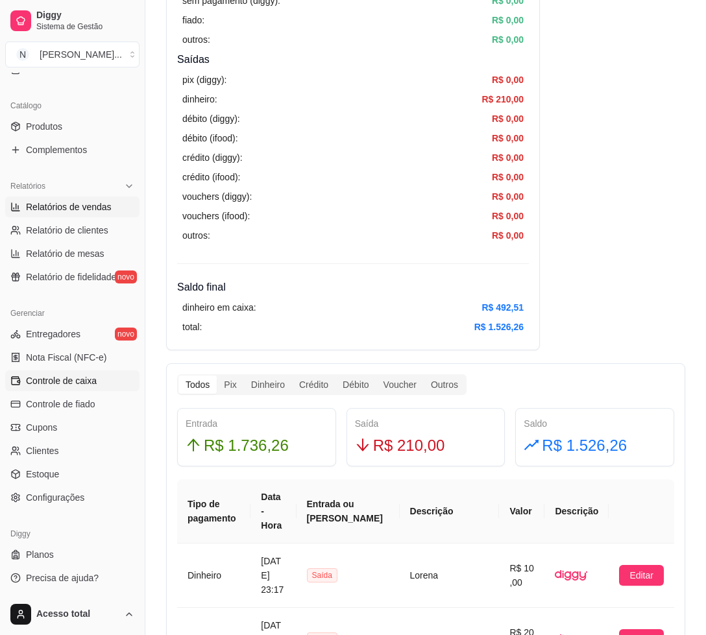
click at [88, 202] on span "Relatórios de vendas" at bounding box center [69, 207] width 86 height 13
select select "ALL"
select select "0"
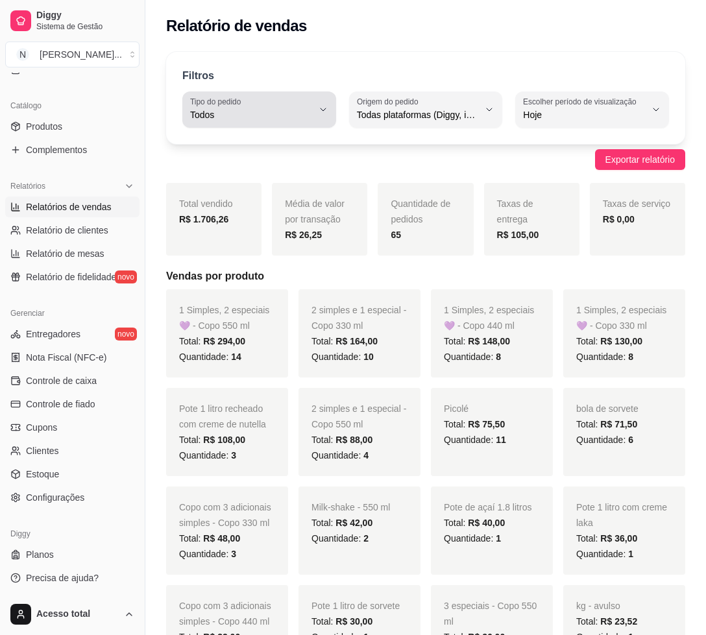
click at [272, 115] on span "Todos" at bounding box center [251, 114] width 123 height 13
click at [263, 164] on span "Entrega" at bounding box center [252, 167] width 115 height 12
type input "DELIVERY"
select select "DELIVERY"
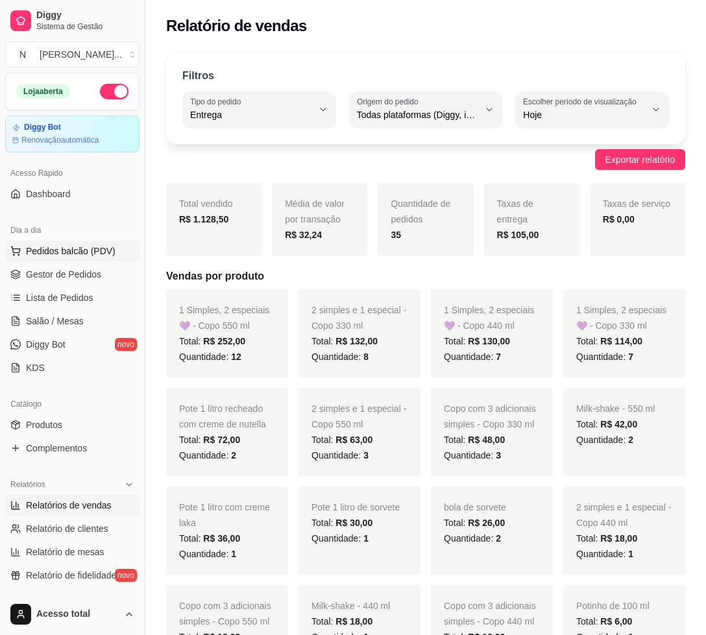
click at [64, 256] on span "Pedidos balcão (PDV)" at bounding box center [71, 251] width 90 height 13
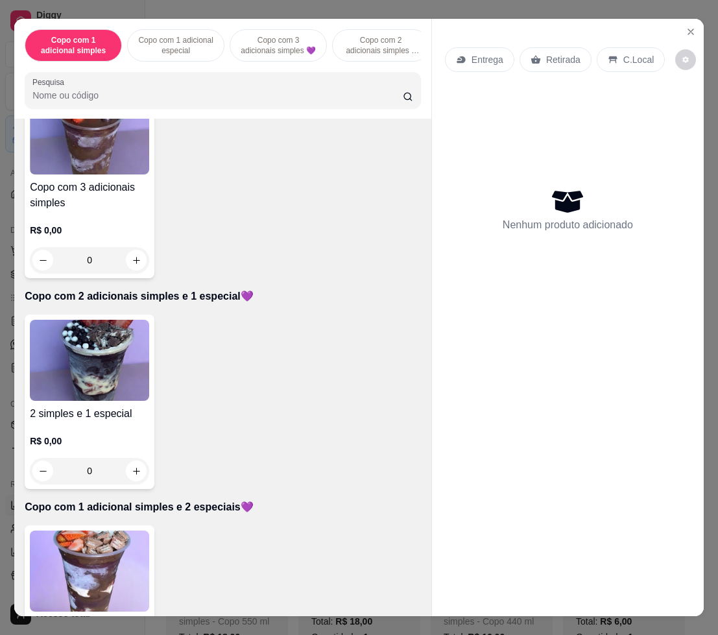
scroll to position [649, 0]
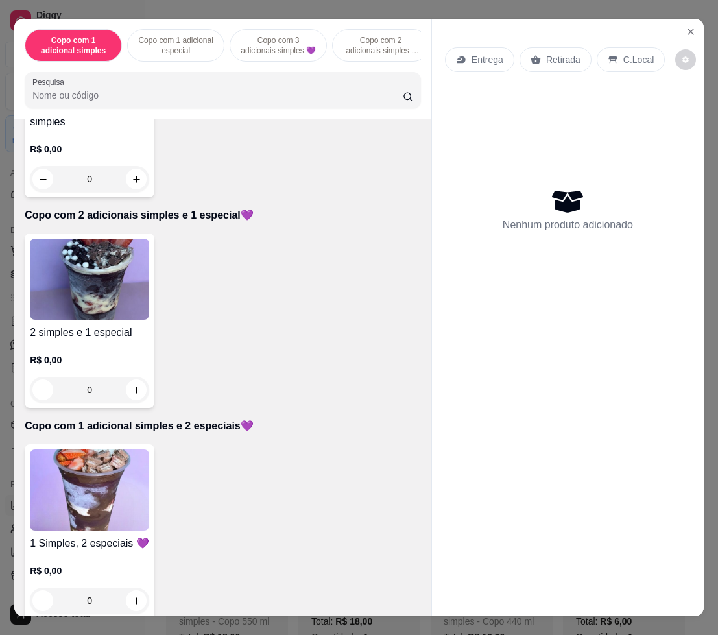
click at [75, 489] on img at bounding box center [89, 490] width 119 height 81
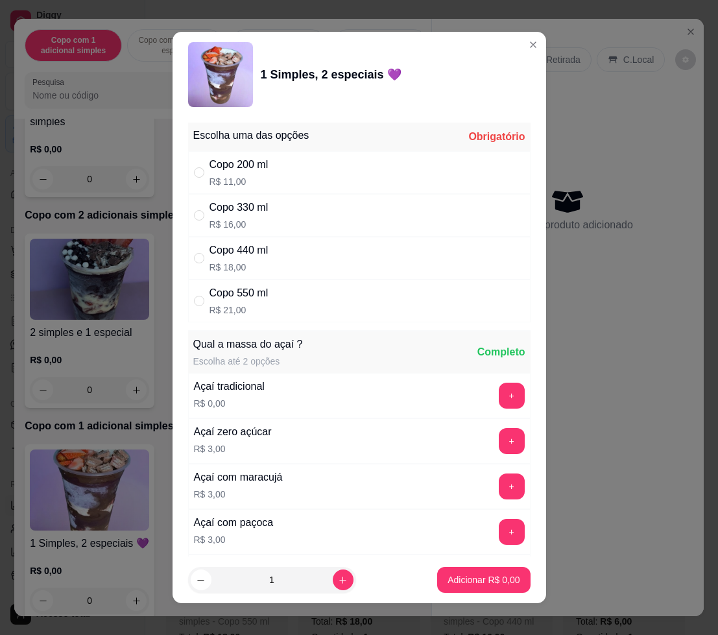
click at [250, 253] on div "Copo 440 ml" at bounding box center [239, 251] width 59 height 16
radio input "true"
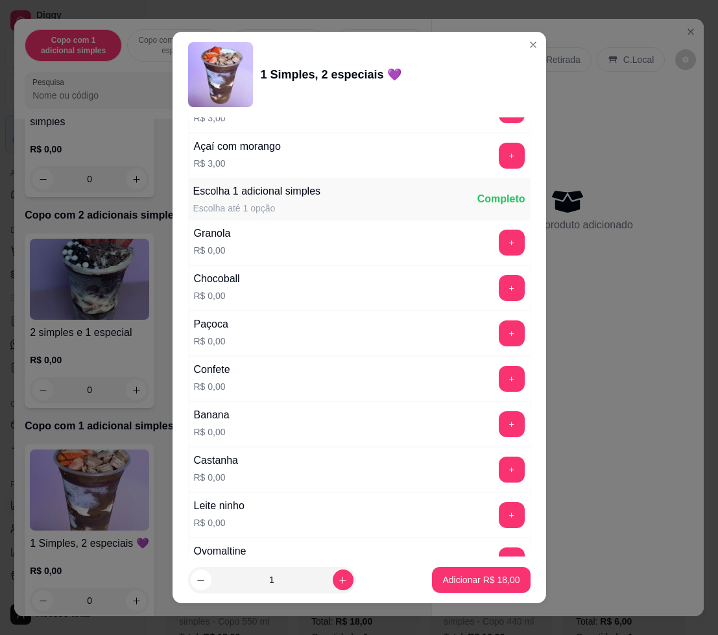
scroll to position [730, 0]
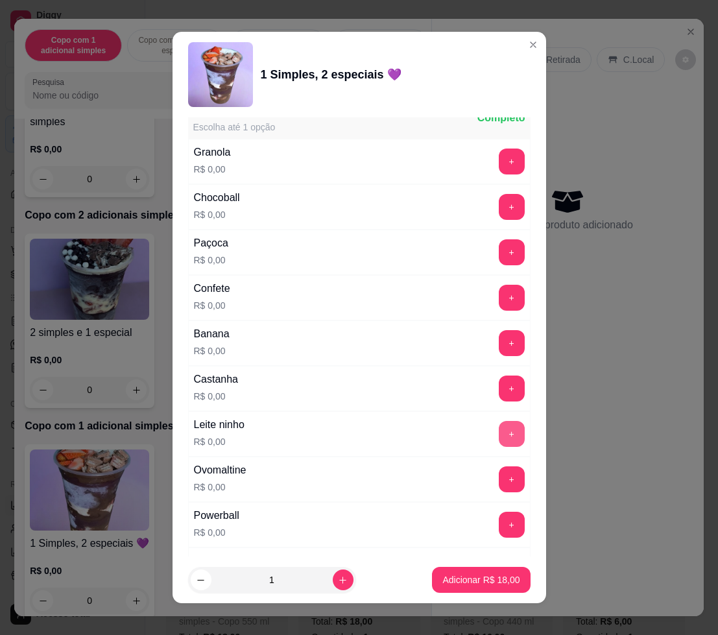
click at [499, 432] on button "+" at bounding box center [512, 434] width 26 height 26
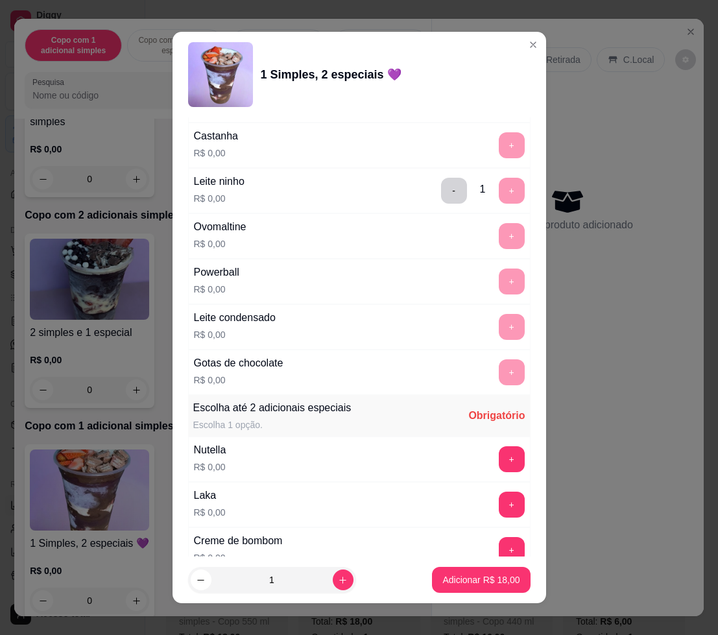
scroll to position [1136, 0]
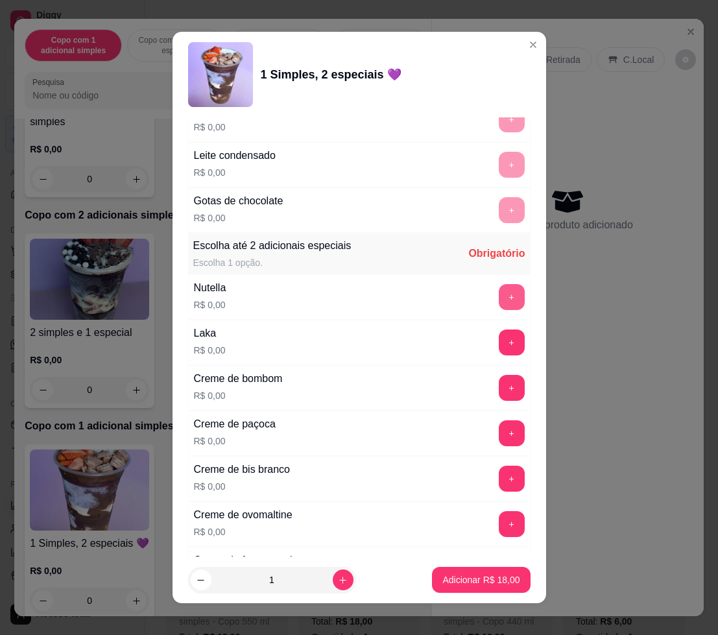
click at [499, 299] on button "+" at bounding box center [512, 297] width 26 height 26
click at [499, 337] on button "+" at bounding box center [512, 343] width 26 height 26
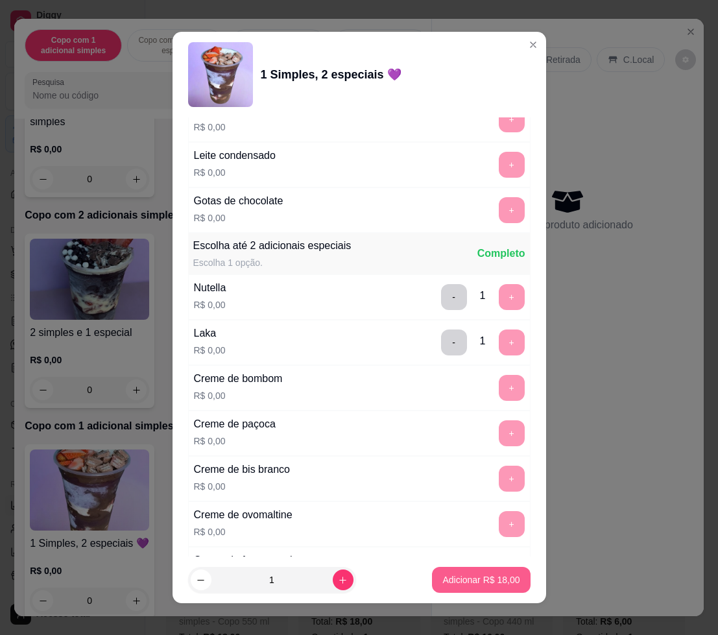
click at [472, 575] on p "Adicionar R$ 18,00" at bounding box center [481, 580] width 77 height 13
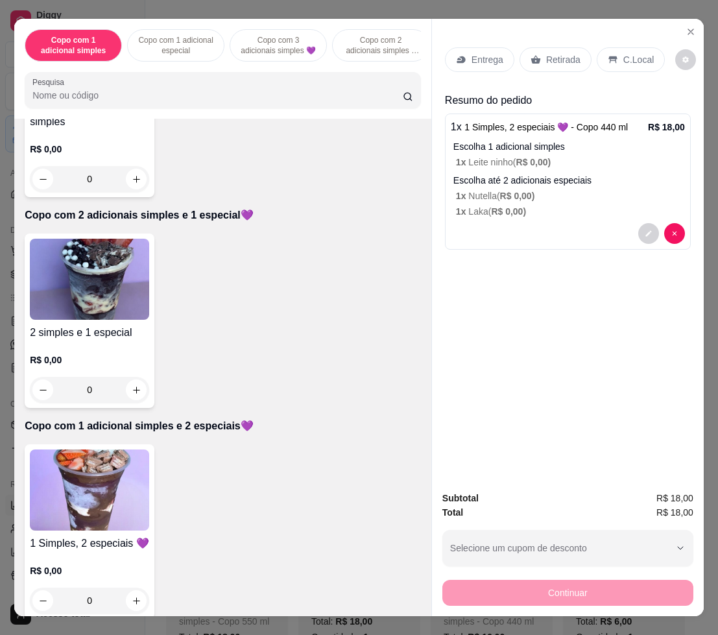
click at [82, 479] on img at bounding box center [89, 490] width 119 height 81
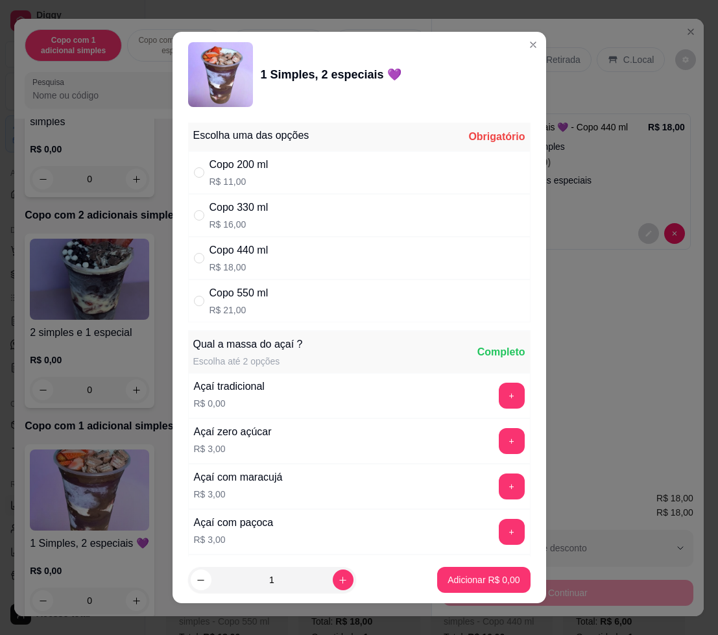
click at [250, 204] on div "Copo 330 ml" at bounding box center [239, 208] width 59 height 16
radio input "true"
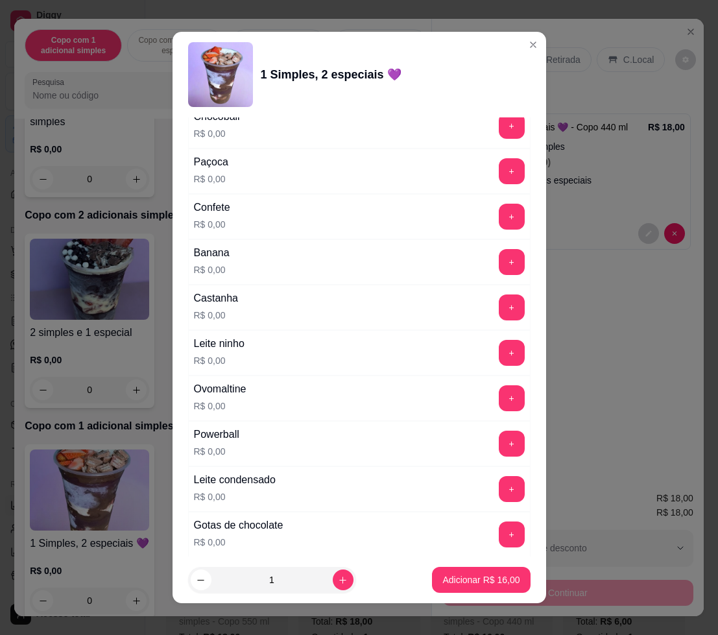
scroll to position [730, 0]
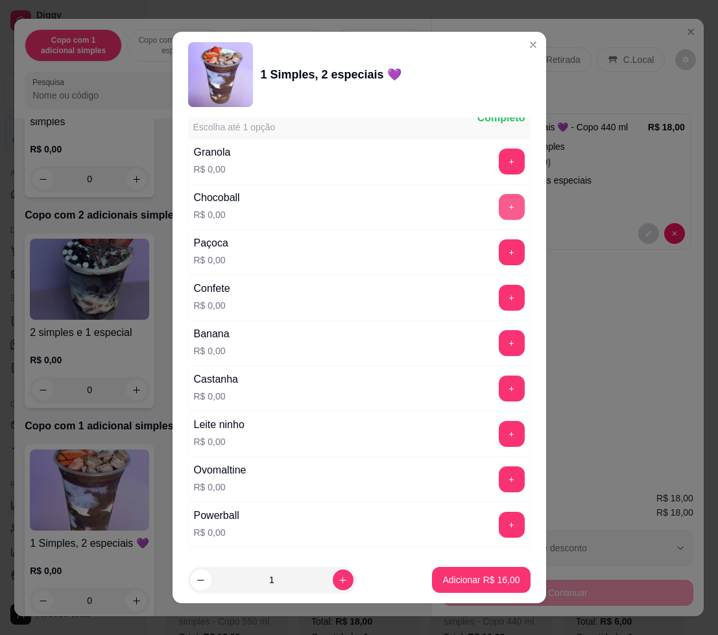
click at [499, 203] on button "+" at bounding box center [512, 207] width 26 height 26
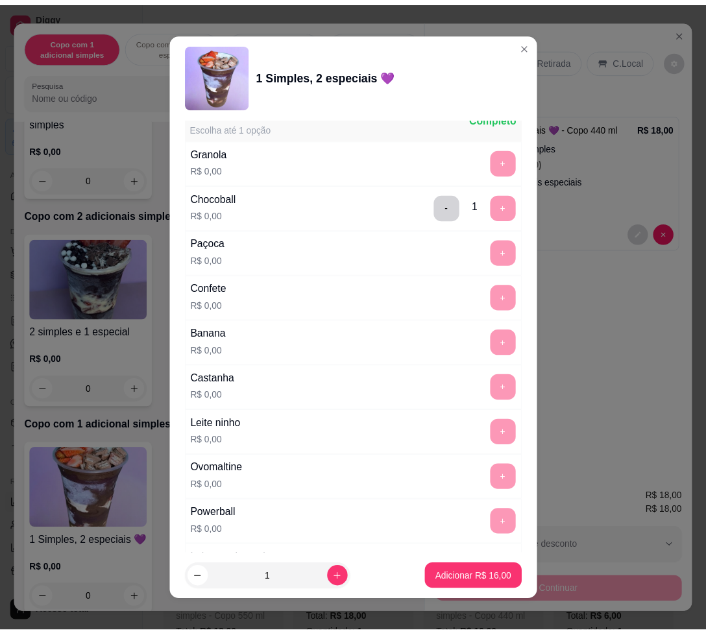
scroll to position [973, 0]
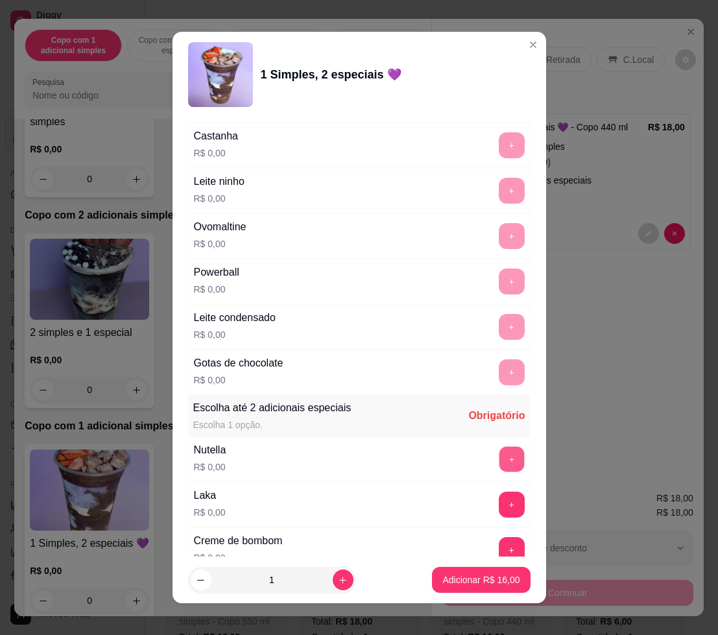
click at [499, 455] on button "+" at bounding box center [511, 459] width 25 height 25
click at [499, 502] on button "+" at bounding box center [512, 505] width 26 height 26
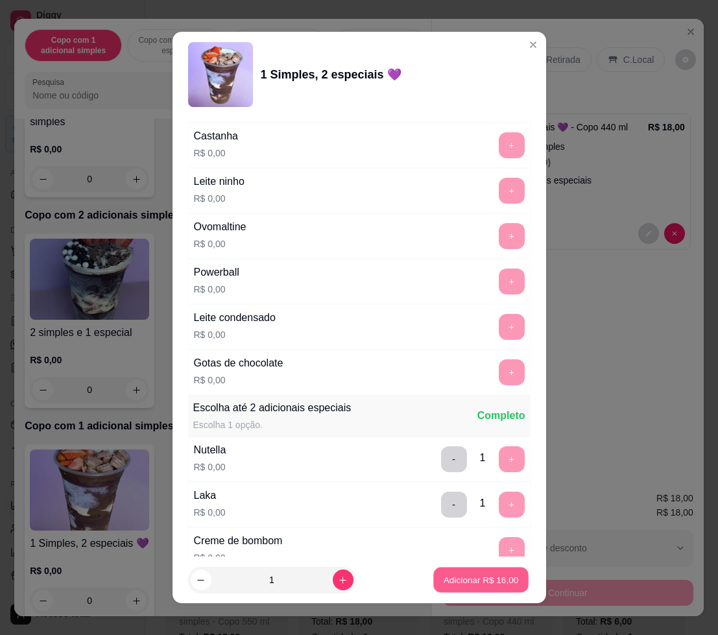
click at [488, 576] on p "Adicionar R$ 16,00" at bounding box center [481, 580] width 75 height 12
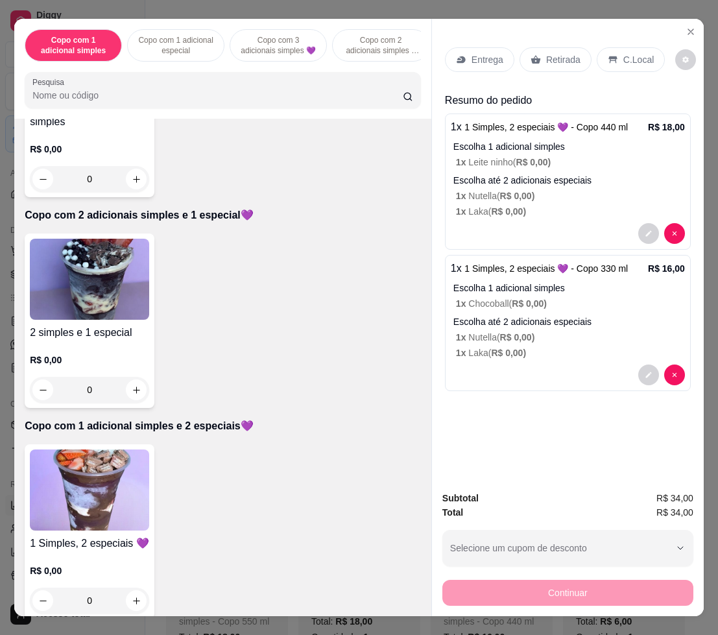
click at [489, 58] on p "Entrega" at bounding box center [488, 59] width 32 height 13
click at [479, 54] on p "Entrega" at bounding box center [488, 59] width 32 height 13
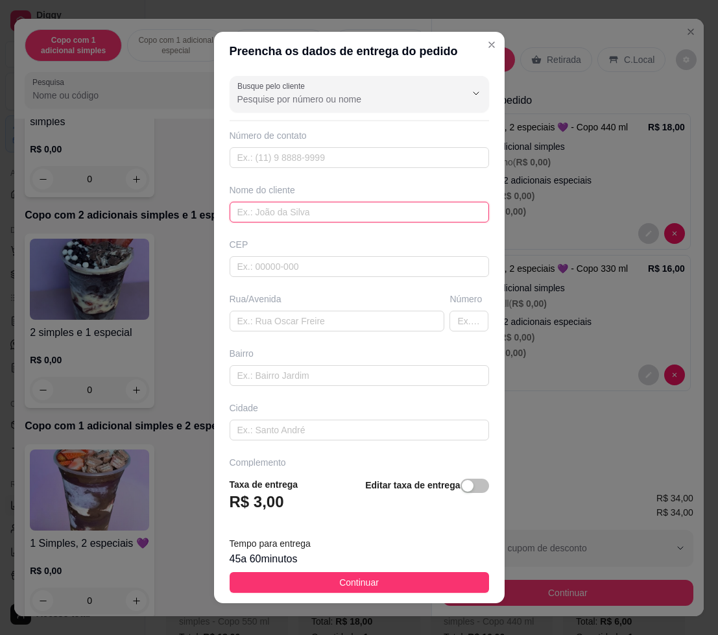
click at [280, 208] on input "text" at bounding box center [360, 212] width 260 height 21
type input "[PERSON_NAME]"
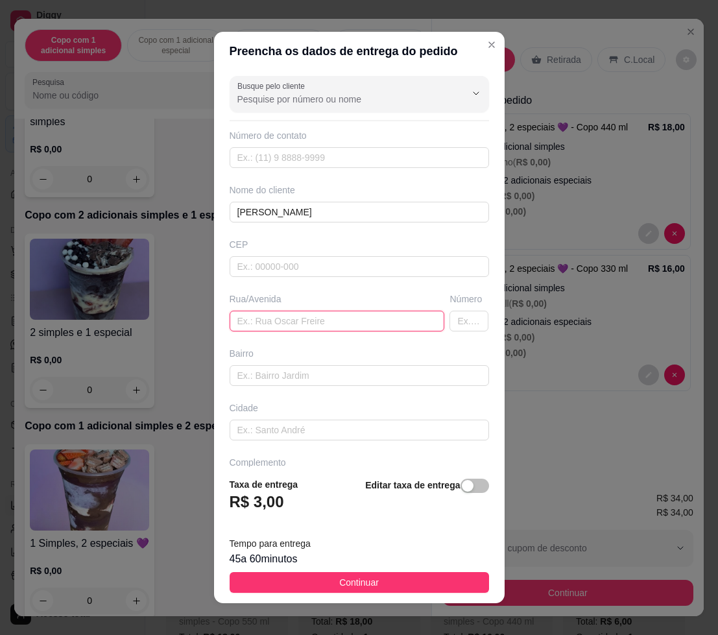
click at [305, 328] on input "text" at bounding box center [337, 321] width 215 height 21
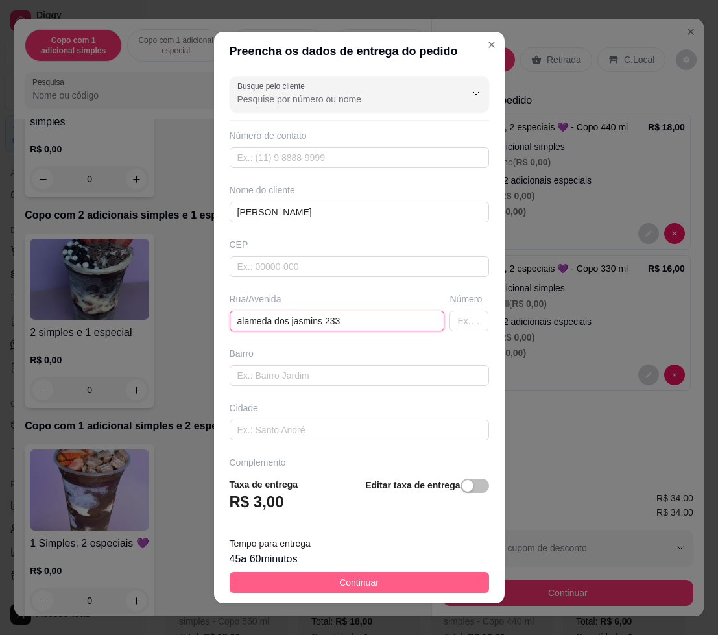
type input "alameda dos jasmins 233"
click at [345, 581] on span "Continuar" at bounding box center [359, 583] width 40 height 14
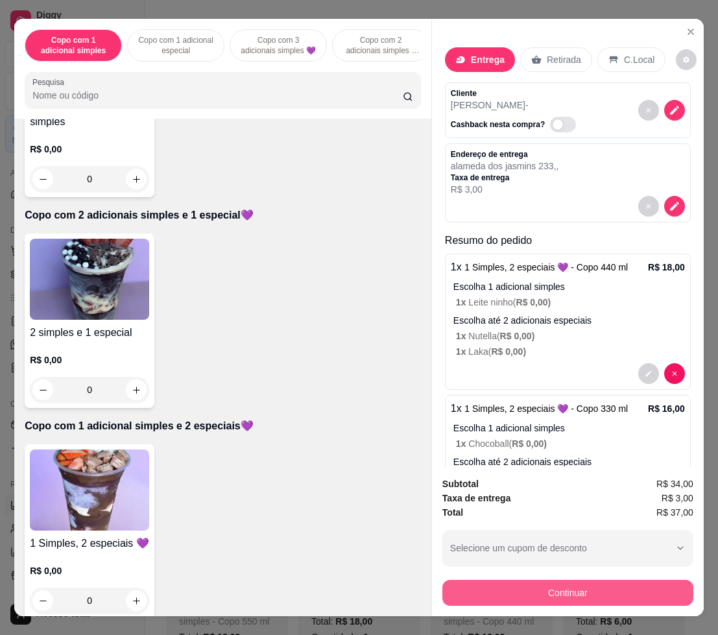
click at [483, 580] on button "Continuar" at bounding box center [568, 593] width 251 height 26
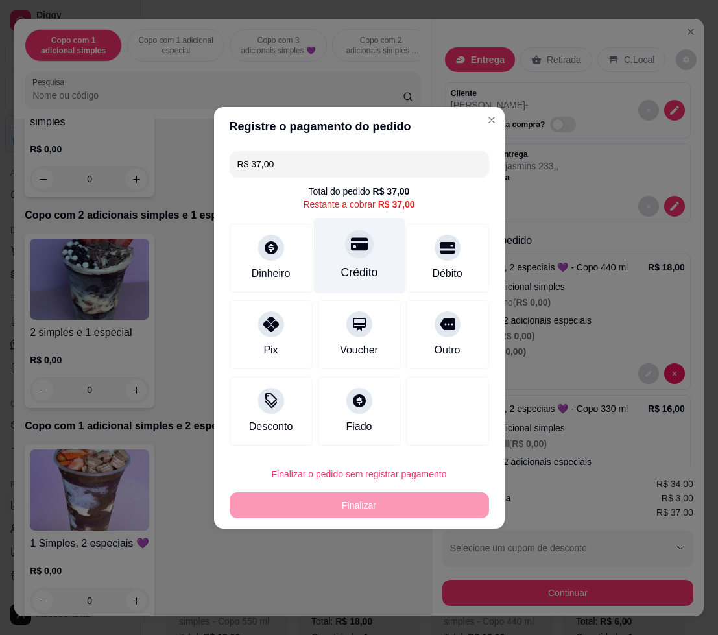
click at [352, 255] on div at bounding box center [359, 244] width 29 height 29
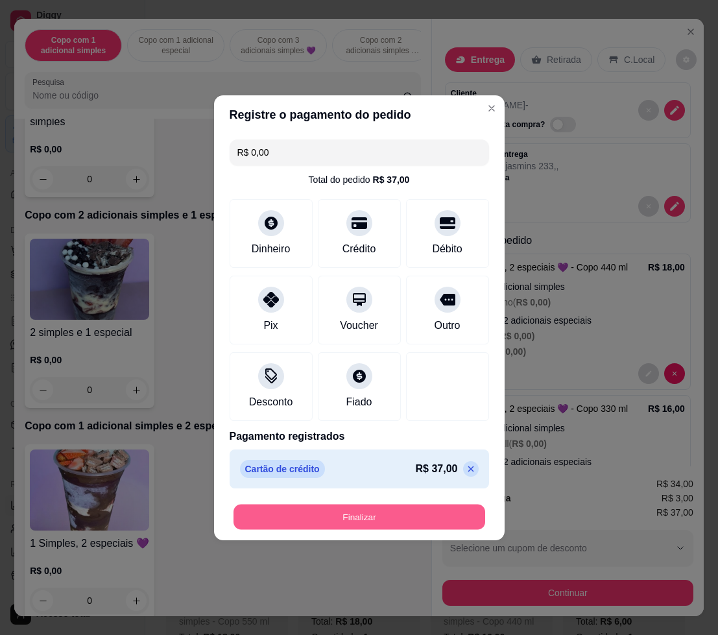
click at [367, 513] on button "Finalizar" at bounding box center [360, 516] width 252 height 25
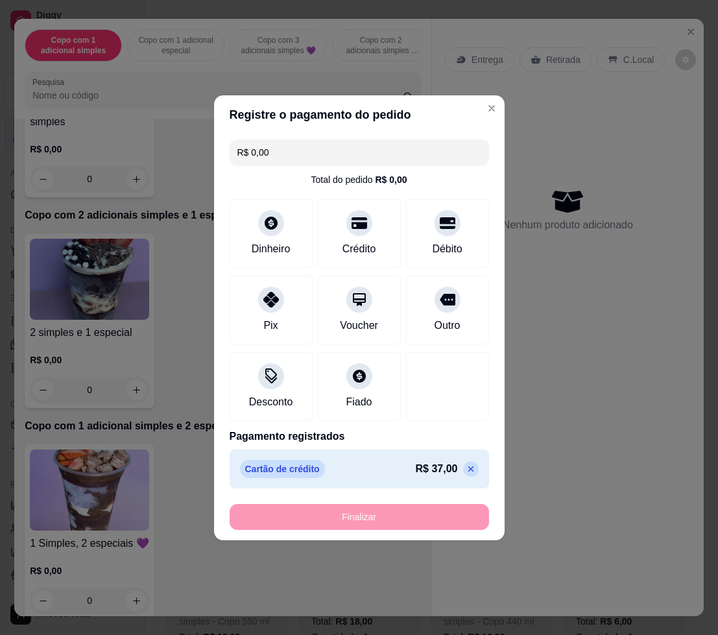
type input "-R$ 37,00"
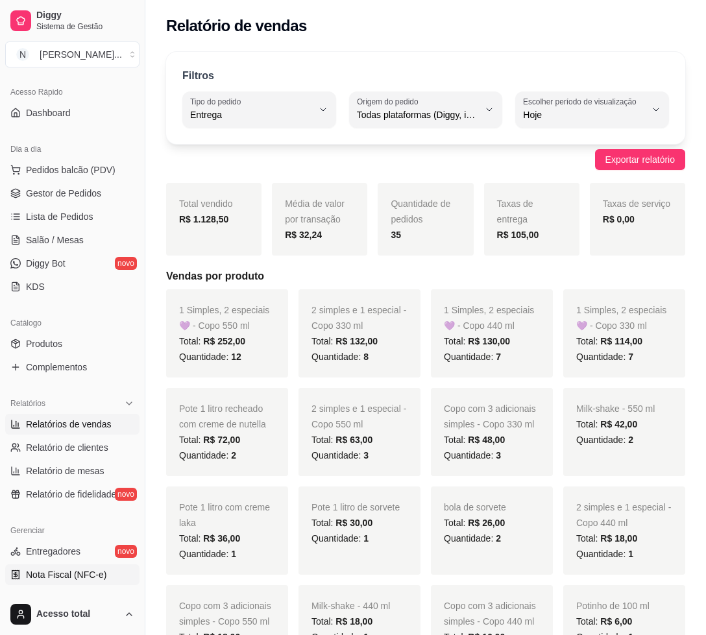
scroll to position [162, 0]
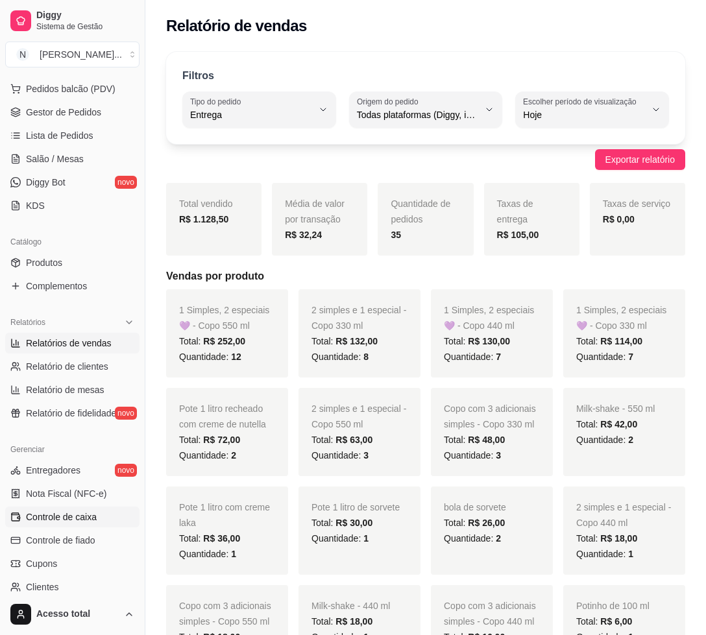
click at [65, 527] on link "Controle de caixa" at bounding box center [72, 517] width 134 height 21
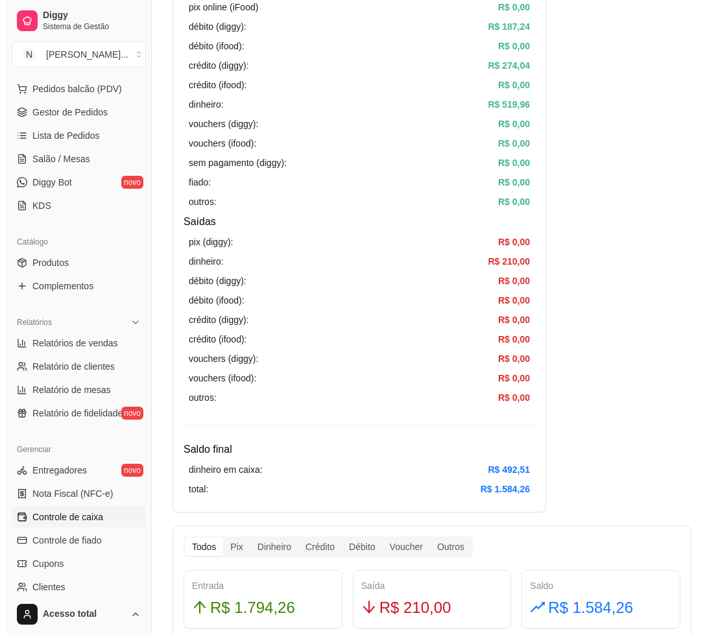
scroll to position [324, 0]
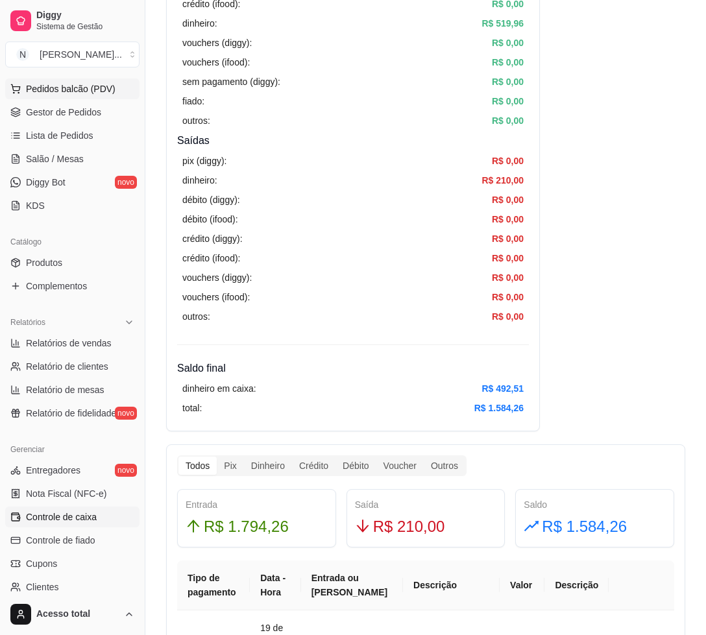
click at [75, 84] on span "Pedidos balcão (PDV)" at bounding box center [71, 88] width 90 height 13
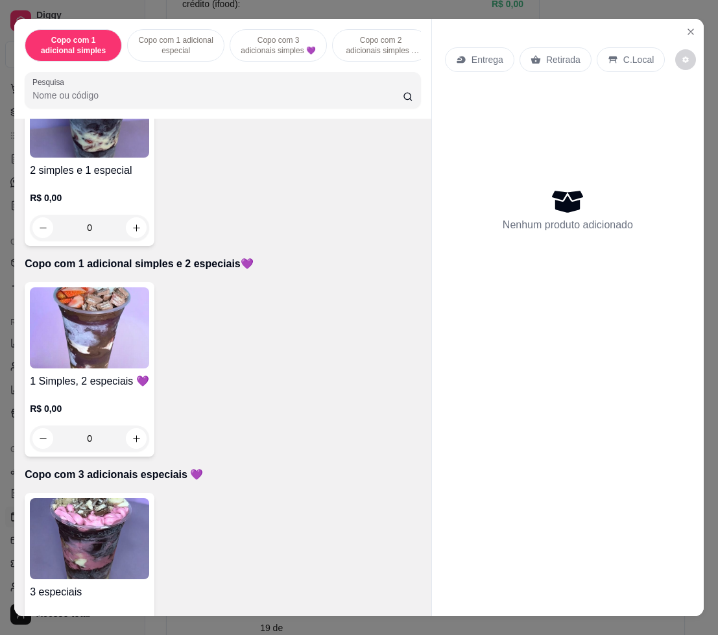
scroll to position [730, 0]
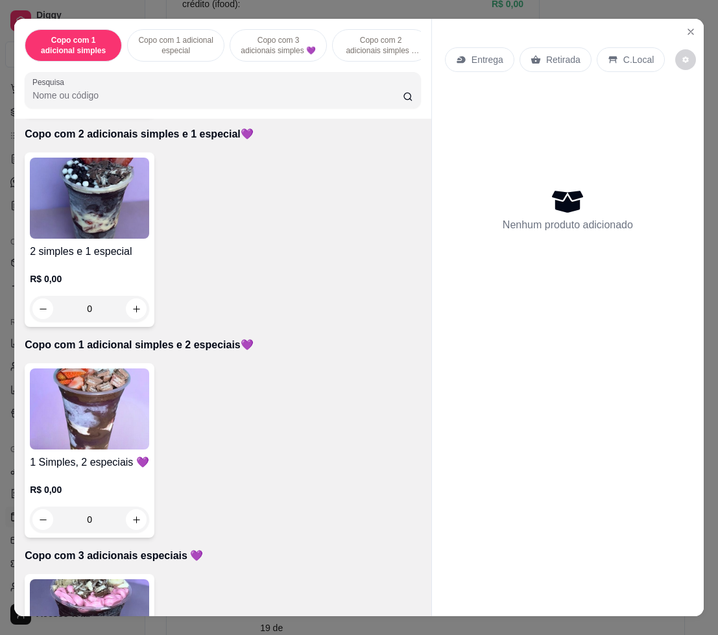
click at [99, 210] on img at bounding box center [89, 198] width 119 height 81
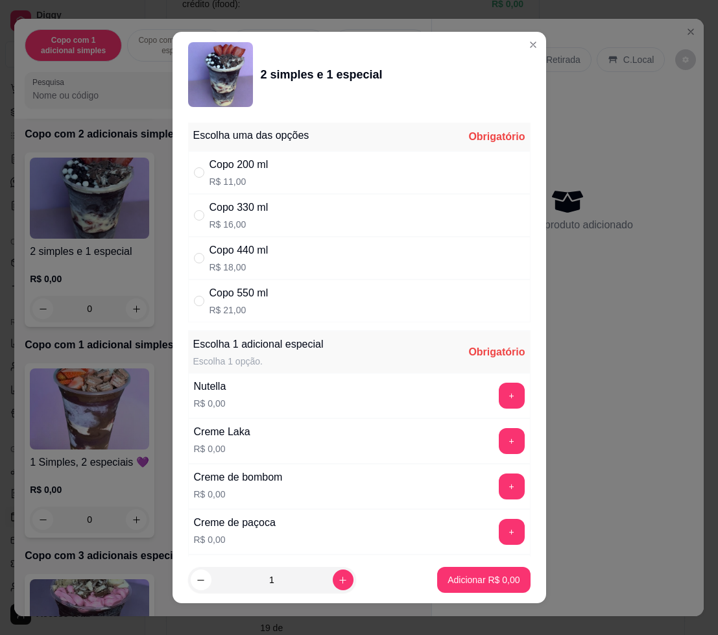
click at [258, 287] on div "Copo 550 ml" at bounding box center [239, 294] width 59 height 16
radio input "true"
click at [499, 391] on button "+" at bounding box center [512, 396] width 26 height 26
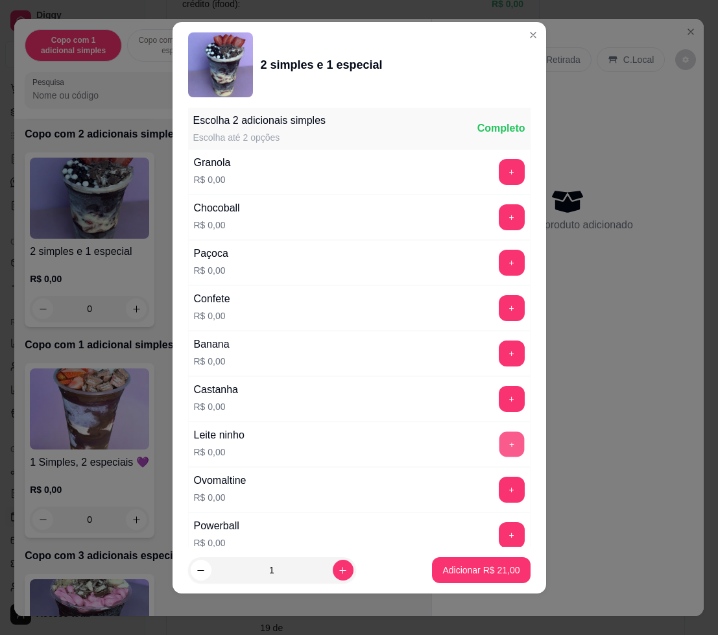
click at [499, 443] on button "+" at bounding box center [511, 444] width 25 height 25
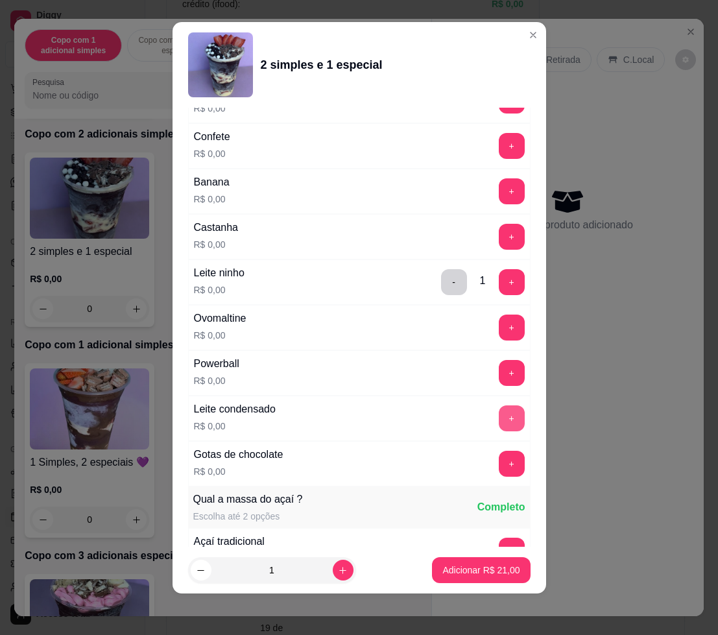
click at [499, 419] on button "+" at bounding box center [512, 419] width 26 height 26
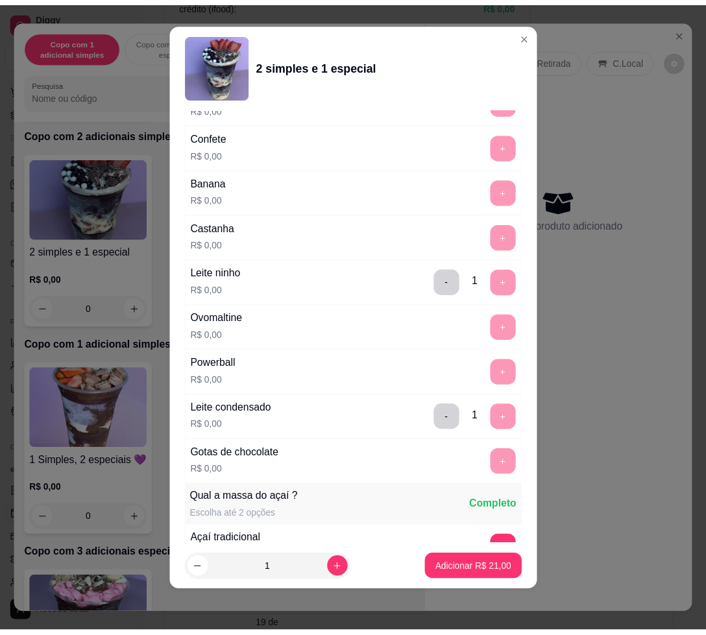
scroll to position [1660, 0]
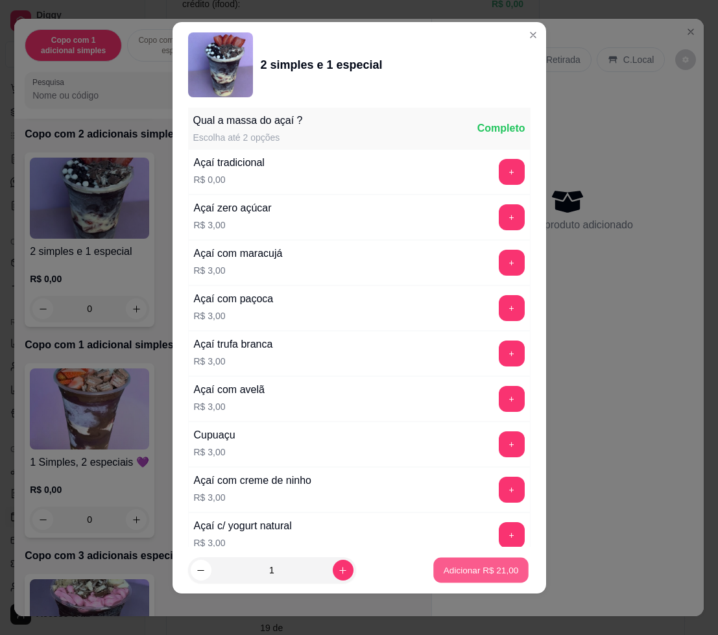
click at [454, 578] on button "Adicionar R$ 21,00" at bounding box center [481, 570] width 95 height 25
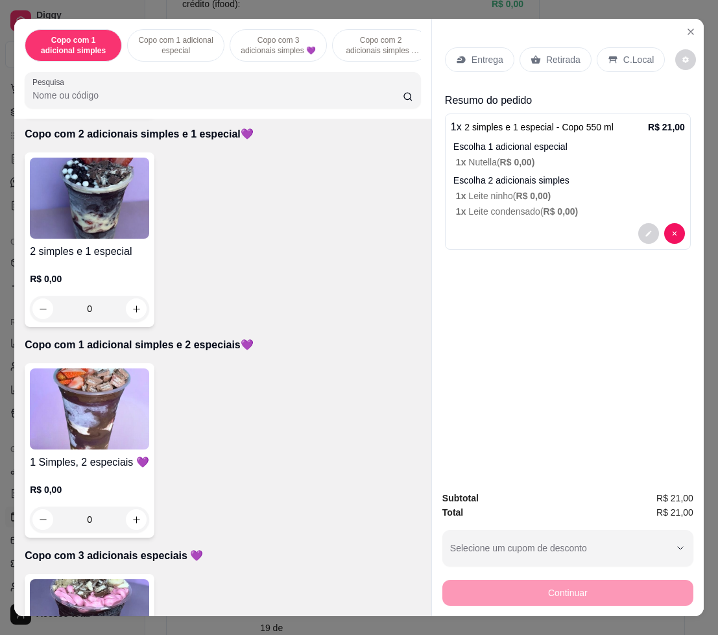
click at [482, 53] on p "Entrega" at bounding box center [488, 59] width 32 height 13
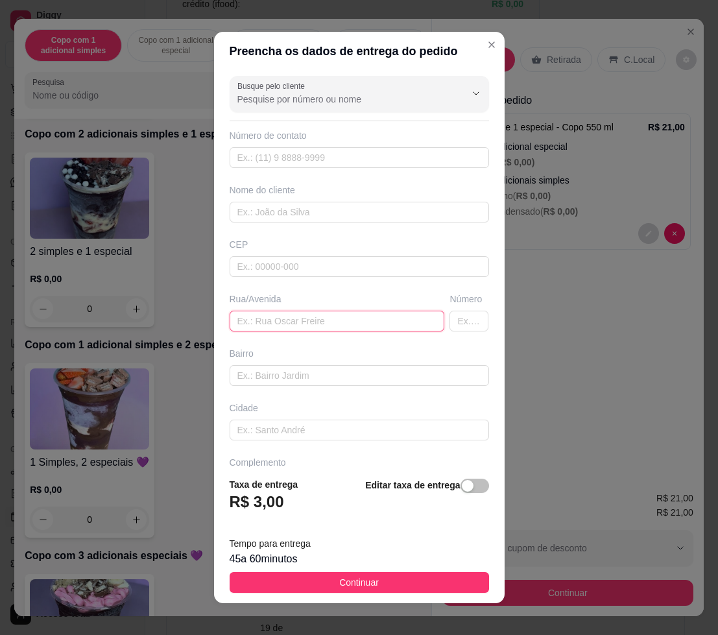
drag, startPoint x: 335, startPoint y: 315, endPoint x: 326, endPoint y: 312, distance: 9.6
click at [334, 316] on input "text" at bounding box center [337, 321] width 215 height 21
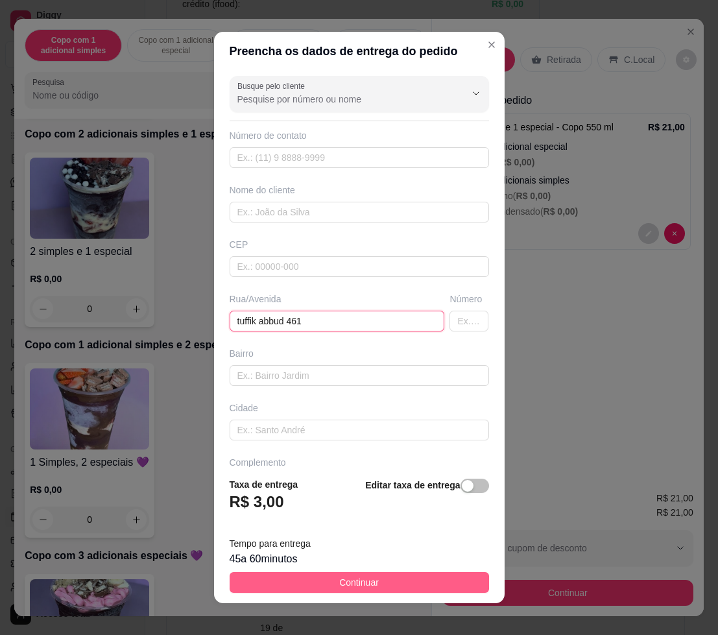
type input "tuffik abbud 461"
click at [339, 576] on span "Continuar" at bounding box center [359, 583] width 40 height 14
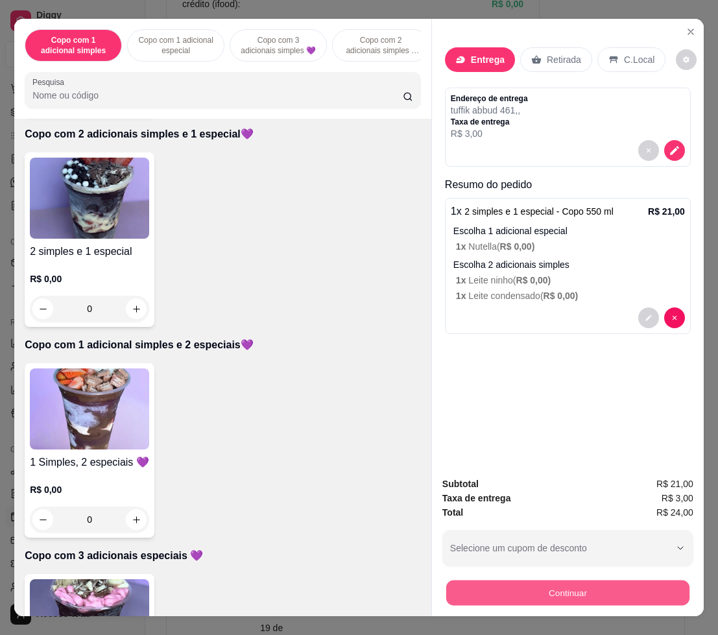
click at [525, 586] on button "Continuar" at bounding box center [567, 592] width 243 height 25
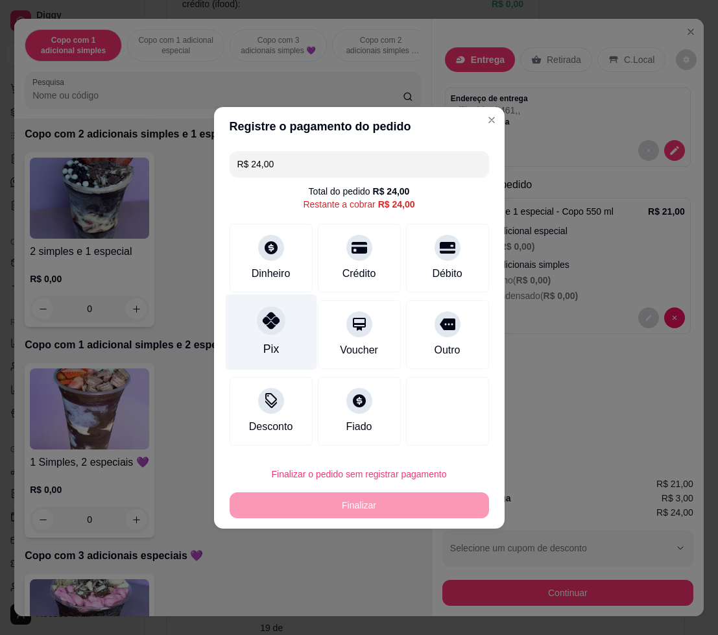
click at [280, 334] on div "Pix" at bounding box center [270, 332] width 91 height 76
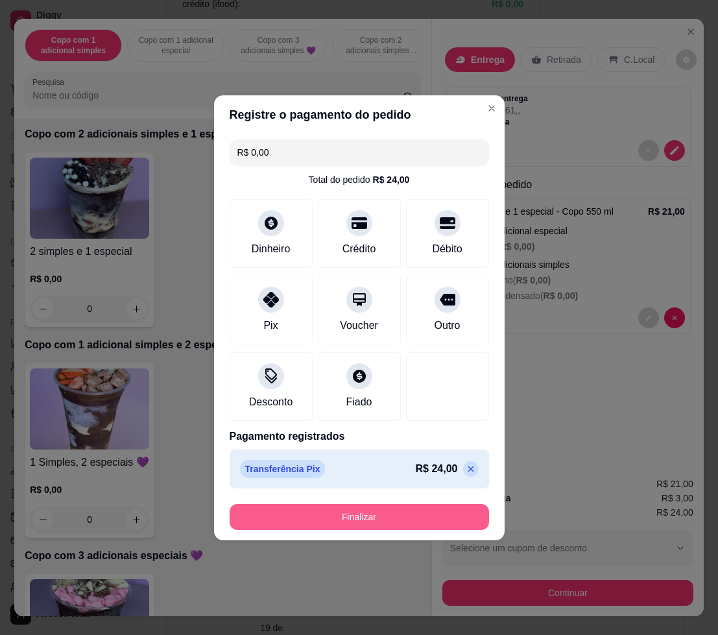
click at [367, 509] on button "Finalizar" at bounding box center [360, 517] width 260 height 26
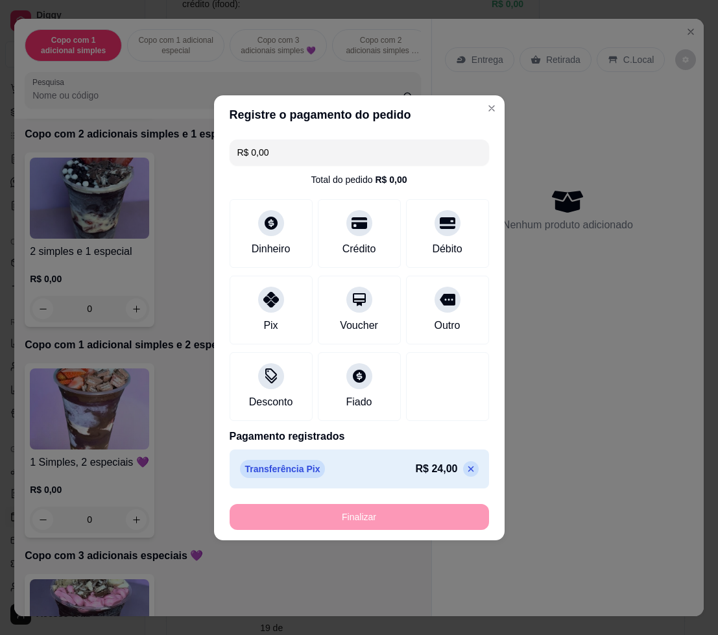
type input "-R$ 24,00"
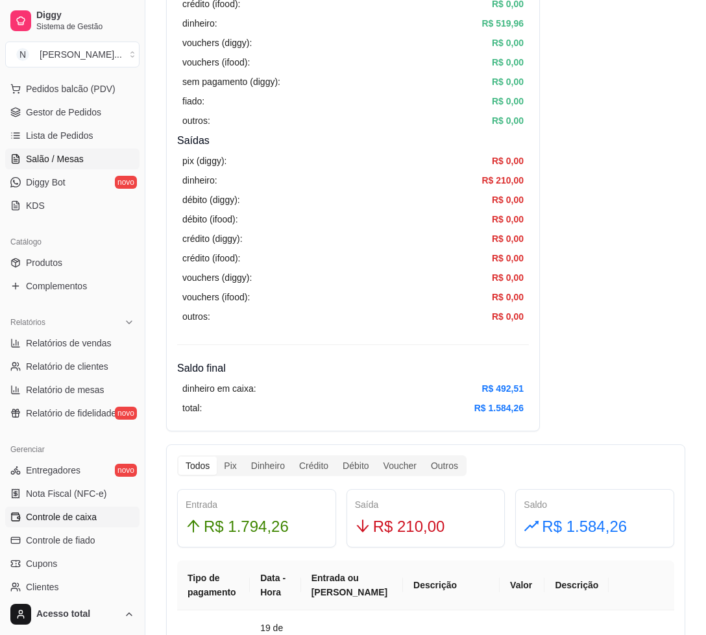
click at [42, 162] on span "Salão / Mesas" at bounding box center [55, 158] width 58 height 13
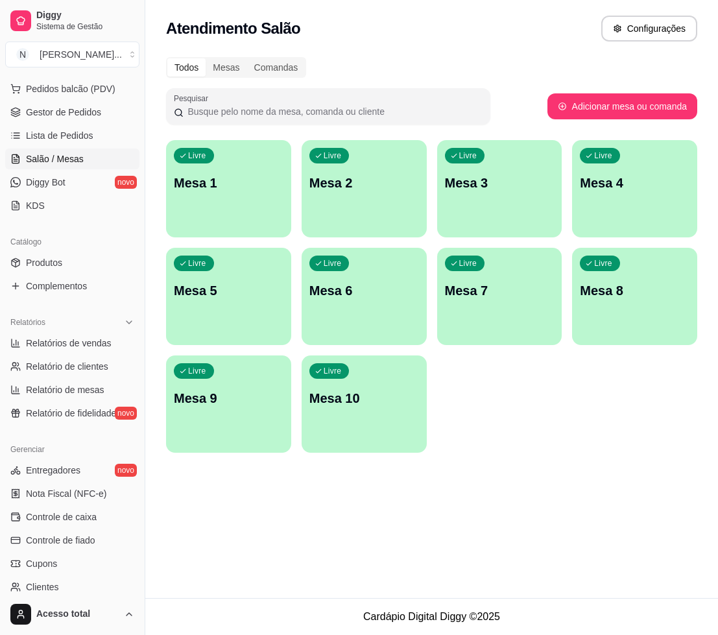
click at [219, 161] on div "Livre Mesa 1" at bounding box center [228, 181] width 125 height 82
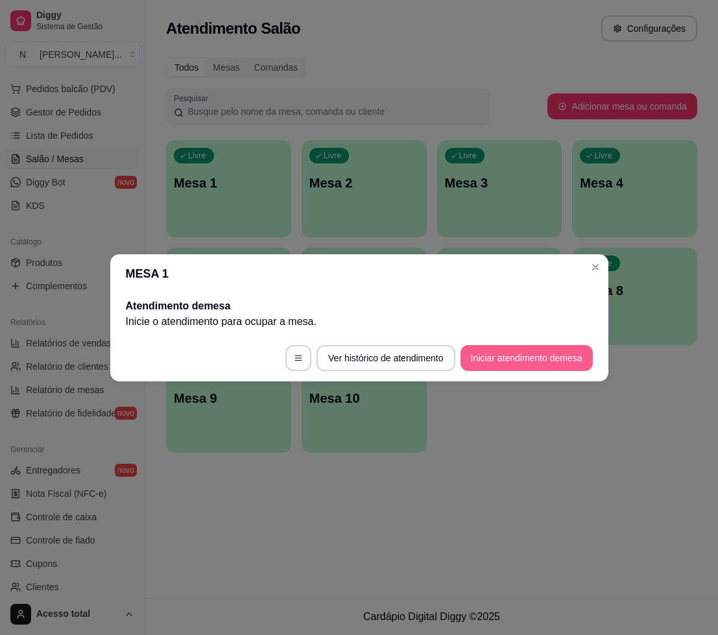
click at [474, 358] on button "Iniciar atendimento de mesa" at bounding box center [527, 358] width 132 height 26
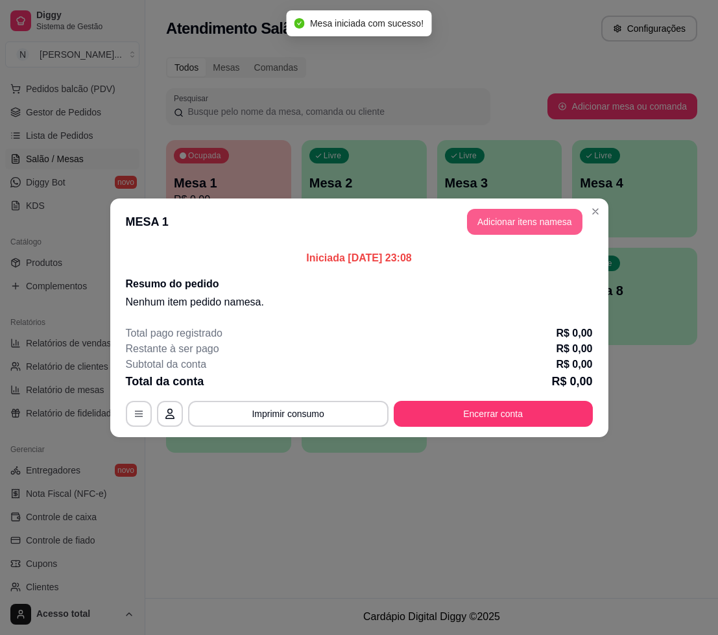
click at [541, 227] on button "Adicionar itens na mesa" at bounding box center [525, 222] width 116 height 26
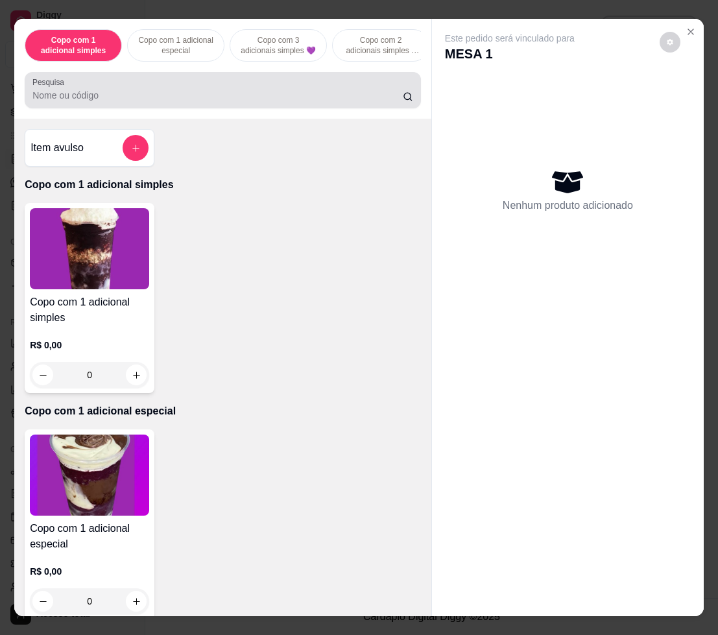
click at [329, 102] on input "Pesquisa" at bounding box center [217, 95] width 371 height 13
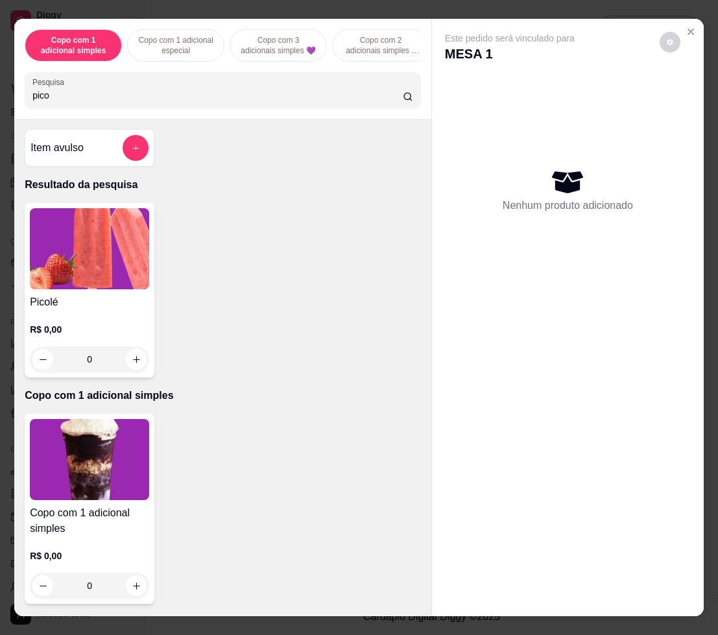
type input "pico"
click at [107, 245] on img at bounding box center [89, 248] width 119 height 81
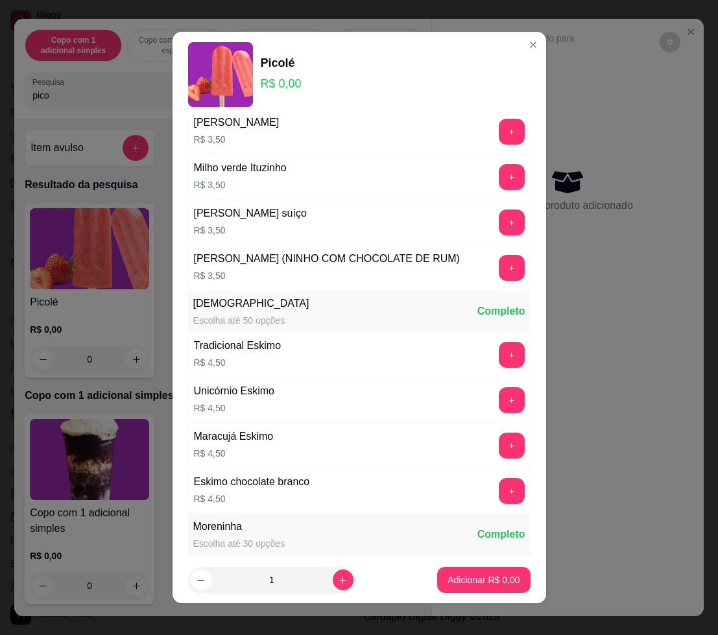
scroll to position [892, 0]
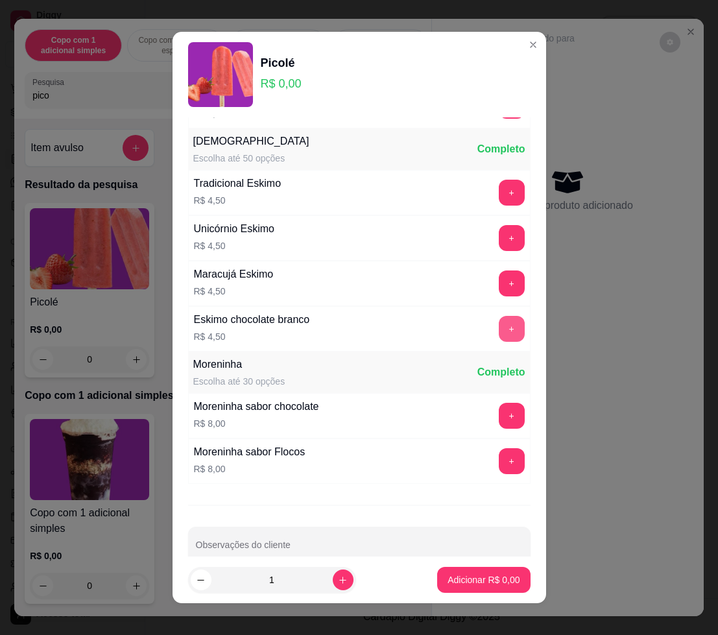
click at [499, 342] on button "+" at bounding box center [512, 329] width 26 height 26
click at [499, 587] on button "Adicionar R$ 9,00" at bounding box center [483, 580] width 93 height 26
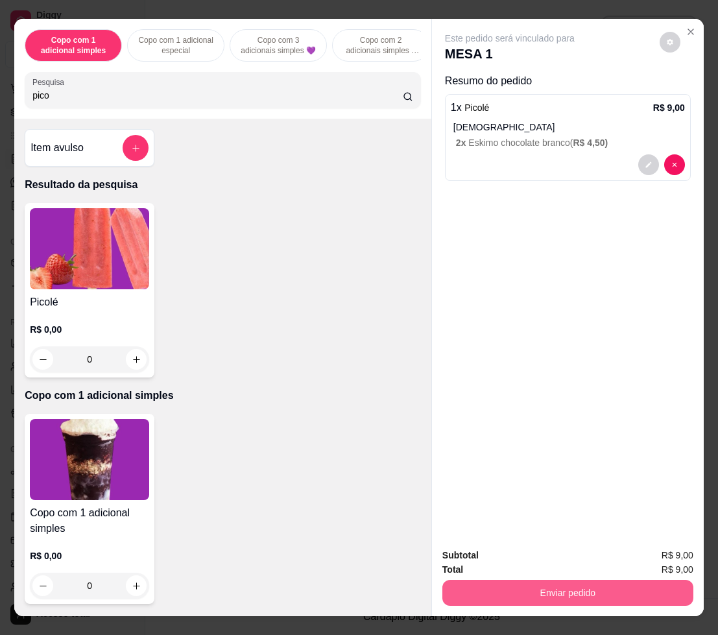
click at [499, 587] on button "Enviar pedido" at bounding box center [568, 593] width 251 height 26
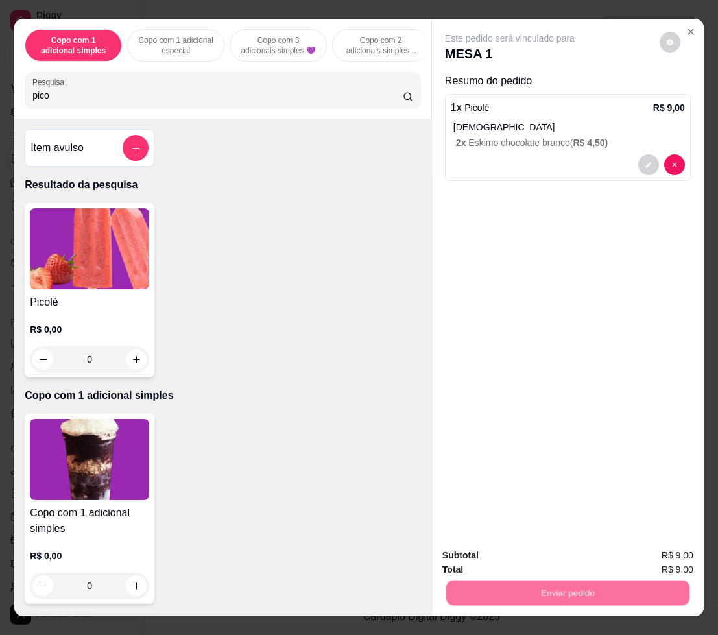
click at [482, 554] on button "Não registrar e enviar pedido" at bounding box center [523, 555] width 135 height 25
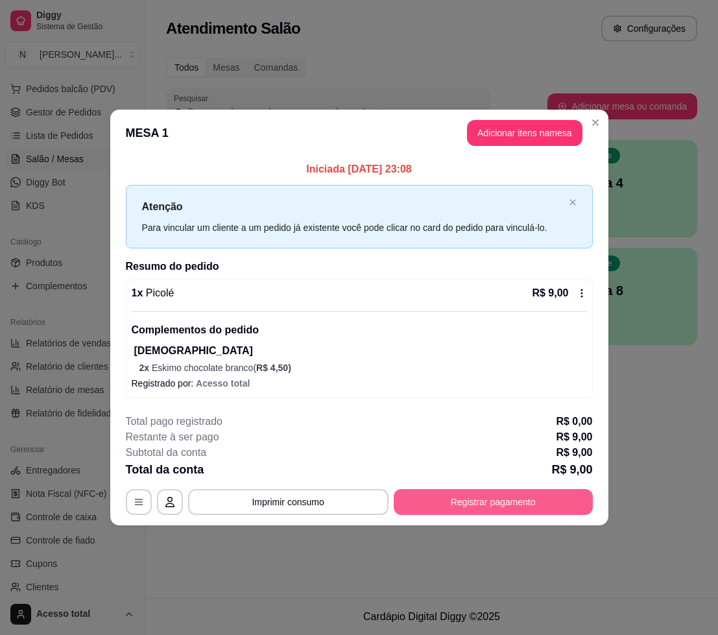
click at [495, 496] on button "Registrar pagamento" at bounding box center [493, 502] width 199 height 26
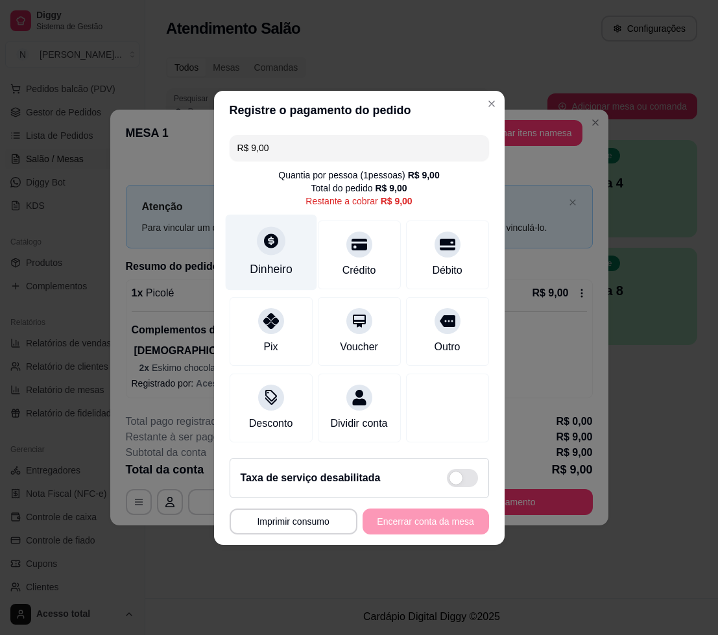
click at [276, 247] on div "Dinheiro" at bounding box center [270, 252] width 91 height 76
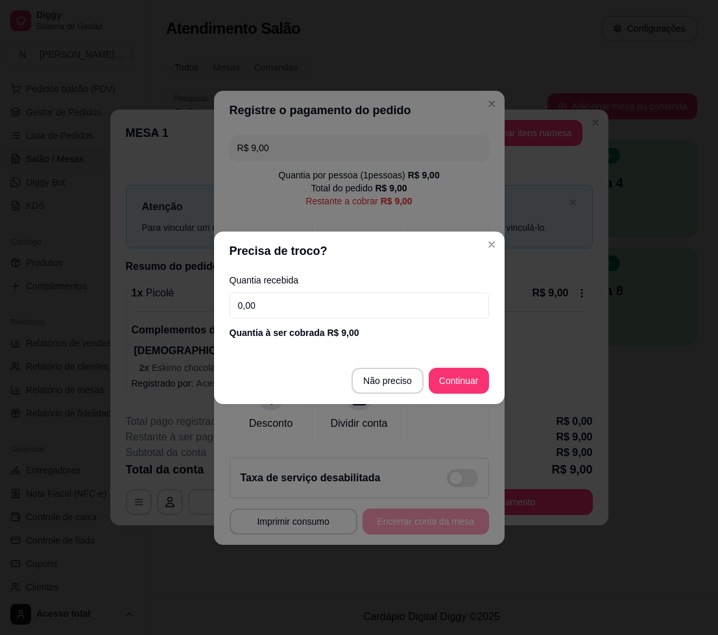
click at [335, 311] on input "0,00" at bounding box center [360, 306] width 260 height 26
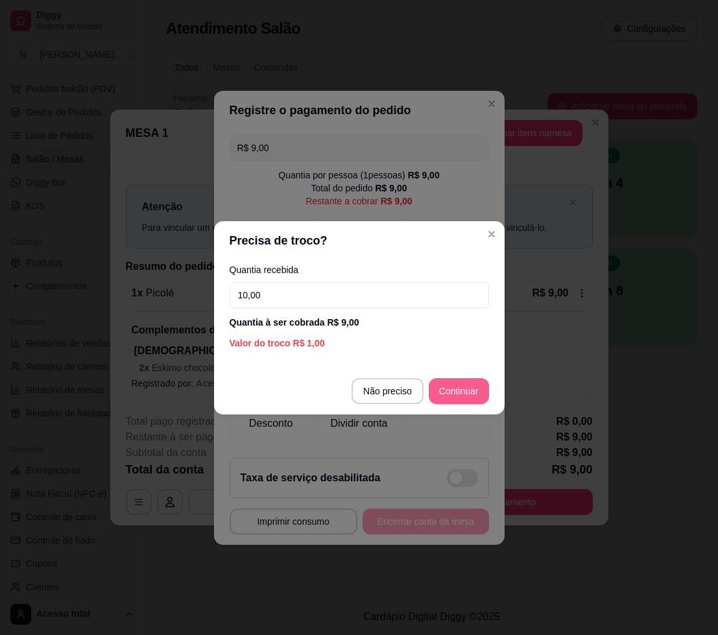
type input "10,00"
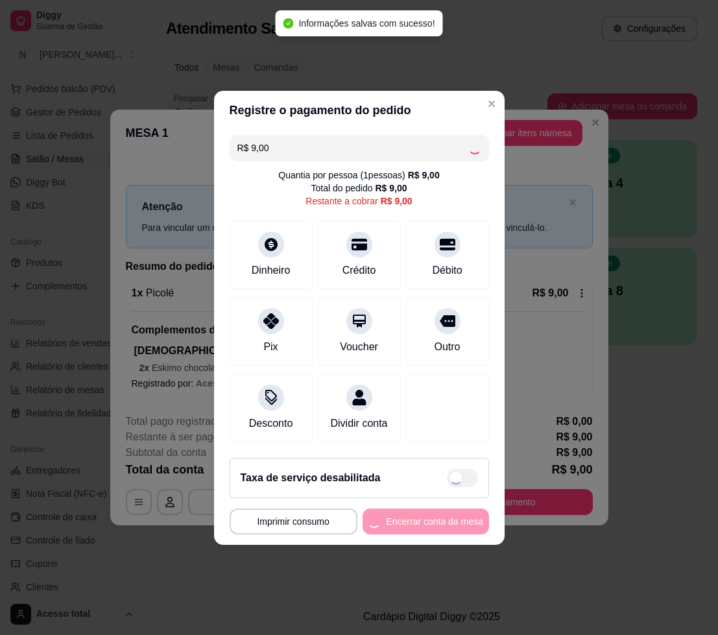
type input "R$ 0,00"
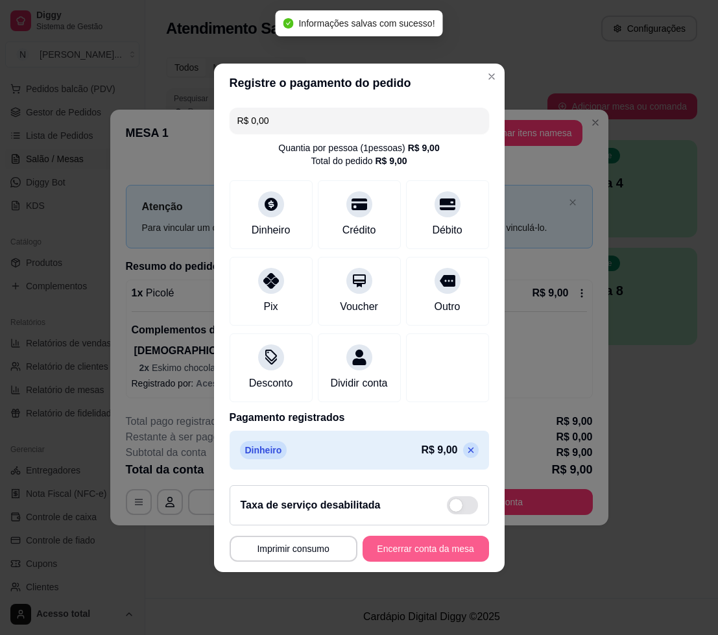
click at [404, 550] on button "Encerrar conta da mesa" at bounding box center [426, 549] width 127 height 26
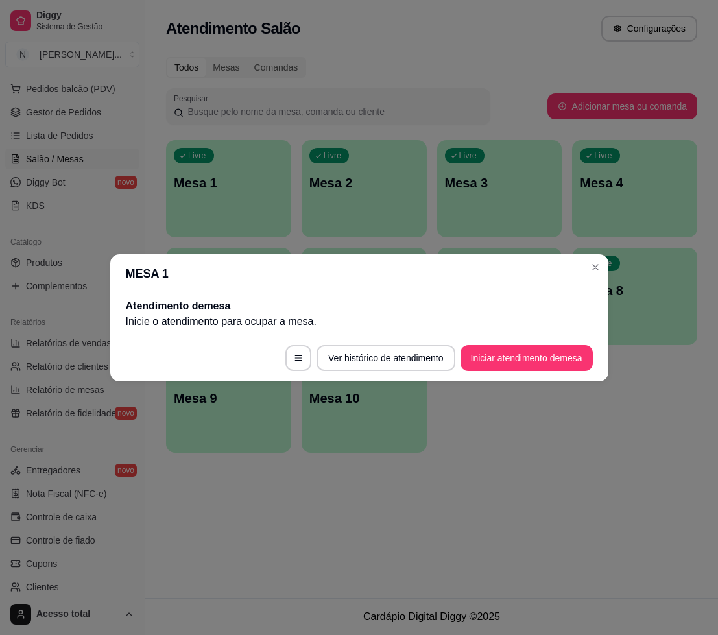
click at [520, 366] on button "Iniciar atendimento de mesa" at bounding box center [527, 358] width 132 height 26
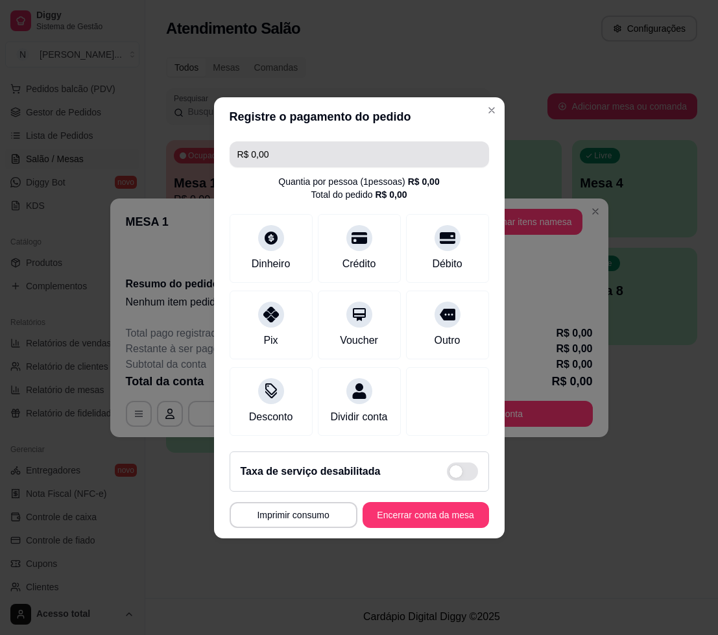
click at [299, 149] on input "R$ 0,00" at bounding box center [360, 154] width 244 height 26
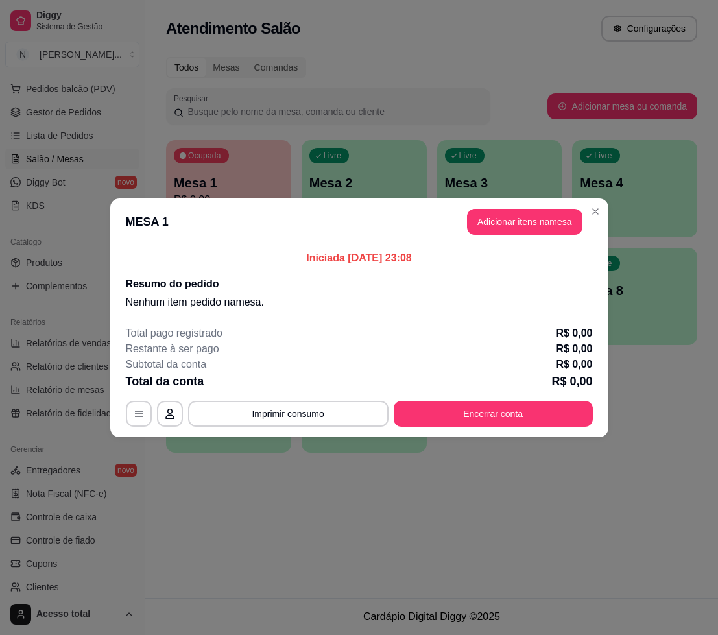
click at [559, 235] on header "MESA 1 Adicionar itens na mesa" at bounding box center [359, 222] width 498 height 47
click at [553, 223] on button "Adicionar itens na mesa" at bounding box center [525, 221] width 112 height 25
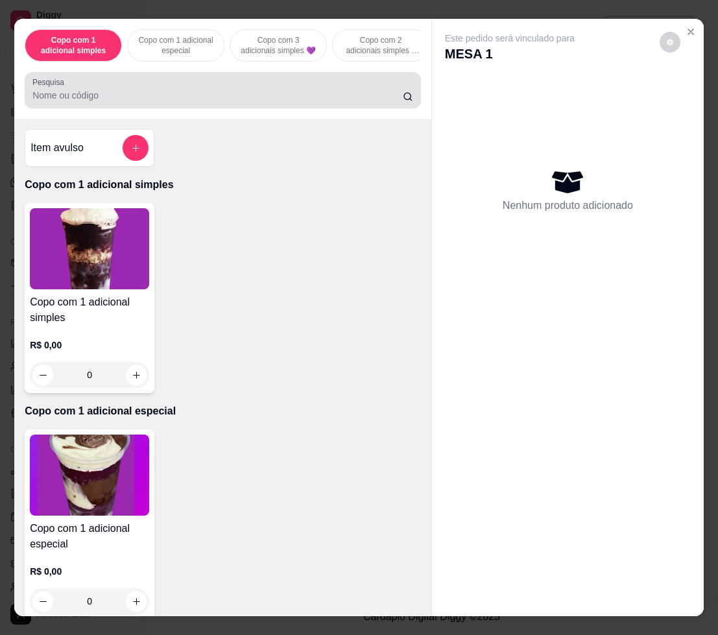
click at [67, 91] on div at bounding box center [222, 90] width 381 height 26
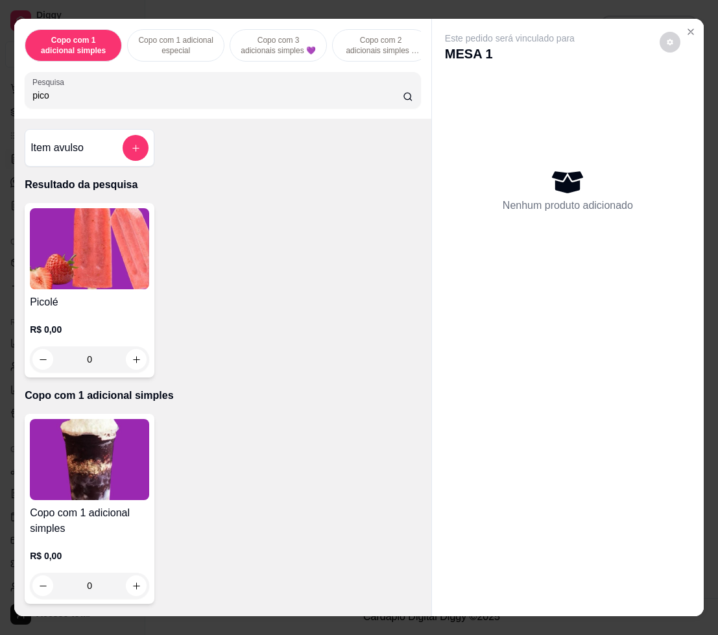
type input "pico"
click at [103, 250] on img at bounding box center [89, 248] width 119 height 81
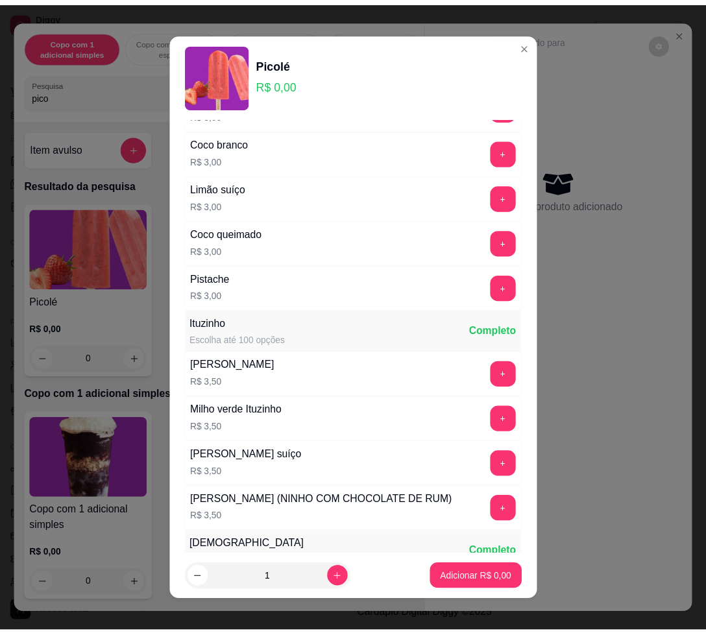
scroll to position [811, 0]
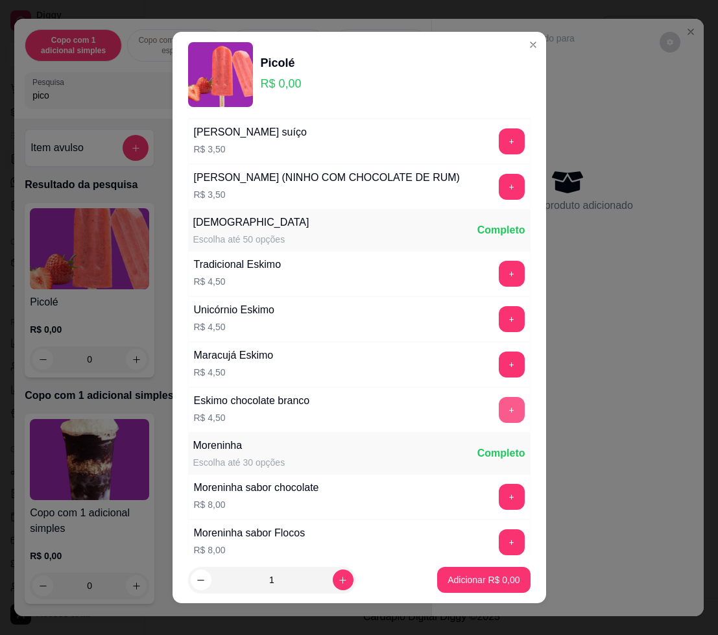
click at [499, 423] on button "+" at bounding box center [512, 410] width 26 height 26
click at [499, 423] on button "+" at bounding box center [511, 410] width 25 height 25
click at [448, 589] on button "Adicionar R$ 9,00" at bounding box center [483, 580] width 93 height 26
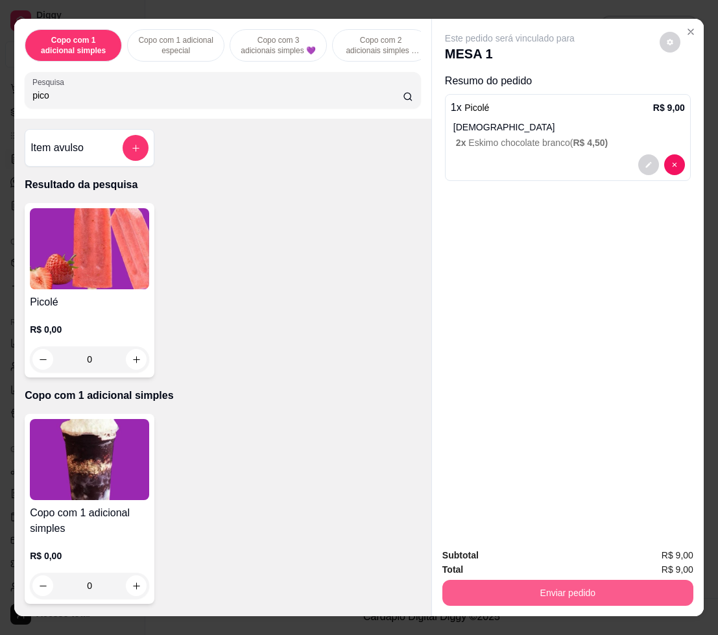
click at [467, 585] on button "Enviar pedido" at bounding box center [568, 593] width 251 height 26
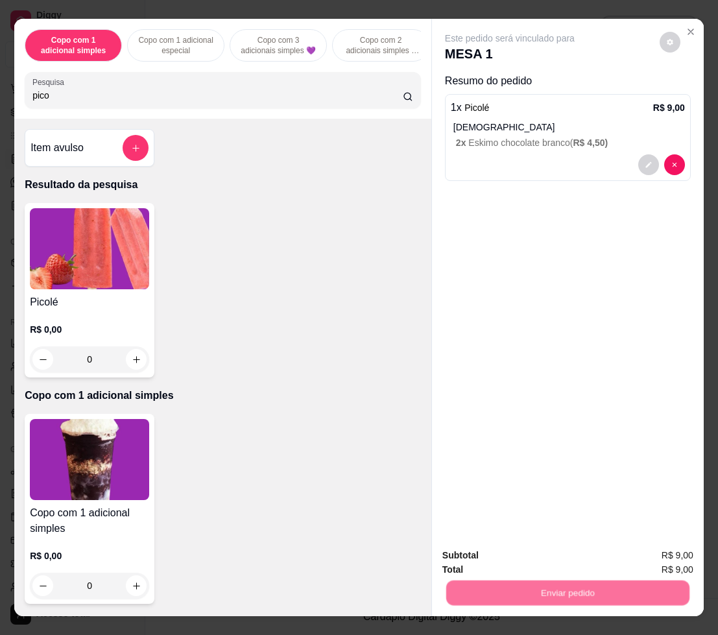
click at [471, 553] on button "Não registrar e enviar pedido" at bounding box center [523, 555] width 131 height 24
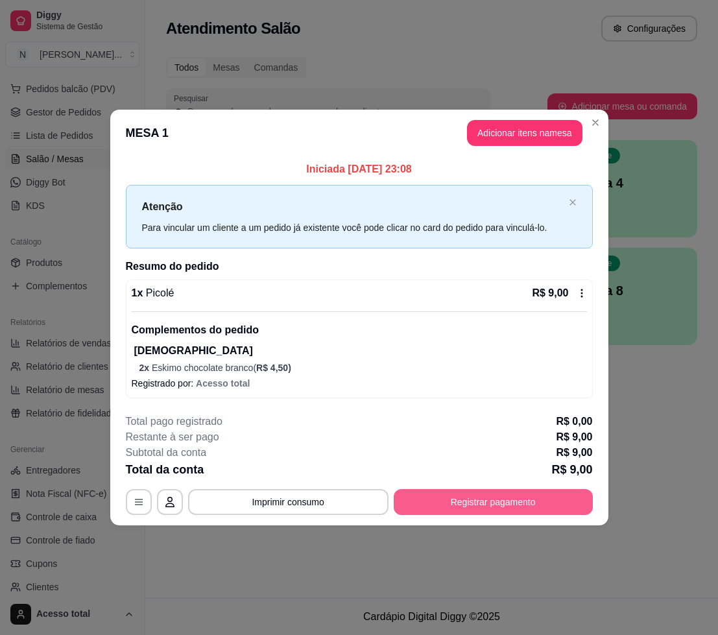
click at [483, 502] on button "Registrar pagamento" at bounding box center [493, 502] width 199 height 26
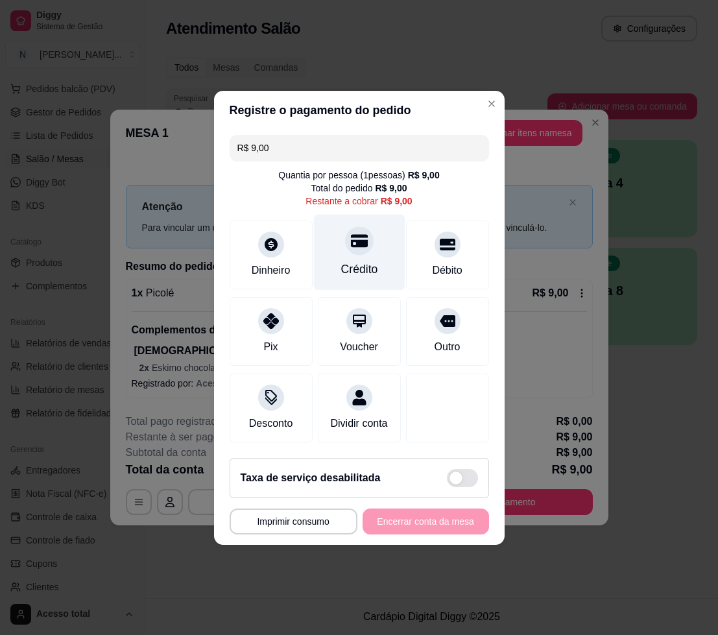
click at [356, 249] on div "Crédito" at bounding box center [358, 252] width 91 height 76
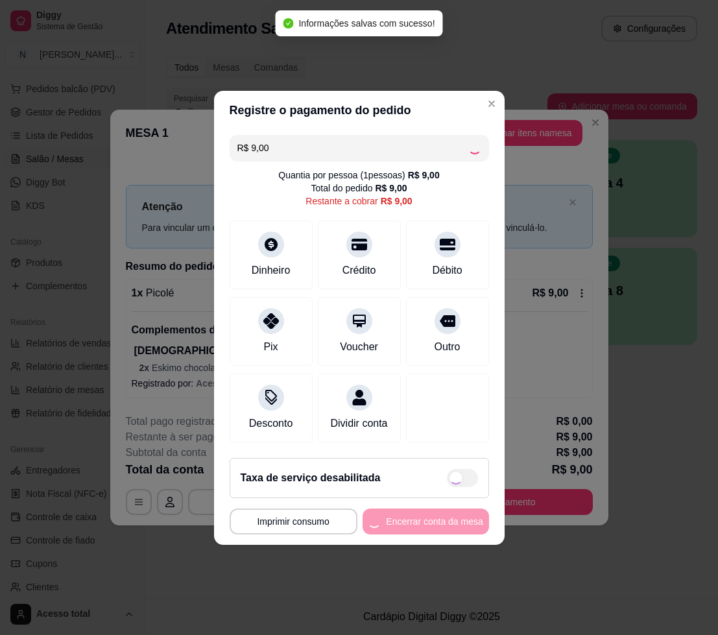
type input "R$ 0,00"
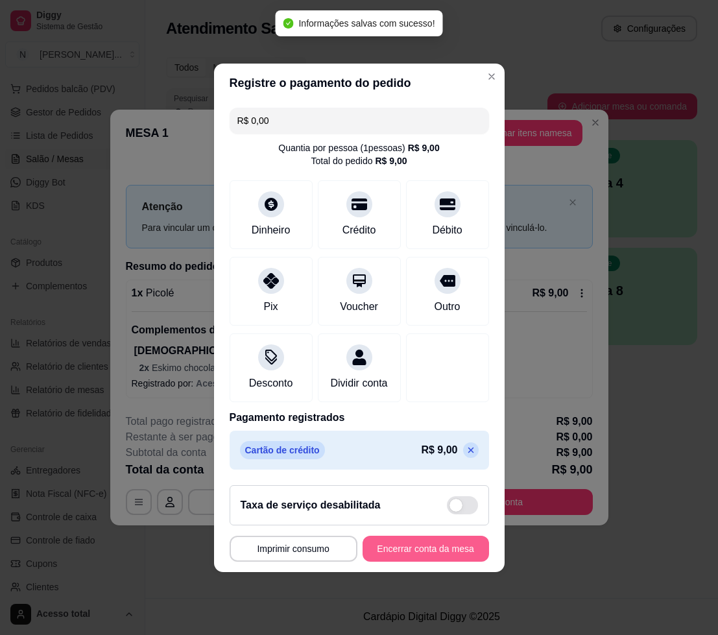
click at [417, 548] on button "Encerrar conta da mesa" at bounding box center [426, 549] width 127 height 26
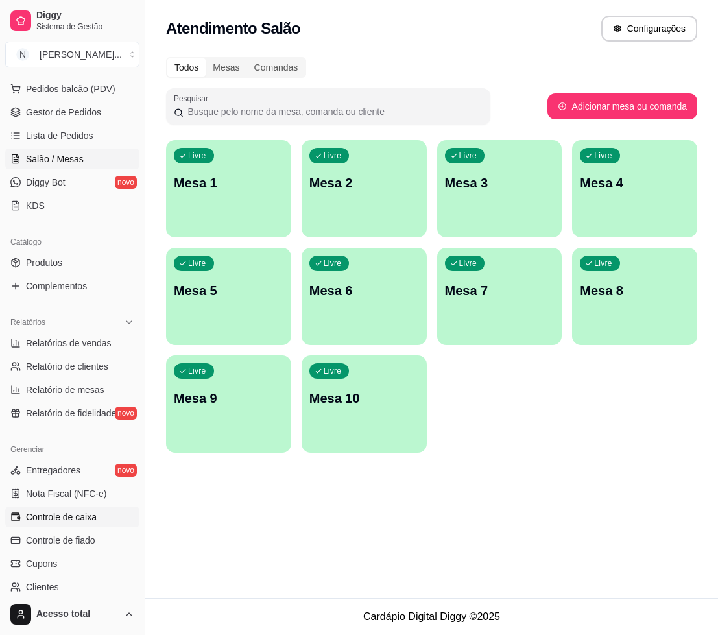
click at [95, 509] on link "Controle de caixa" at bounding box center [72, 517] width 134 height 21
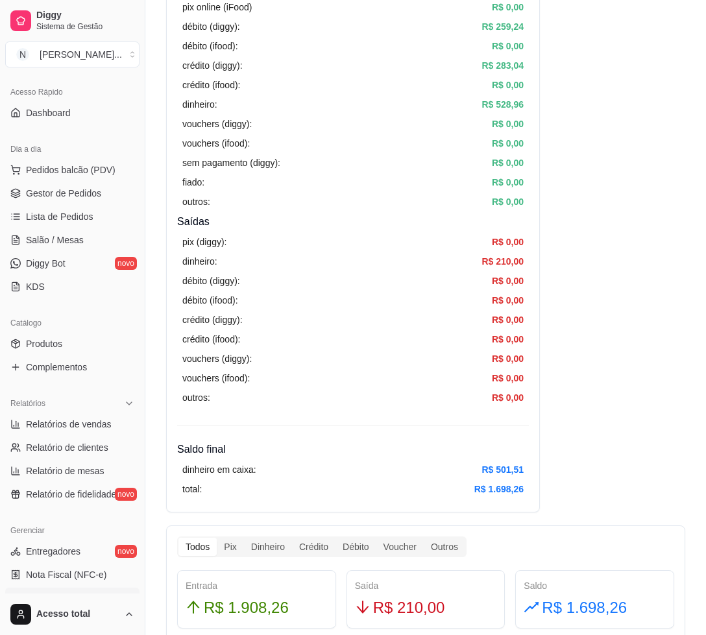
scroll to position [162, 0]
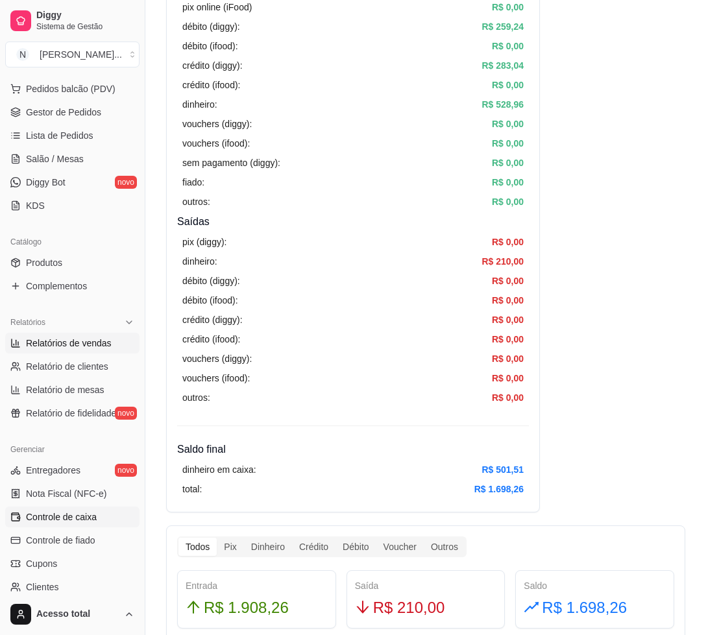
click at [82, 342] on span "Relatórios de vendas" at bounding box center [69, 343] width 86 height 13
select select "ALL"
select select "0"
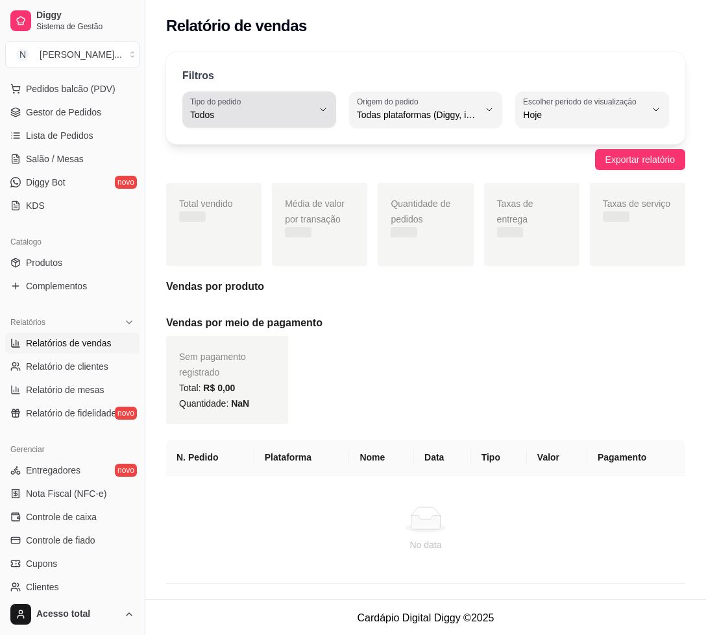
click at [274, 121] on div "Todos" at bounding box center [251, 110] width 123 height 26
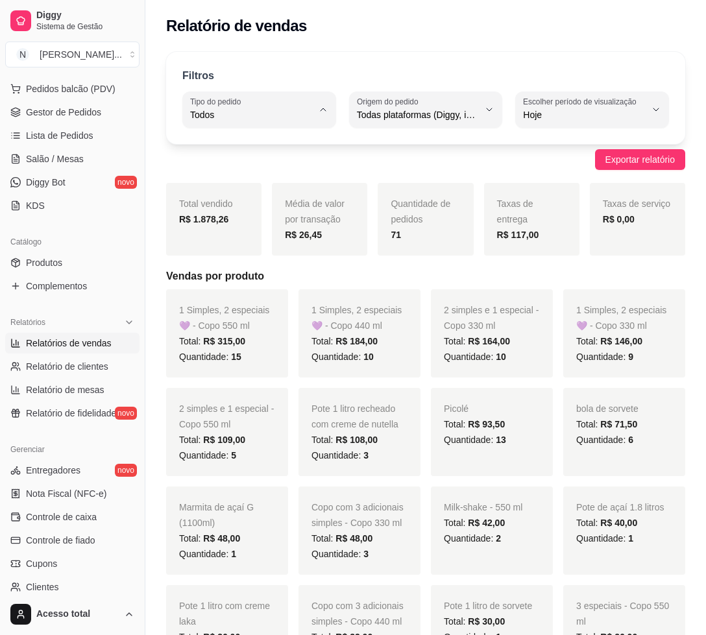
click at [250, 167] on span "Entrega" at bounding box center [252, 167] width 115 height 12
type input "DELIVERY"
select select "DELIVERY"
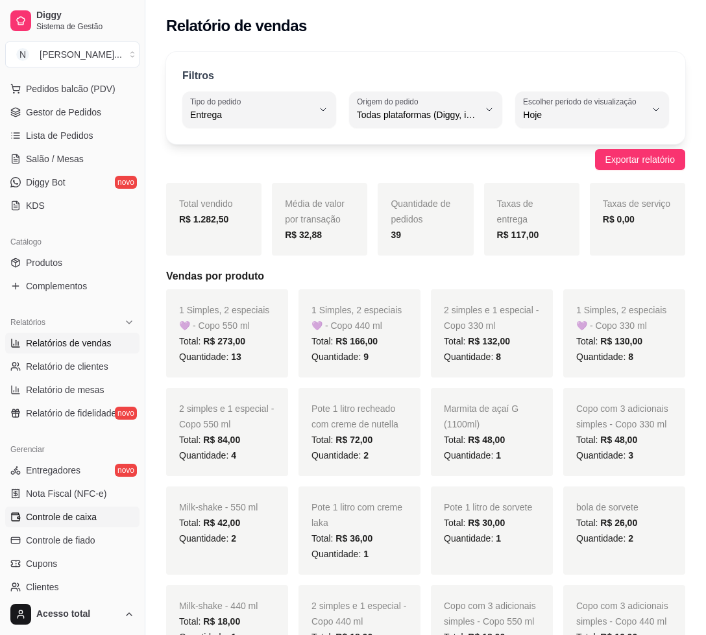
click at [69, 525] on link "Controle de caixa" at bounding box center [72, 517] width 134 height 21
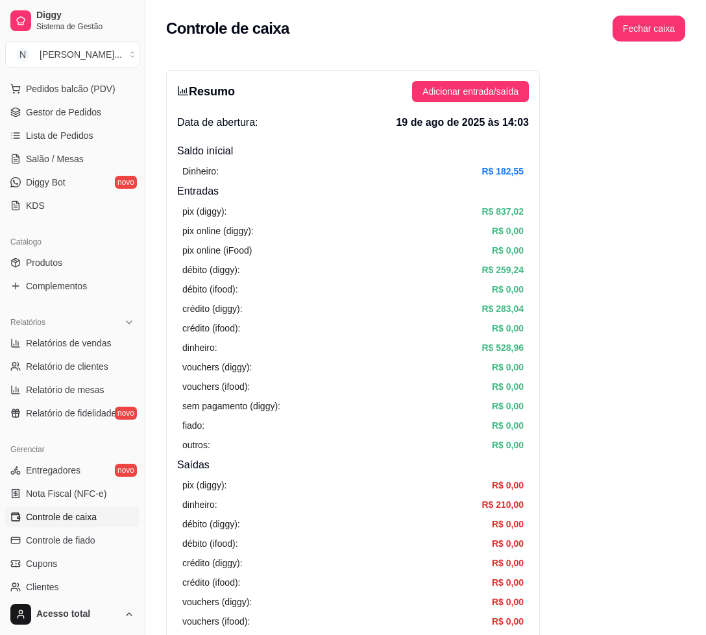
click at [500, 80] on div "Resumo Adicionar entrada/saída Data de abertura: [DATE] 14:03 Saldo inícial Din…" at bounding box center [353, 413] width 374 height 686
click at [501, 93] on span "Adicionar entrada/saída" at bounding box center [470, 91] width 96 height 14
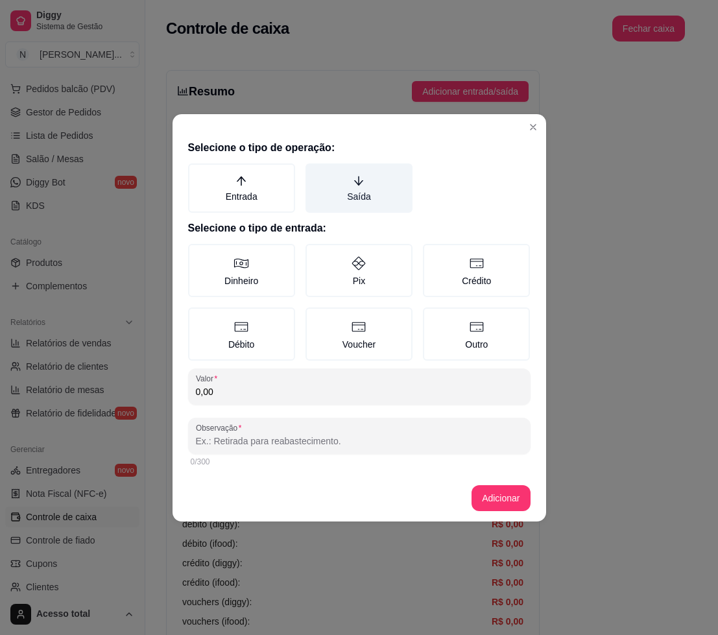
click at [388, 192] on label "Saída" at bounding box center [359, 188] width 107 height 49
click at [315, 173] on button "Saída" at bounding box center [310, 168] width 10 height 10
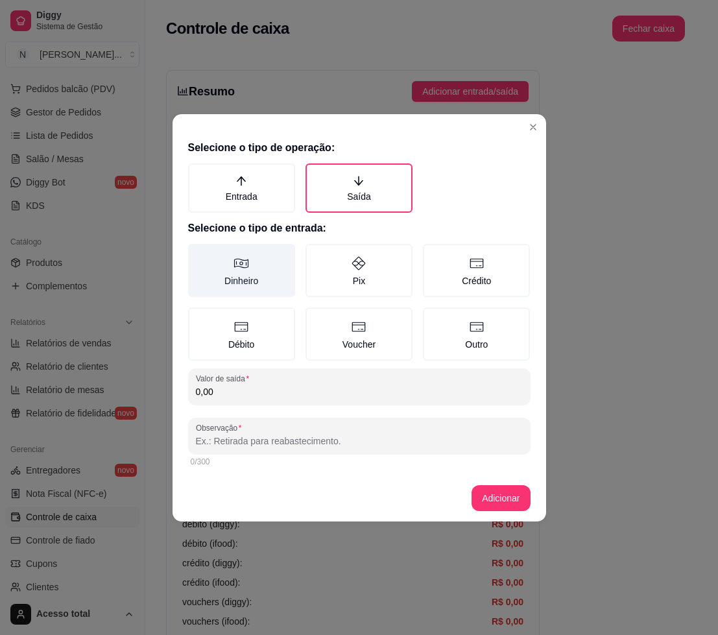
click at [241, 282] on label "Dinheiro" at bounding box center [241, 270] width 107 height 53
click at [198, 254] on button "Dinheiro" at bounding box center [193, 248] width 10 height 10
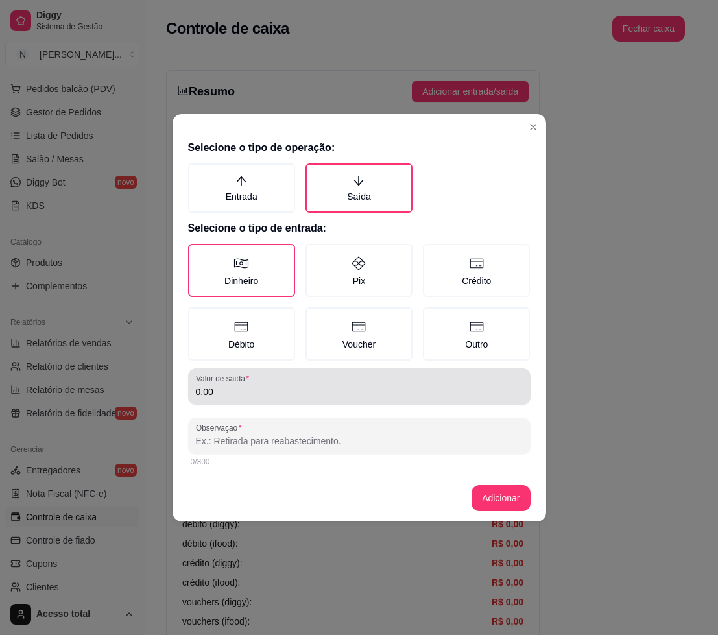
click at [261, 398] on div "0,00" at bounding box center [359, 387] width 327 height 26
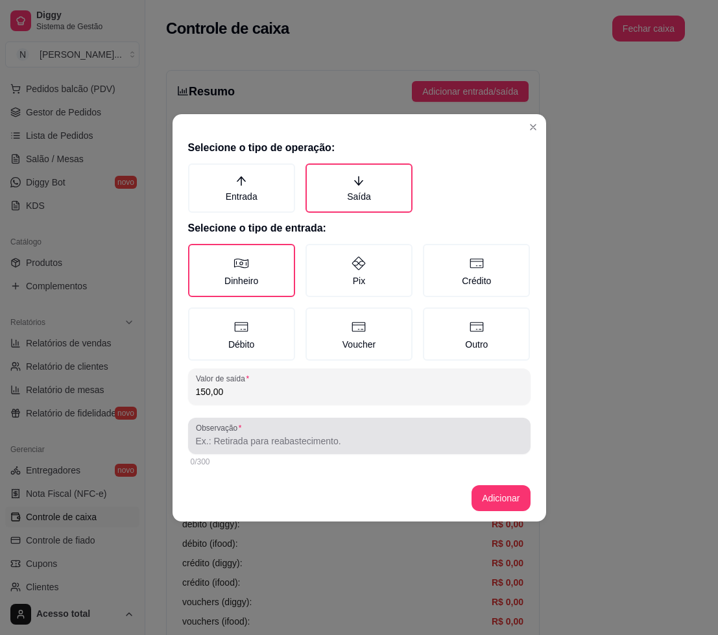
type input "150,00"
click at [323, 443] on input "Observação" at bounding box center [359, 441] width 327 height 13
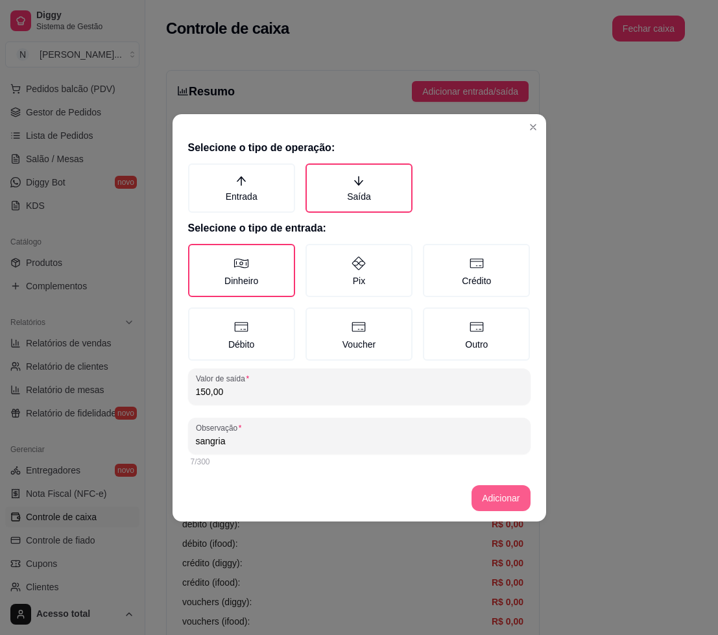
type input "sangria"
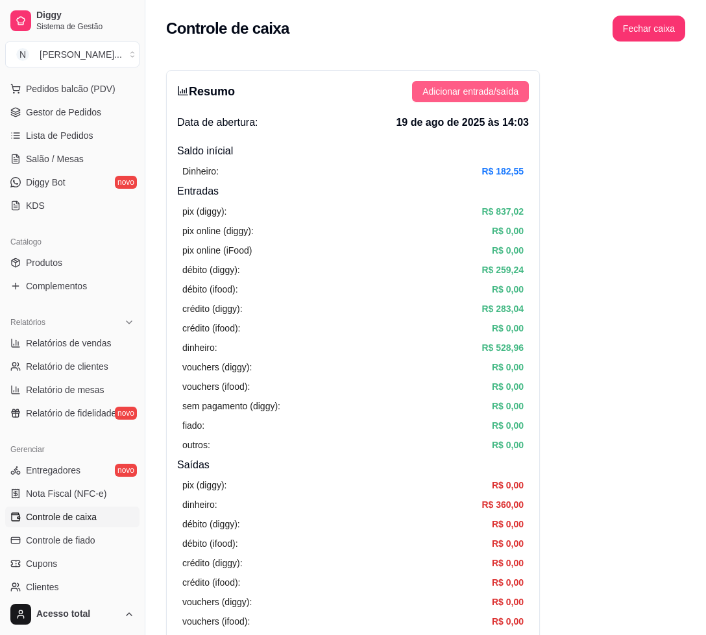
click at [470, 90] on span "Adicionar entrada/saída" at bounding box center [470, 91] width 96 height 14
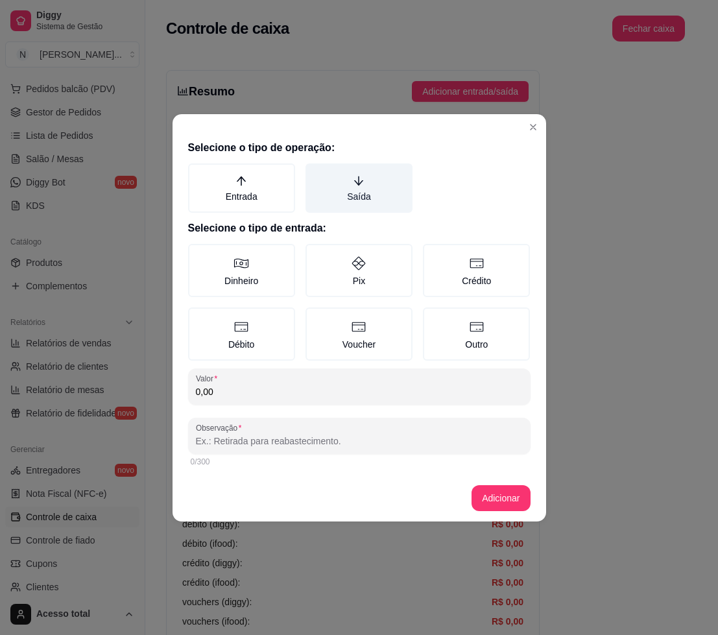
click at [382, 190] on label "Saída" at bounding box center [359, 188] width 107 height 49
click at [315, 173] on button "Saída" at bounding box center [310, 168] width 10 height 10
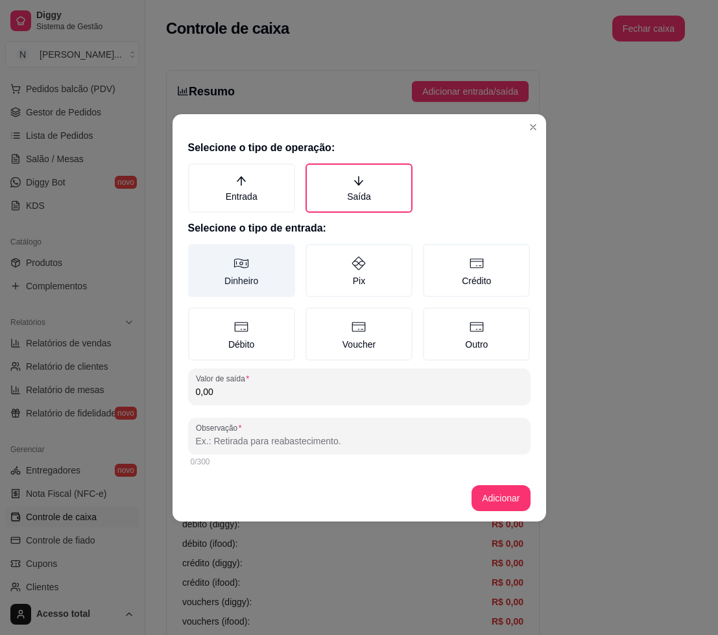
click at [263, 274] on label "Dinheiro" at bounding box center [241, 270] width 107 height 53
click at [198, 254] on button "Dinheiro" at bounding box center [193, 248] width 10 height 10
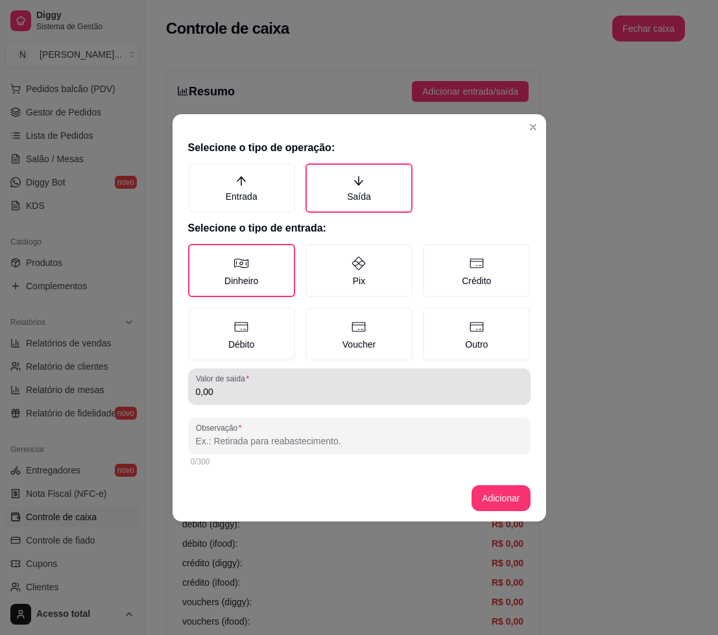
click at [258, 378] on div "0,00" at bounding box center [359, 387] width 327 height 26
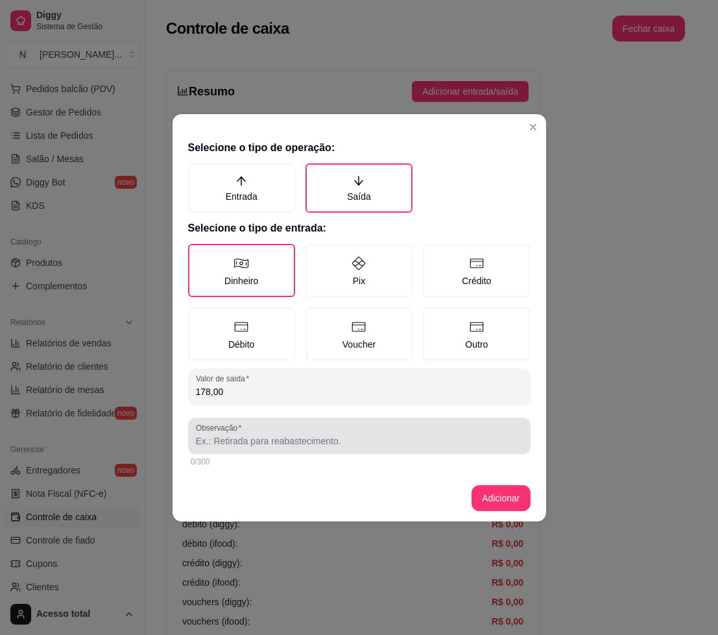
type input "178,00"
click at [268, 444] on input "Observação" at bounding box center [359, 441] width 327 height 13
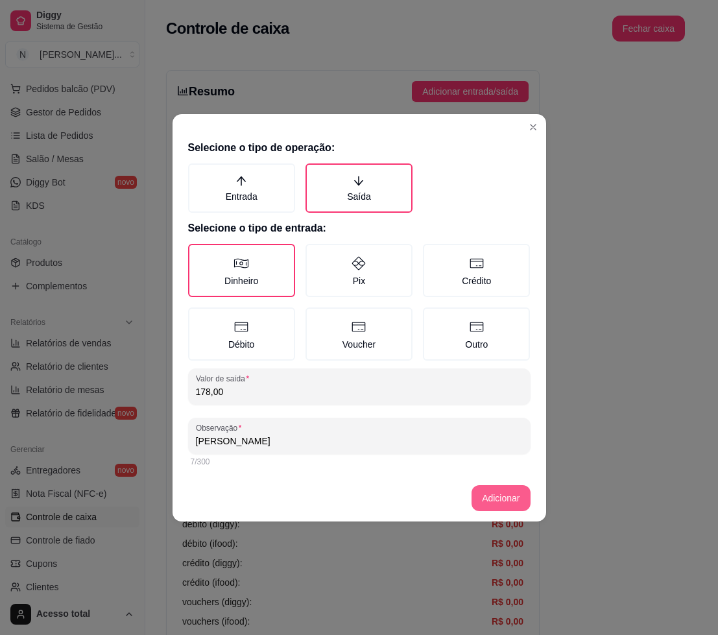
type input "[PERSON_NAME]"
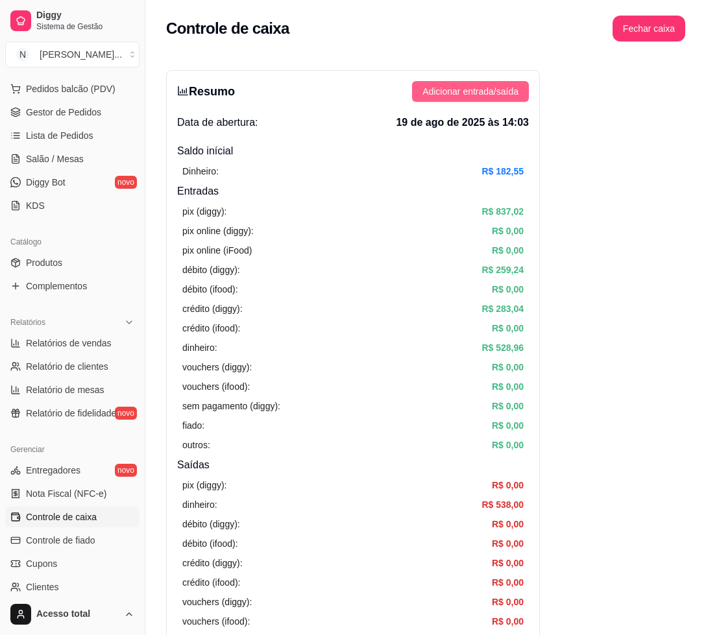
click at [498, 90] on span "Adicionar entrada/saída" at bounding box center [470, 91] width 96 height 14
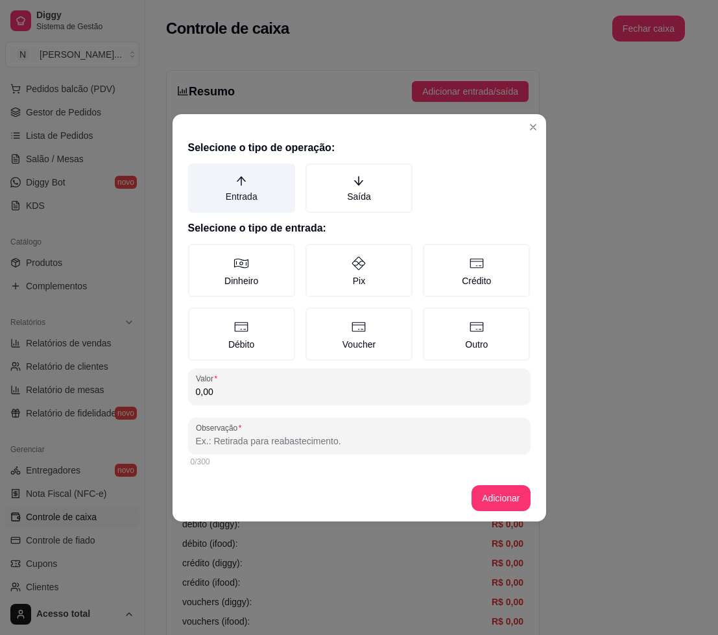
click at [263, 197] on label "Entrada" at bounding box center [241, 188] width 107 height 49
click at [198, 173] on button "Entrada" at bounding box center [193, 168] width 10 height 10
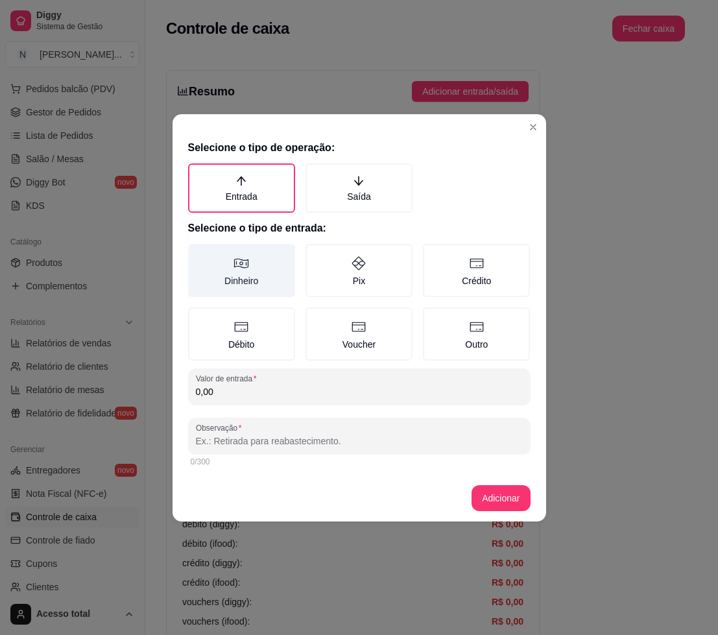
click at [245, 271] on label "Dinheiro" at bounding box center [241, 270] width 107 height 53
click at [198, 254] on button "Dinheiro" at bounding box center [193, 248] width 10 height 10
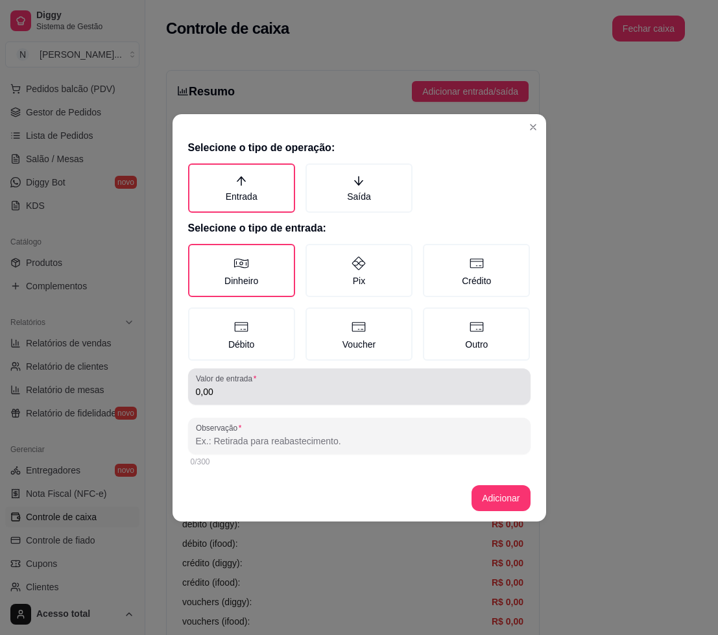
click at [271, 383] on div "0,00" at bounding box center [359, 387] width 327 height 26
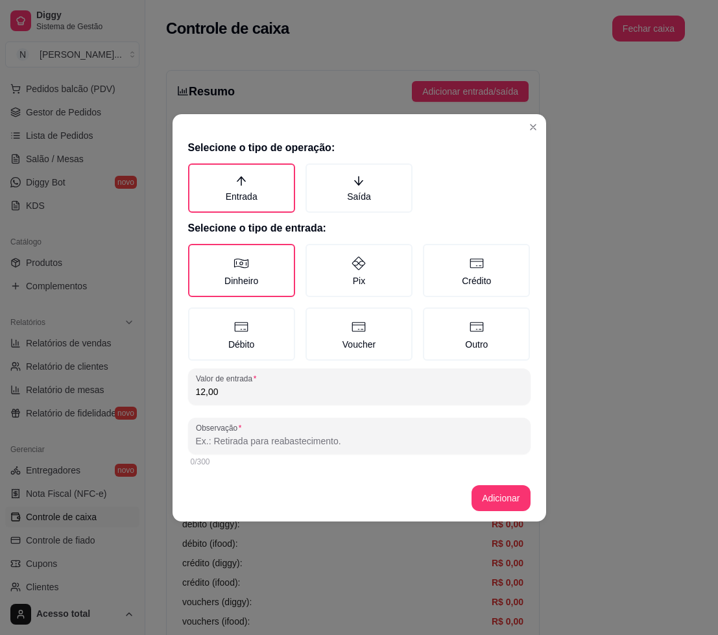
type input "12,00"
click at [304, 448] on div "Observação" at bounding box center [359, 436] width 343 height 36
type input "."
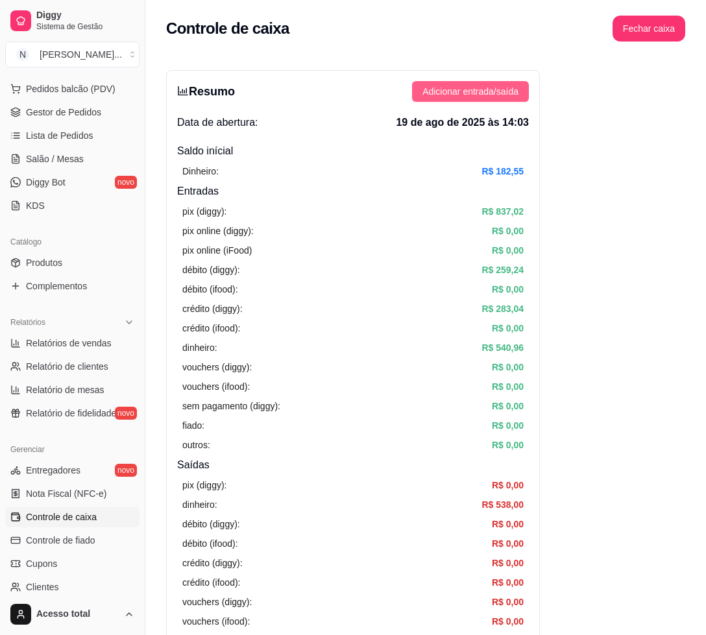
click at [438, 90] on span "Adicionar entrada/saída" at bounding box center [470, 91] width 96 height 14
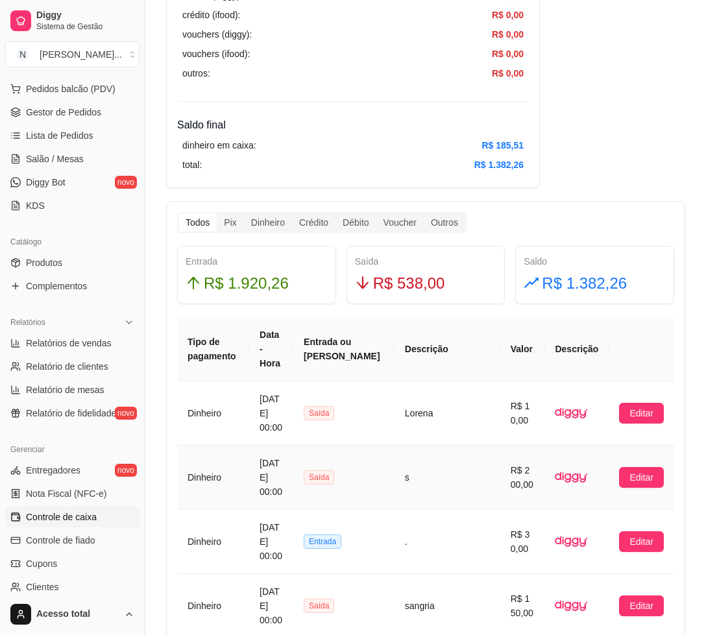
scroll to position [649, 0]
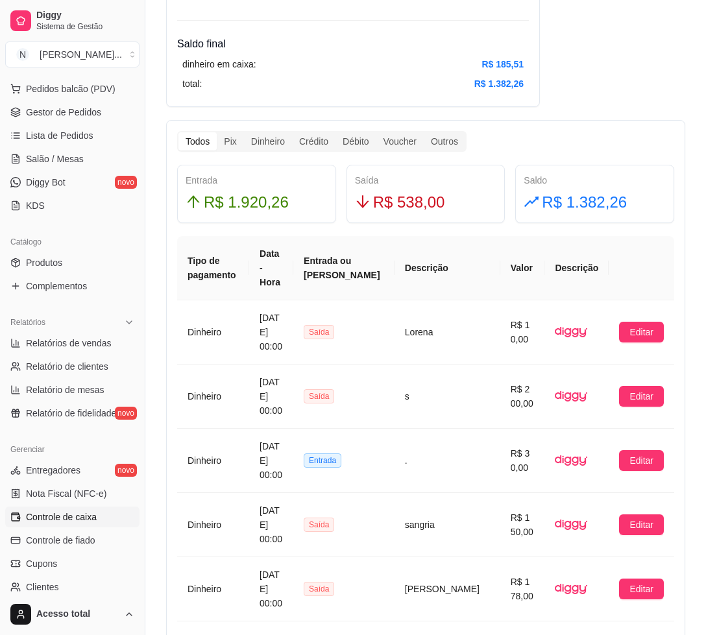
click at [444, 188] on div "Saída R$ 538,00" at bounding box center [426, 194] width 142 height 42
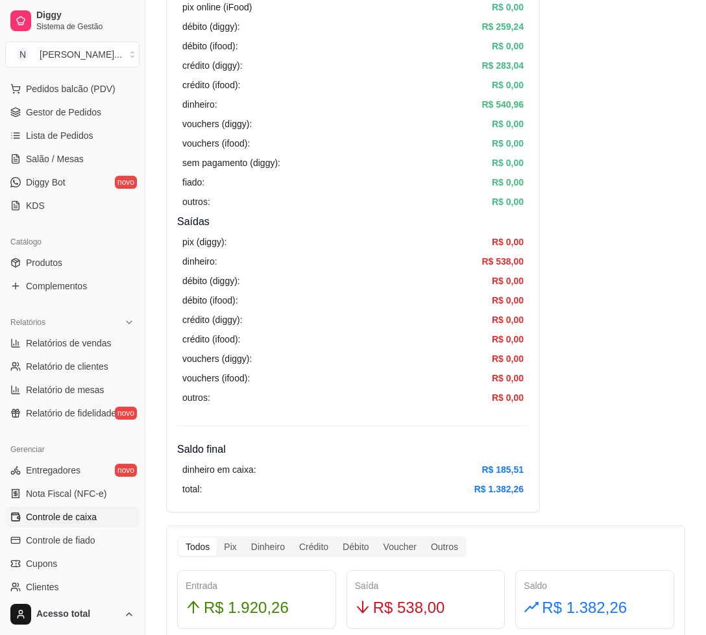
scroll to position [0, 0]
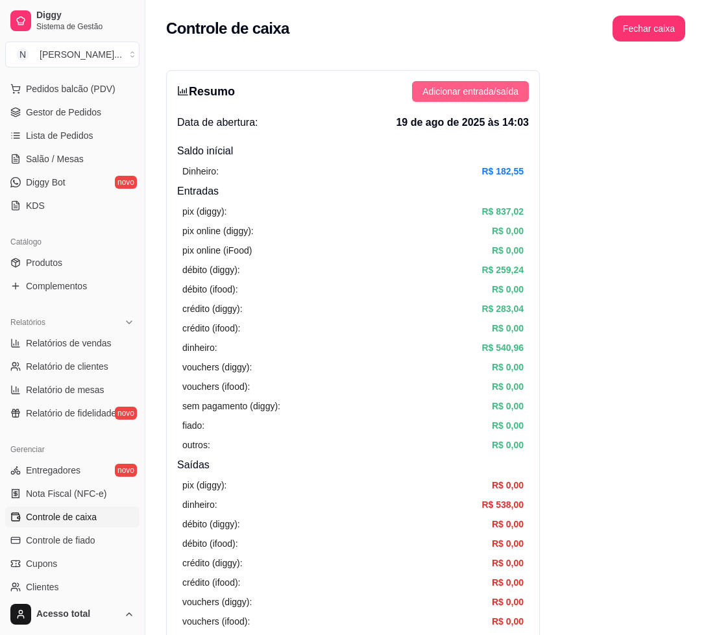
click at [494, 89] on span "Adicionar entrada/saída" at bounding box center [470, 91] width 96 height 14
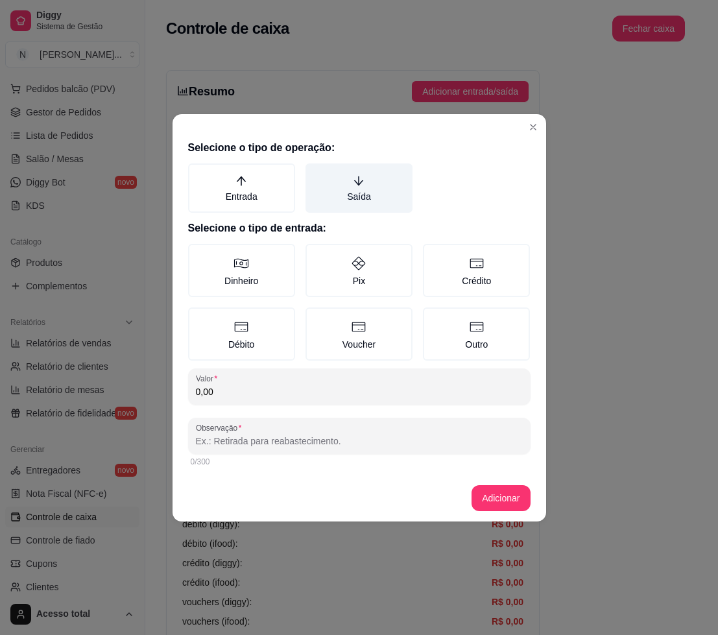
click at [372, 193] on label "Saída" at bounding box center [359, 188] width 107 height 49
click at [315, 173] on button "Saída" at bounding box center [310, 168] width 10 height 10
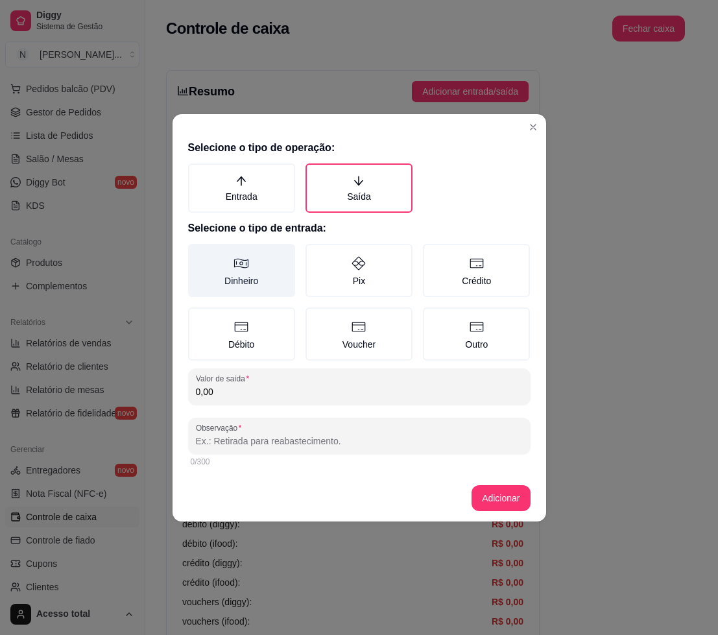
click at [243, 265] on icon at bounding box center [242, 264] width 16 height 16
click at [198, 254] on button "Dinheiro" at bounding box center [193, 248] width 10 height 10
click at [252, 396] on input "0,00" at bounding box center [359, 391] width 327 height 13
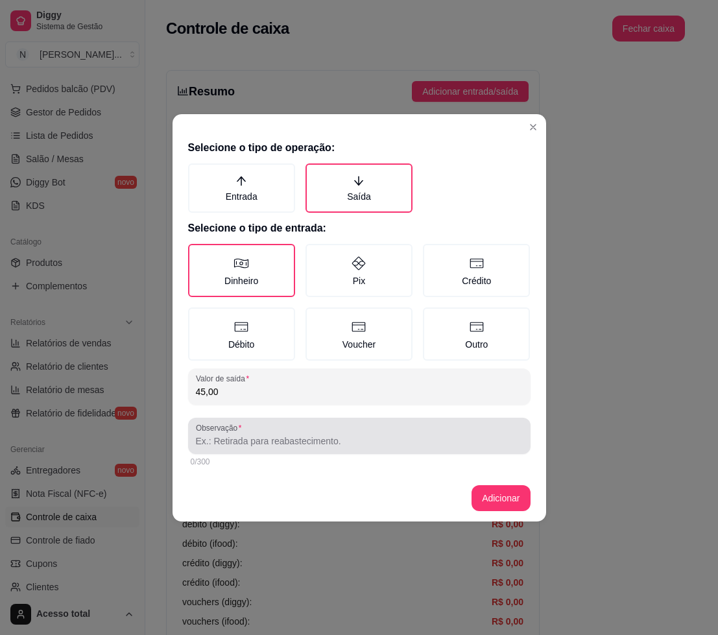
type input "45,00"
click at [241, 448] on div at bounding box center [359, 436] width 327 height 26
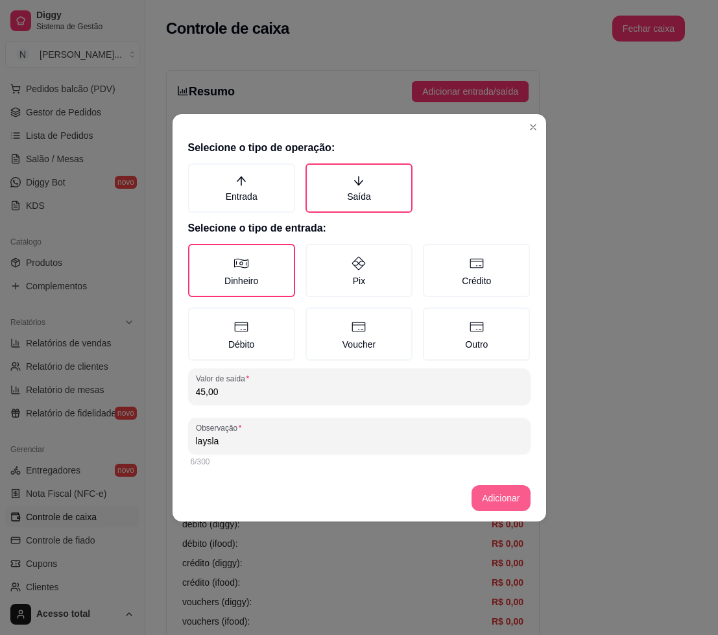
type input "laysla"
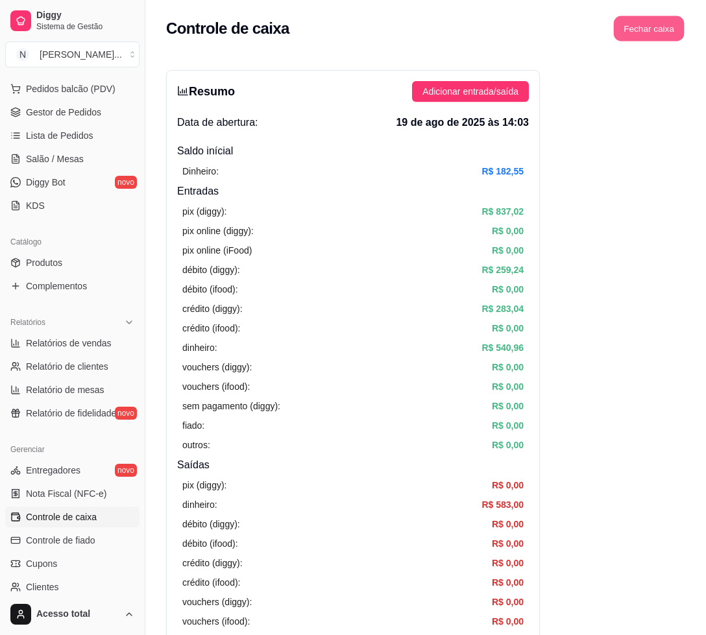
click at [656, 30] on button "Fechar caixa" at bounding box center [649, 28] width 71 height 25
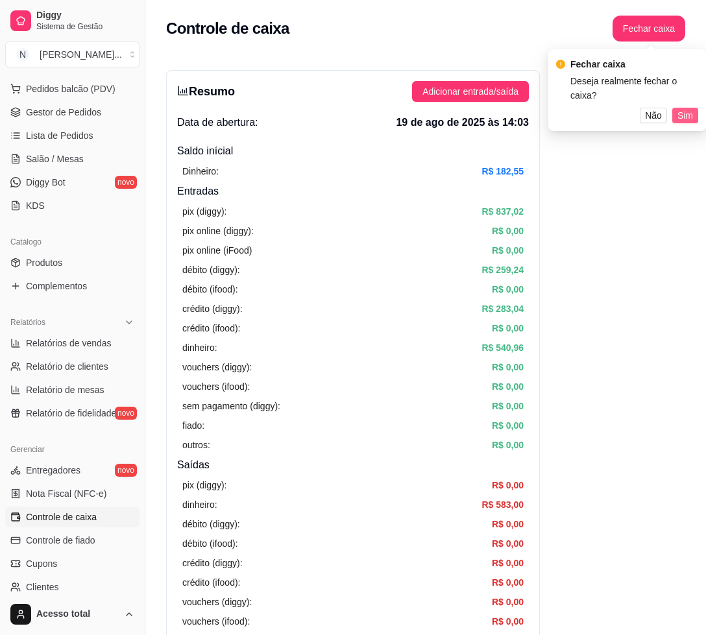
click at [686, 108] on span "Sim" at bounding box center [685, 115] width 16 height 14
